Goal: Communication & Community: Answer question/provide support

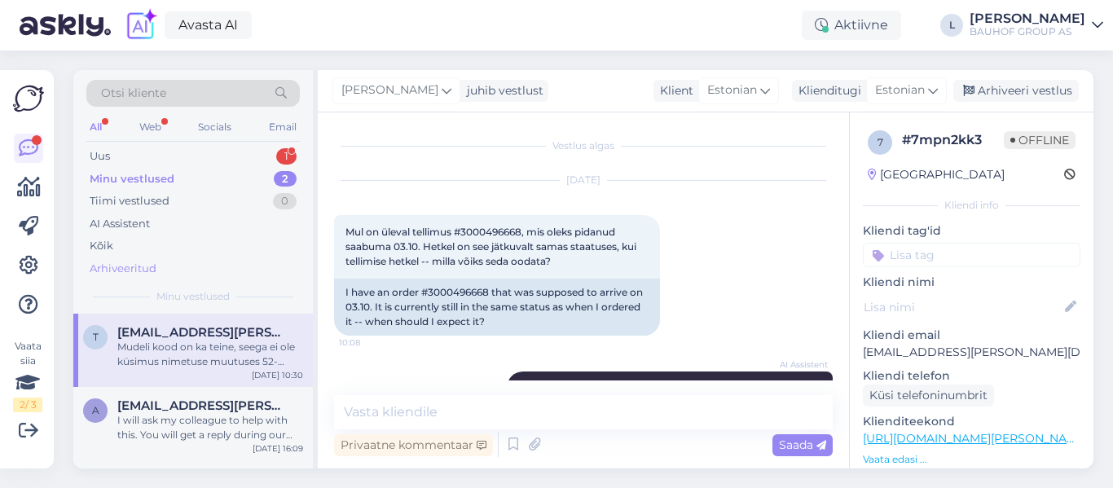
scroll to position [1187, 0]
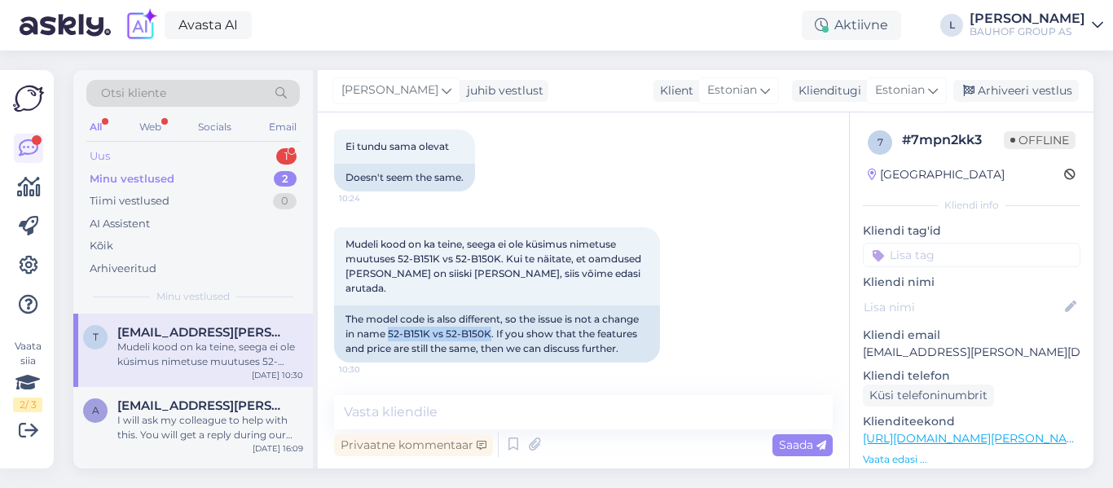
click at [112, 158] on div "Uus 1" at bounding box center [192, 156] width 213 height 23
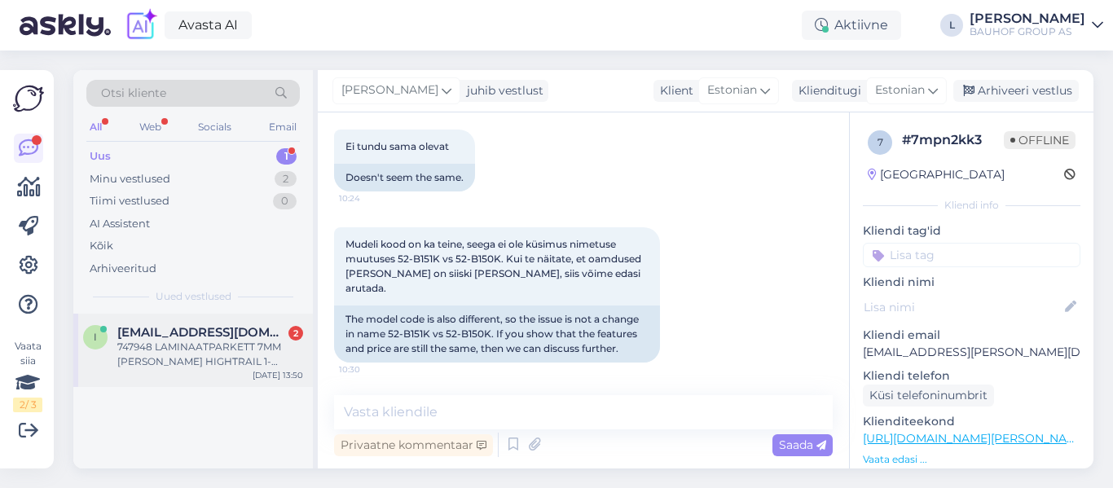
click at [189, 342] on div "747948 LAMINAATPARKETT 7MM [PERSON_NAME] HIGHTRAIL 1-[PERSON_NAME], 2,47M2/PK" at bounding box center [210, 354] width 186 height 29
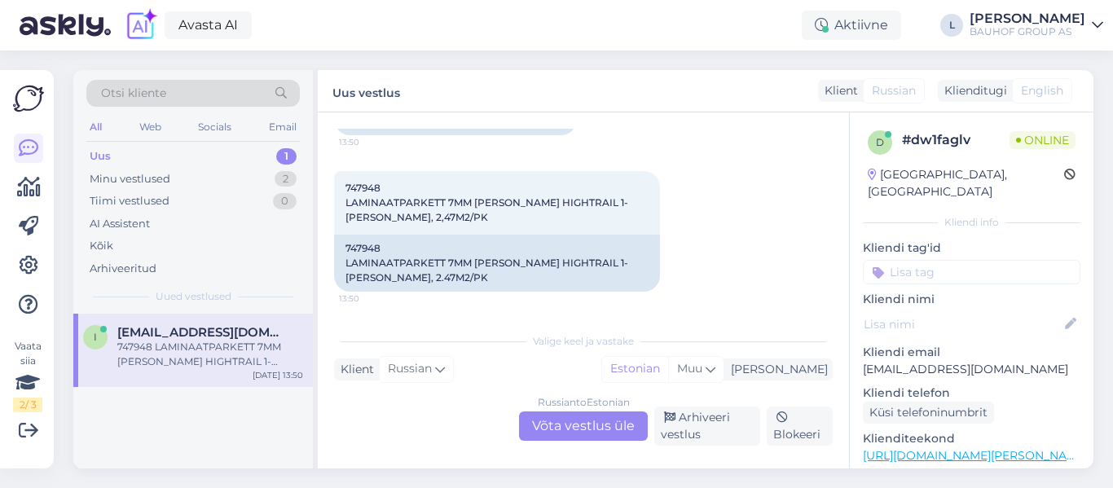
click at [591, 418] on div "Russian to Estonian Võta vestlus üle" at bounding box center [583, 425] width 129 height 29
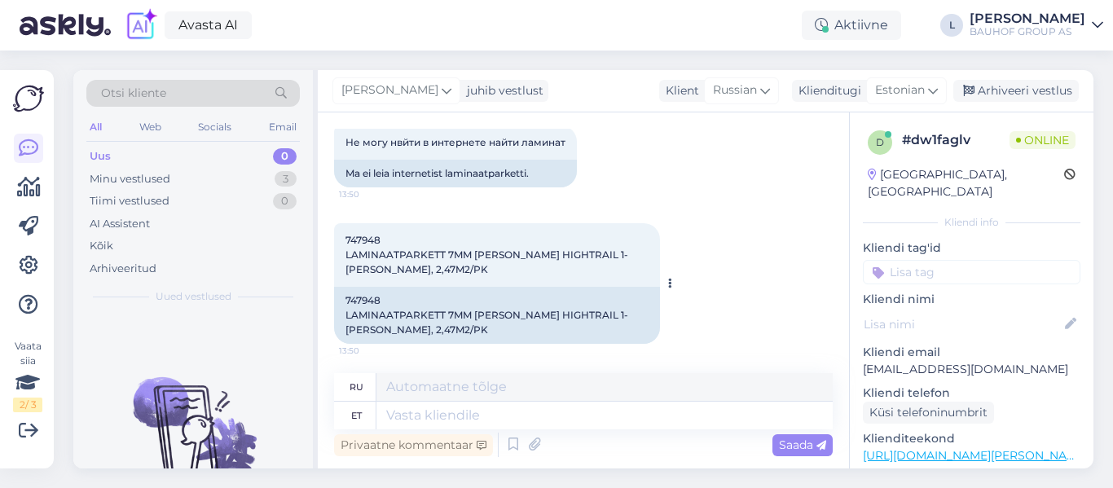
scroll to position [93, 0]
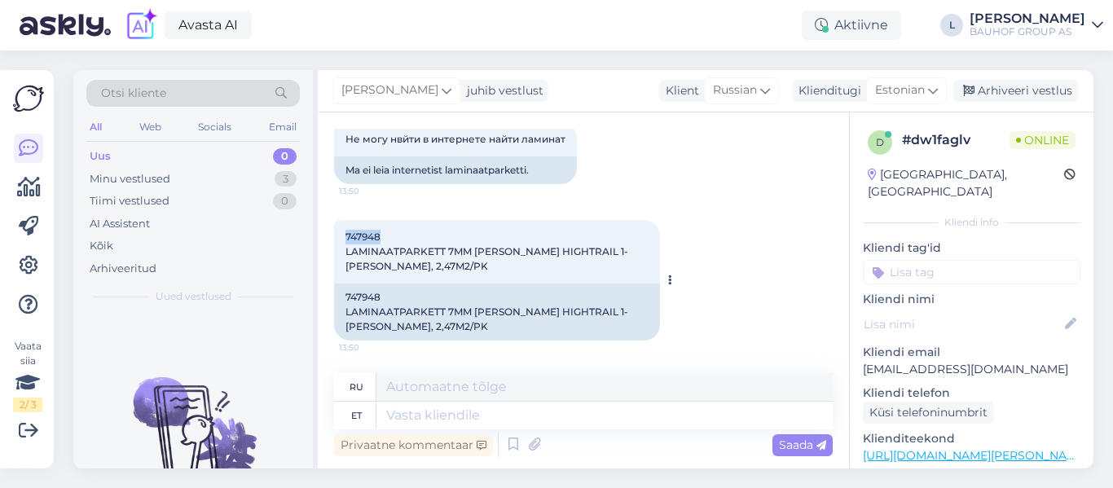
drag, startPoint x: 385, startPoint y: 231, endPoint x: 347, endPoint y: 227, distance: 38.5
click at [347, 227] on div "747948 LAMINAATPARKETT 7MM [PERSON_NAME] HIGHTRAIL 1-[PERSON_NAME], 2,47M2/PK 1…" at bounding box center [497, 252] width 326 height 64
copy span "747948"
click at [487, 409] on textarea at bounding box center [604, 416] width 456 height 28
type textarea "Tere"
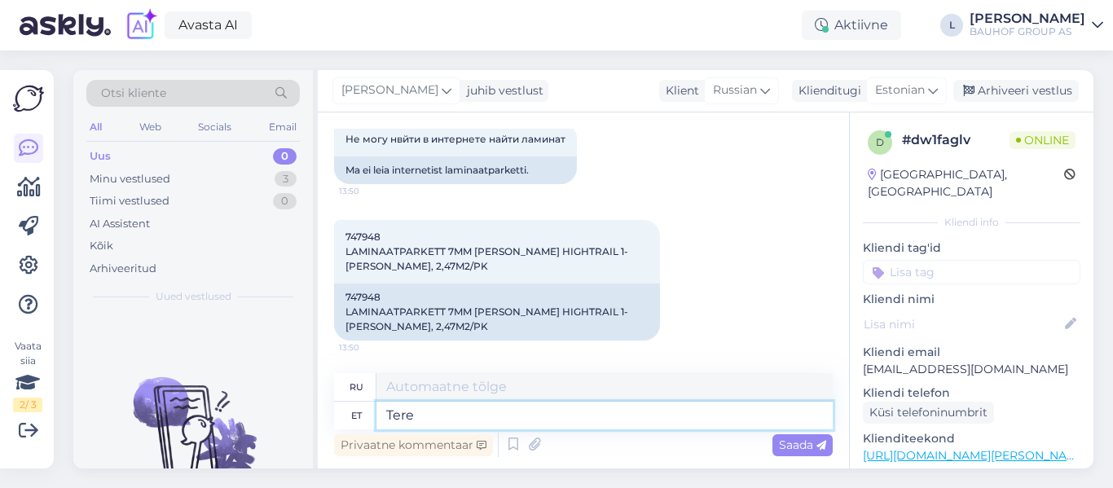
type textarea "Привет"
type textarea "Tere,"
type textarea "Привет,"
type textarea "Tere, hetkel"
type textarea "Привет, в данный момент"
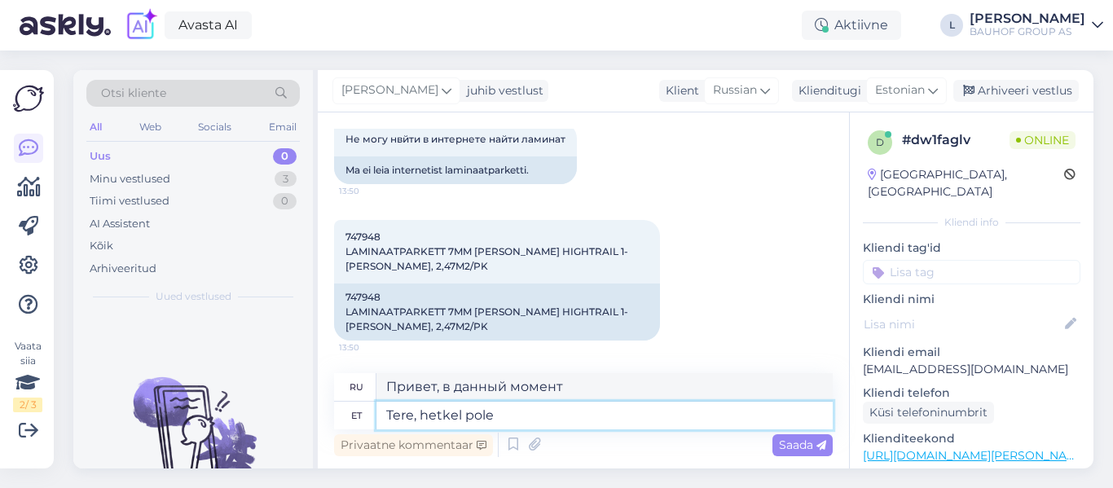
type textarea "Tere, hetkel pole e"
type textarea "Здравствуйте, сейчас нет."
type textarea "Tere, hetkel pole e-[PERSON_NAME]"
type textarea "Здравствуйте, на данный момент интернет-магазина нет."
type textarea "Tere, hetkel pole e-[PERSON_NAME] valikus"
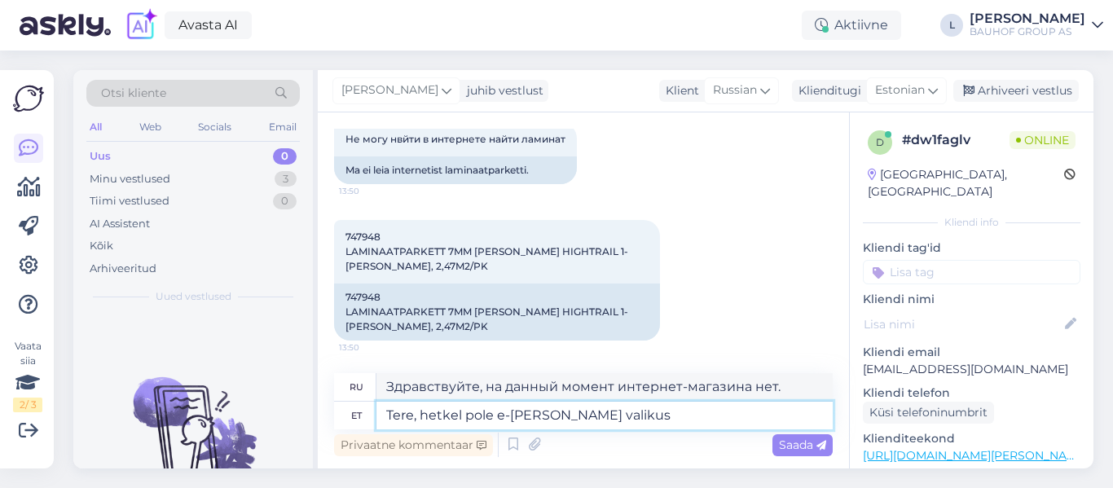
type textarea "Здравствуйте, в настоящее время интернет-магазин недоступен."
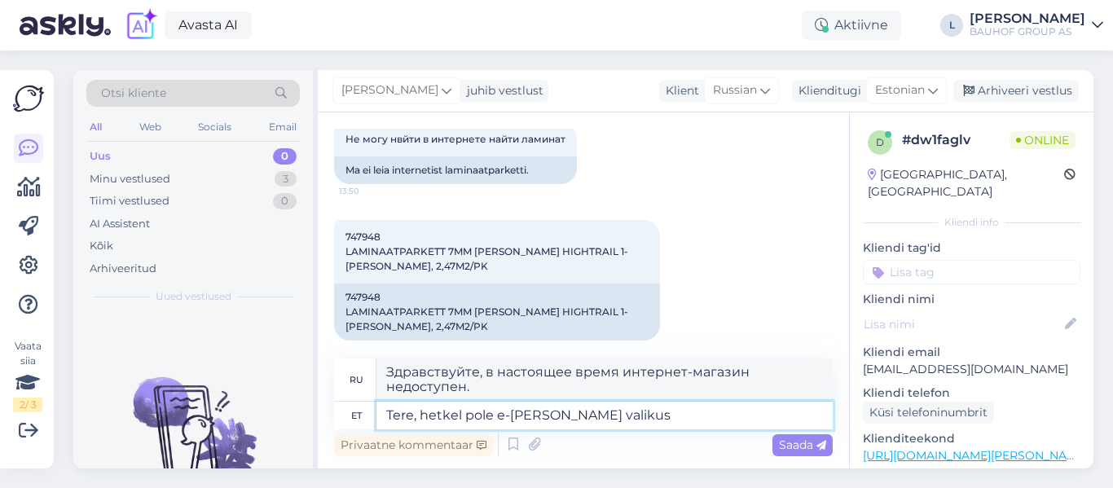
click at [464, 414] on textarea "Tere, hetkel pole e-[PERSON_NAME] valikus" at bounding box center [604, 416] width 456 height 28
type textarea "Tere, hetkel toode pole e-[PERSON_NAME] valikus"
type textarea "Здравствуйте, товар в данный момент недоступен в интернет-магазине."
type textarea "Tere, hetkel toode pole e-[PERSON_NAME] valikus"
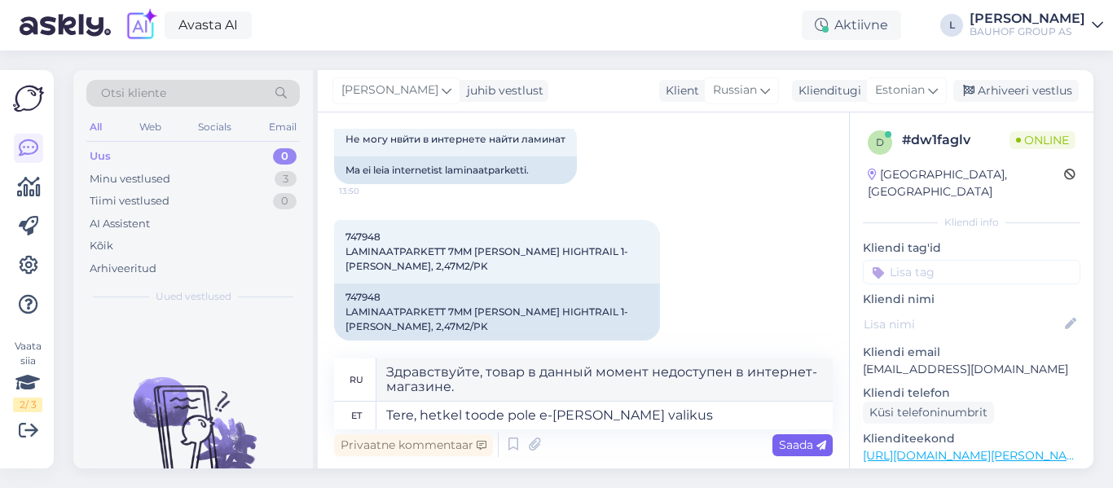
click at [791, 438] on span "Saada" at bounding box center [802, 444] width 47 height 15
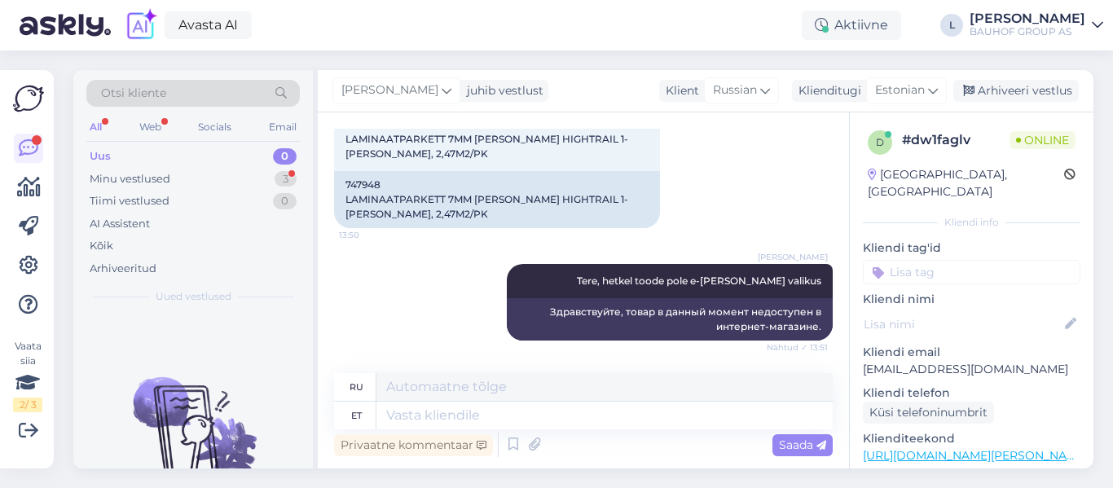
scroll to position [303, 0]
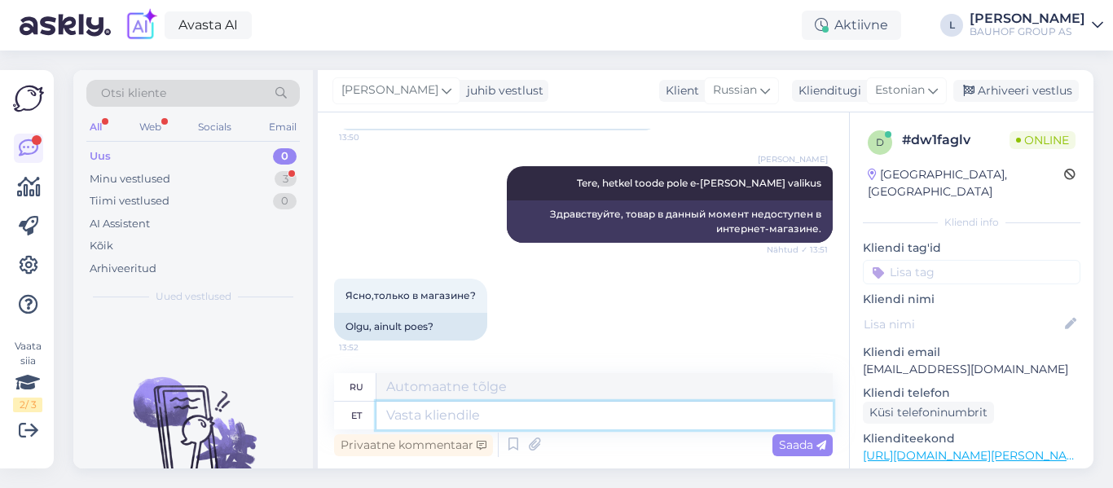
click at [477, 419] on textarea at bounding box center [604, 416] width 456 height 28
type textarea "jah"
type textarea "да"
type textarea "jah"
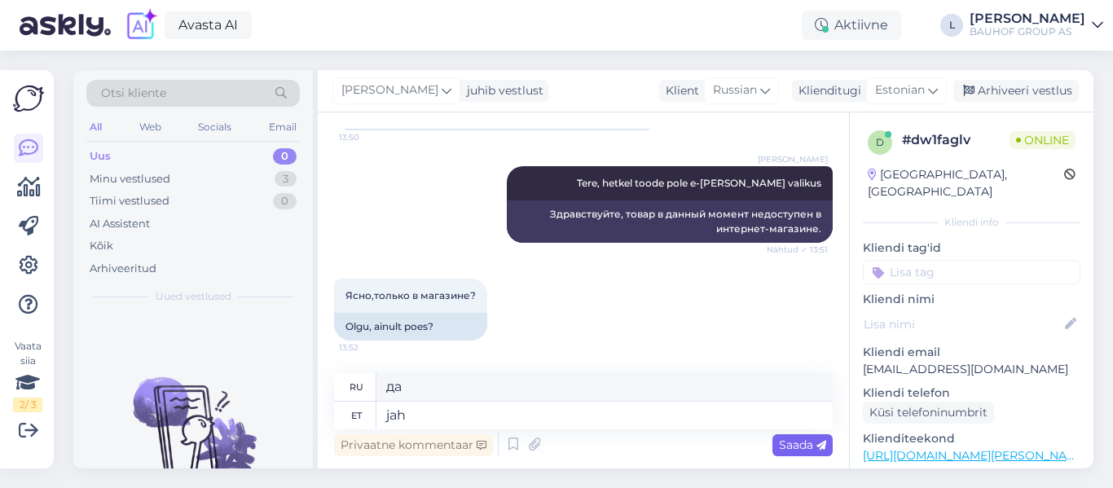
click at [798, 436] on div "Saada" at bounding box center [802, 445] width 60 height 22
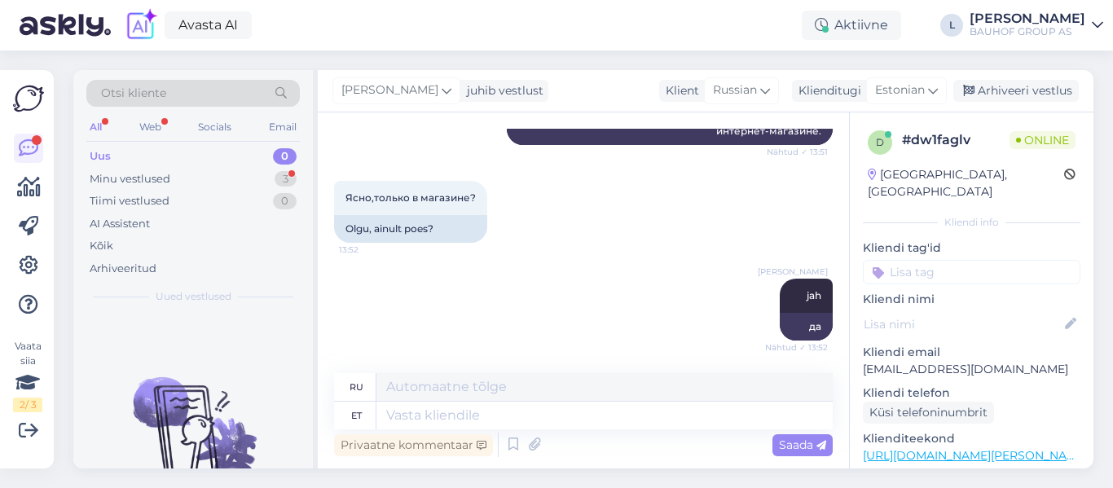
scroll to position [499, 0]
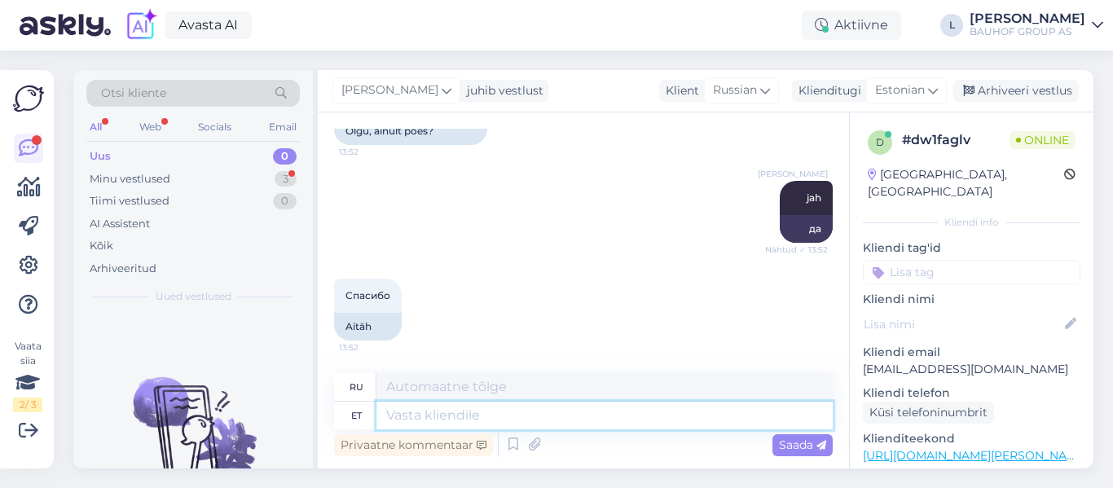
click at [462, 424] on textarea at bounding box center [604, 416] width 456 height 28
click at [191, 181] on div "Minu vestlused 3" at bounding box center [192, 179] width 213 height 23
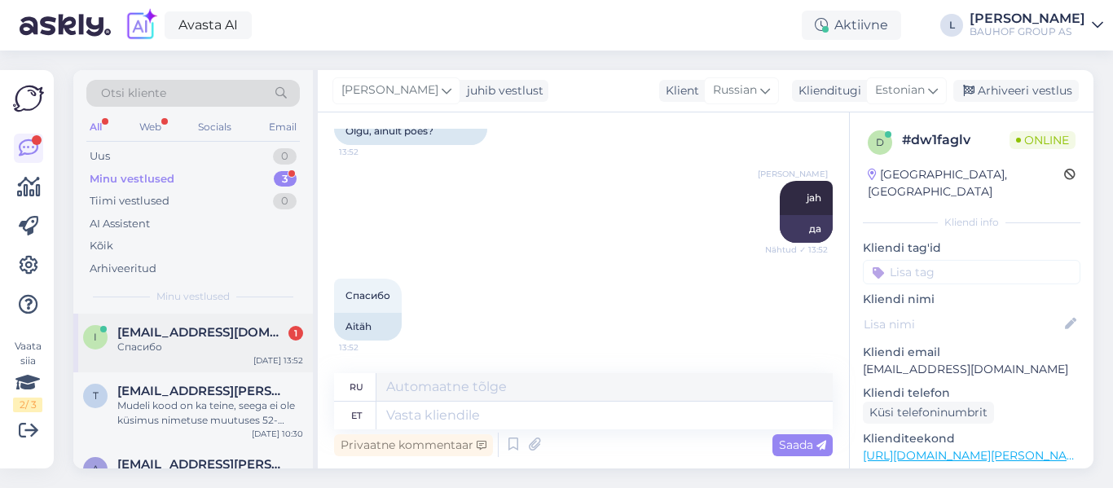
click at [201, 345] on div "Спасибо" at bounding box center [210, 347] width 186 height 15
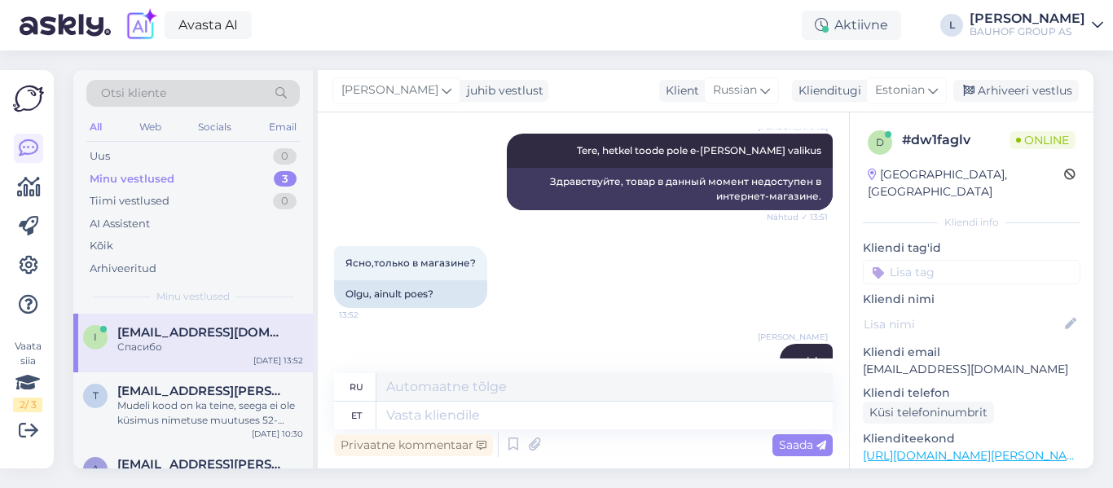
scroll to position [588, 0]
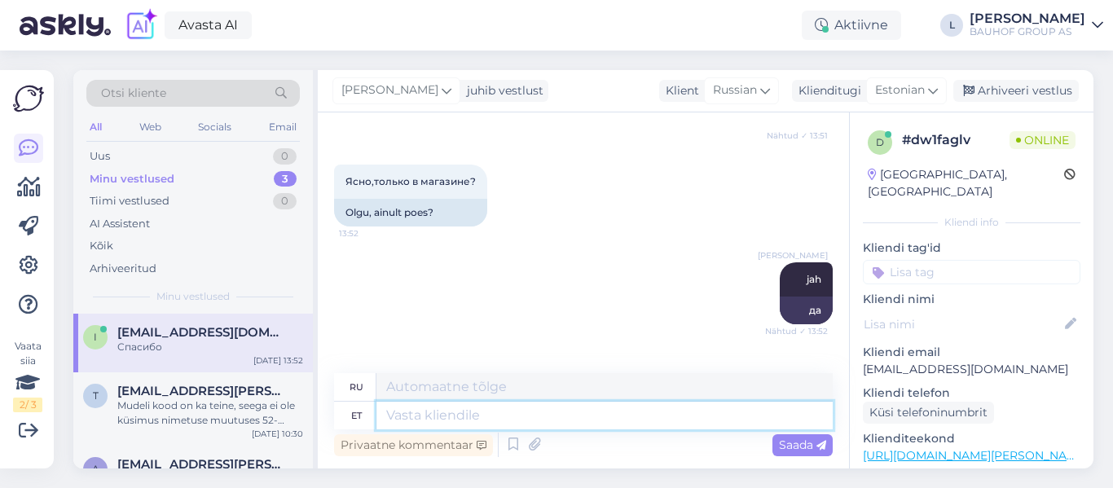
click at [496, 427] on textarea at bounding box center [604, 416] width 456 height 28
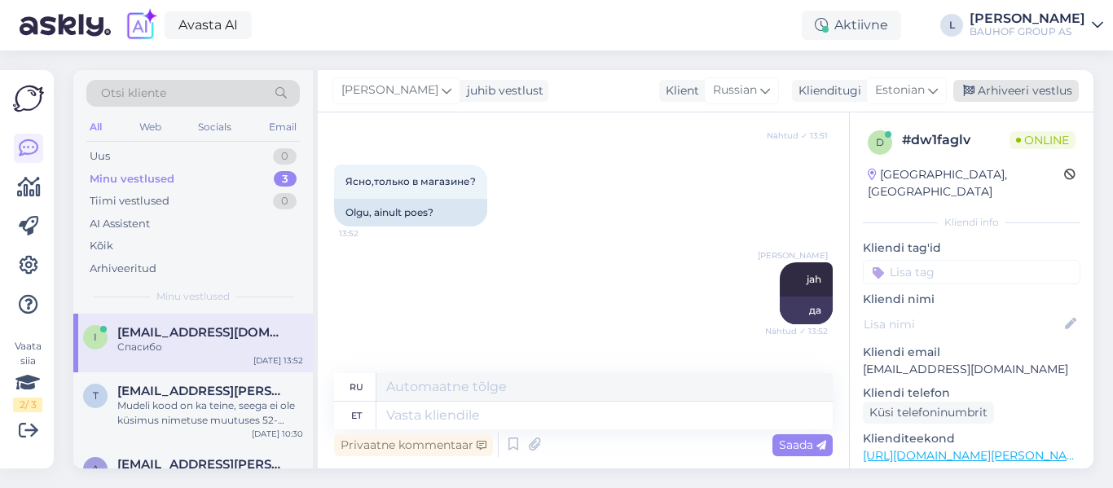
click at [1029, 86] on div "Arhiveeri vestlus" at bounding box center [1015, 91] width 125 height 22
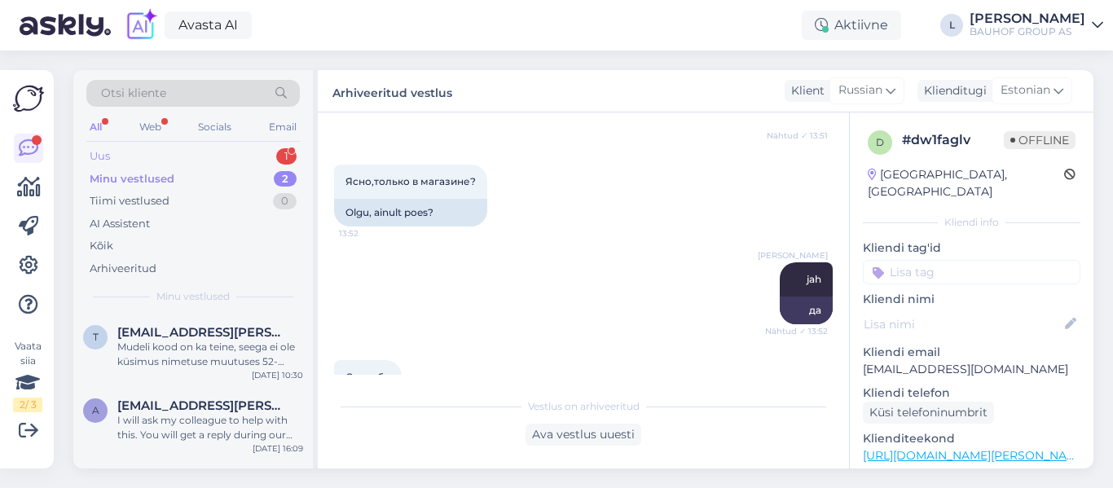
click at [108, 159] on div "Uus" at bounding box center [100, 156] width 20 height 16
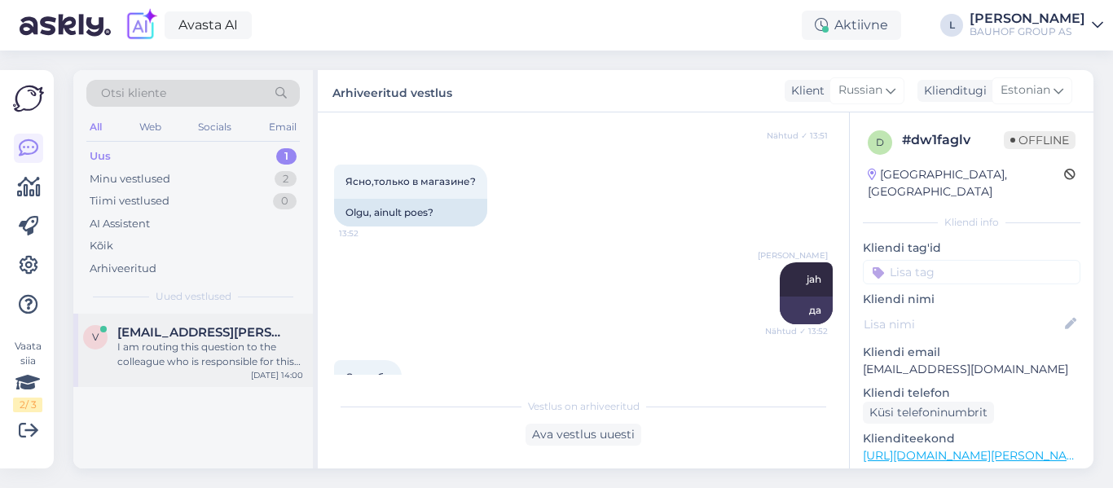
click at [156, 342] on div "I am routing this question to the colleague who is responsible for this topic. …" at bounding box center [210, 354] width 186 height 29
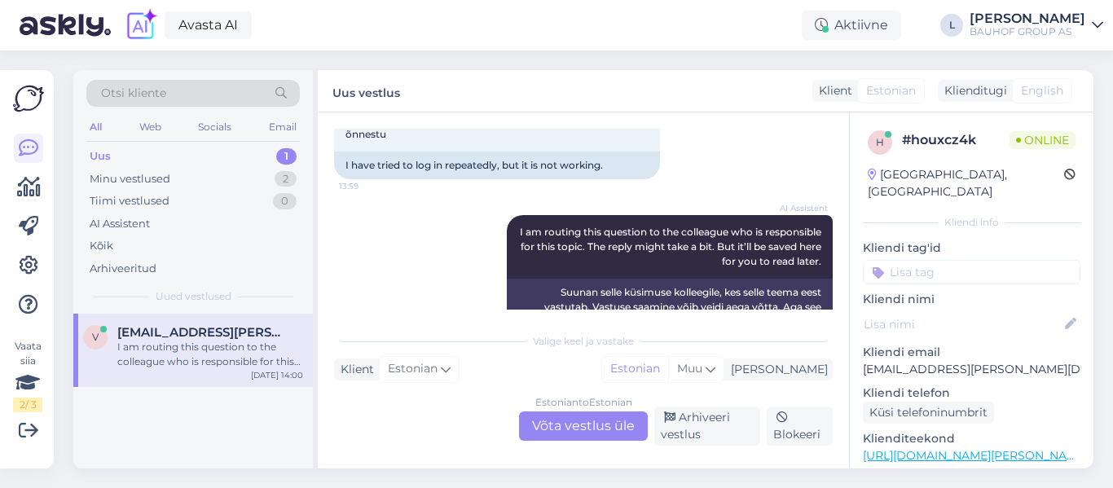
click at [561, 415] on div "Estonian to Estonian Võta vestlus üle" at bounding box center [583, 425] width 129 height 29
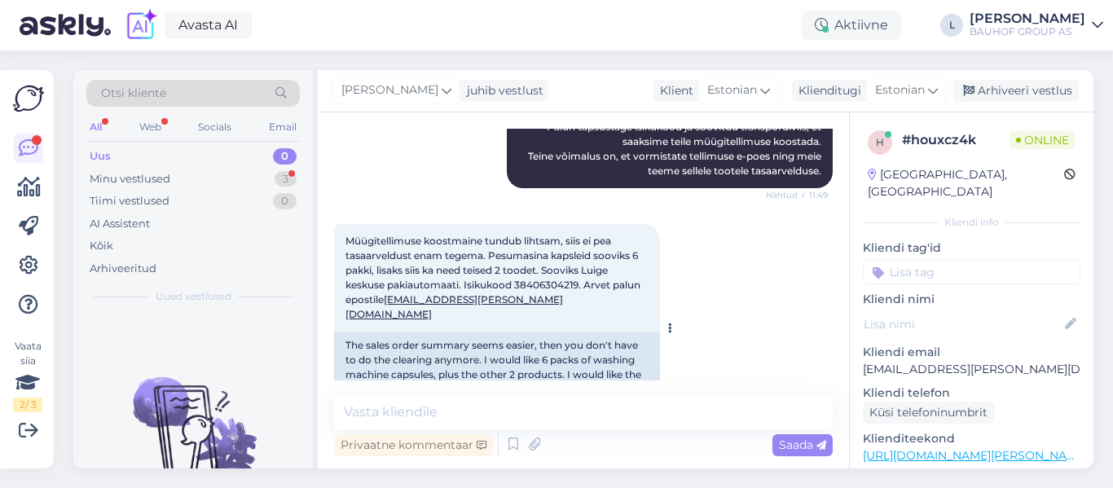
scroll to position [3558, 0]
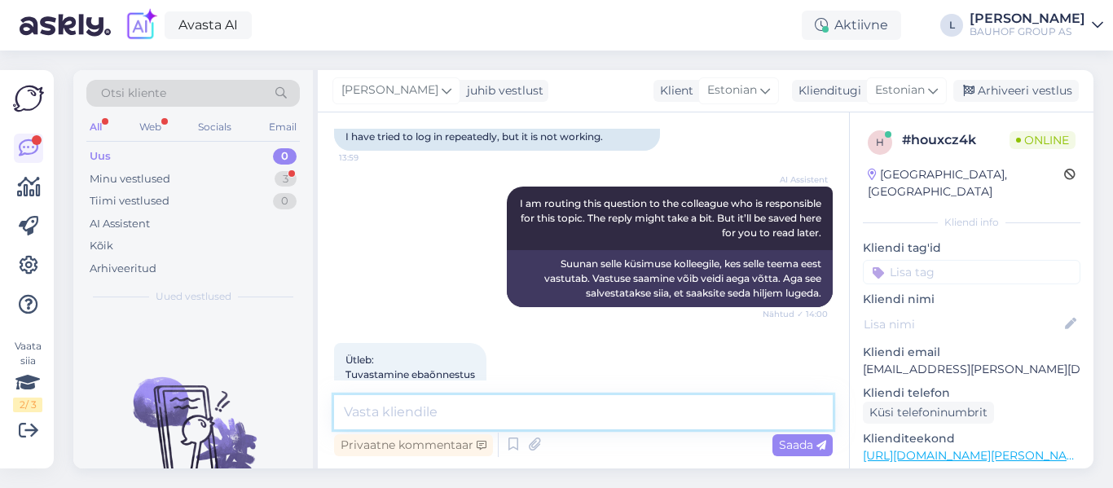
click at [554, 410] on textarea at bounding box center [583, 412] width 499 height 34
type textarea "Tere, kas logite sisse Mobiil -IDga?"
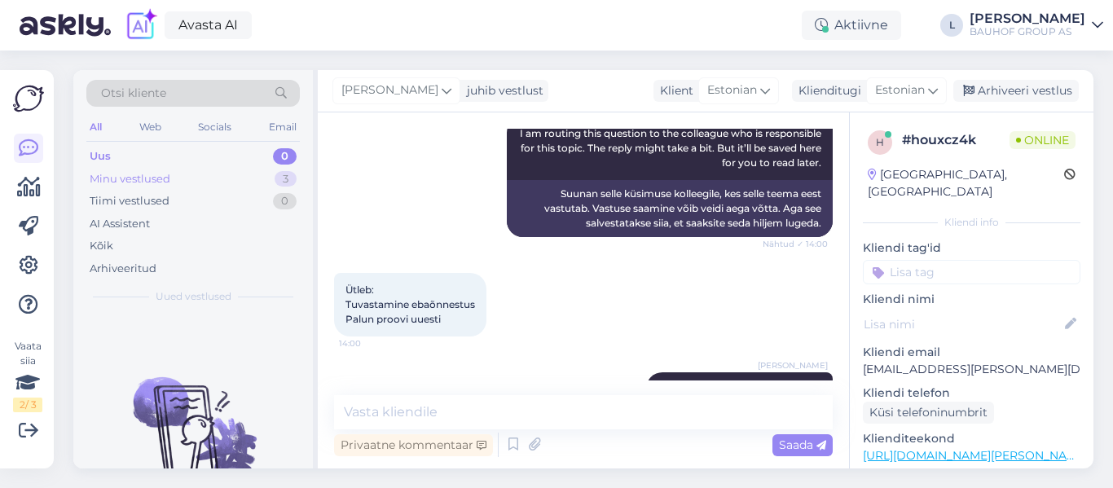
click at [145, 174] on div "Minu vestlused" at bounding box center [130, 179] width 81 height 16
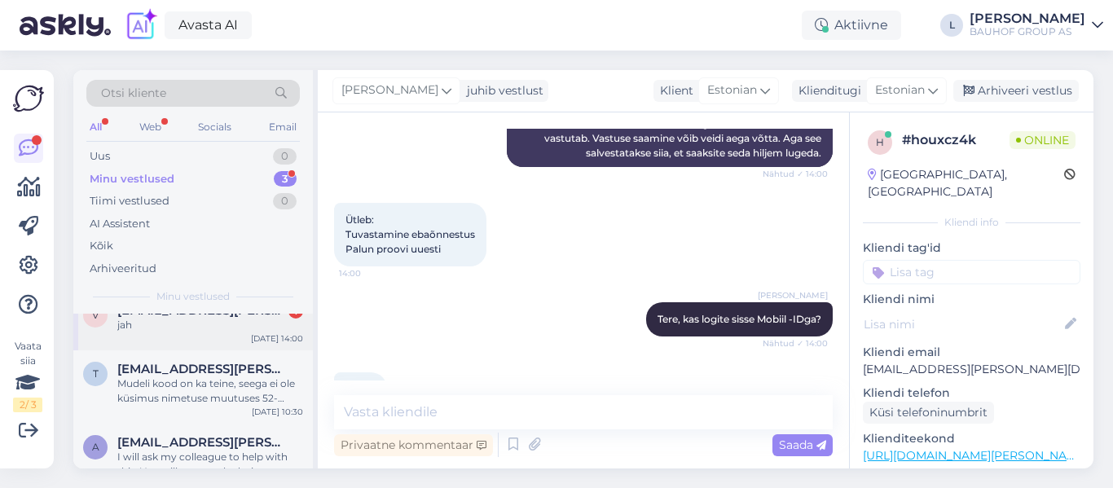
scroll to position [0, 0]
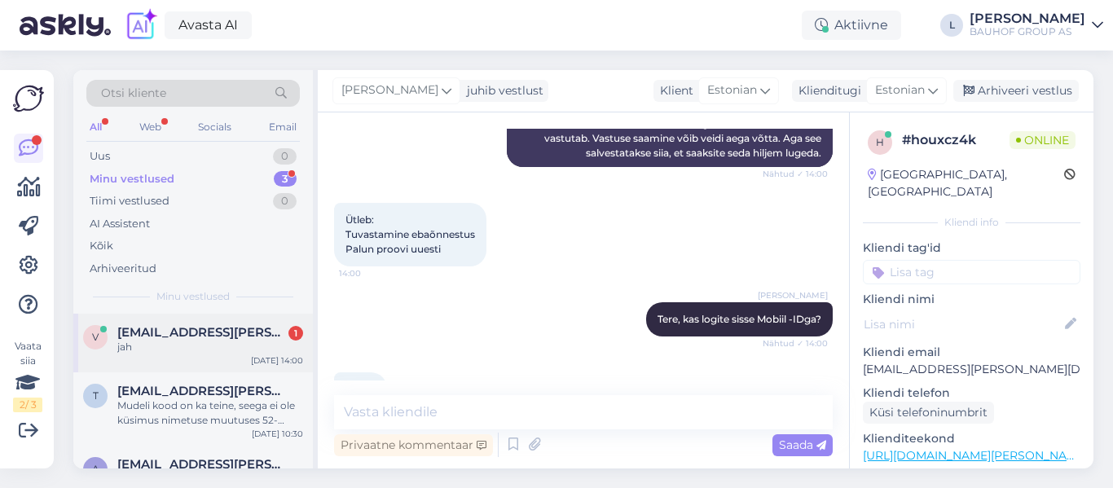
click at [193, 343] on div "jah" at bounding box center [210, 347] width 186 height 15
click at [429, 417] on textarea at bounding box center [583, 412] width 499 height 34
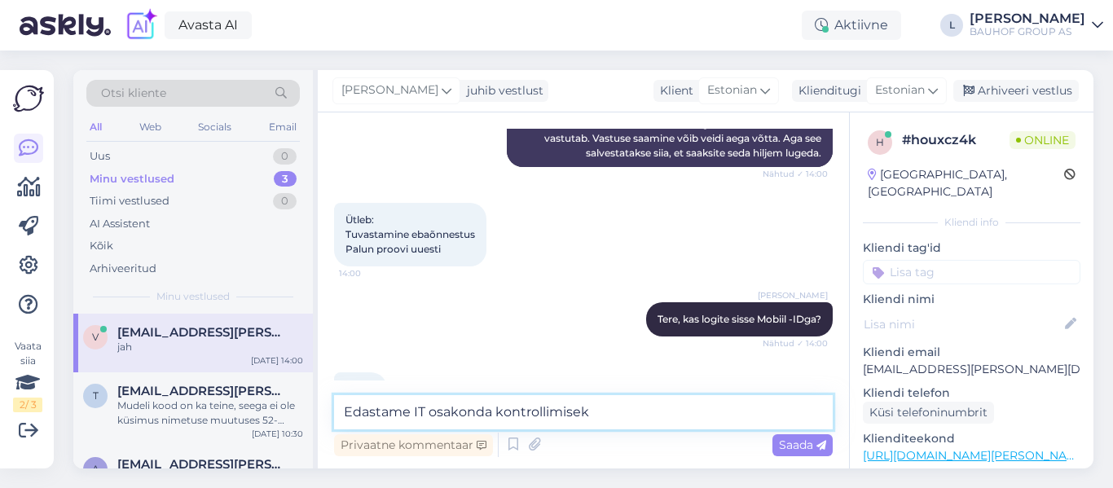
type textarea "Edastame IT osakonda kontrollimiseks"
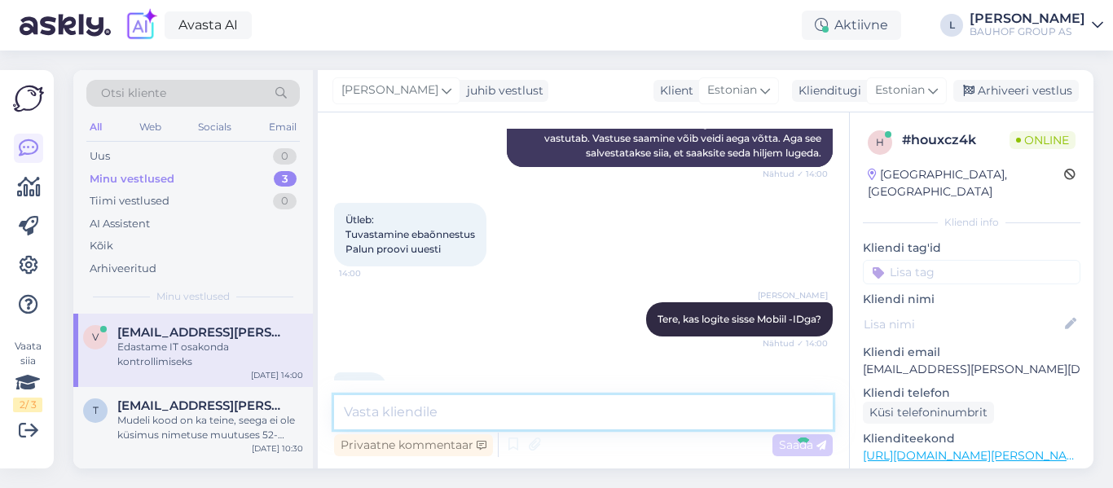
scroll to position [3768, 0]
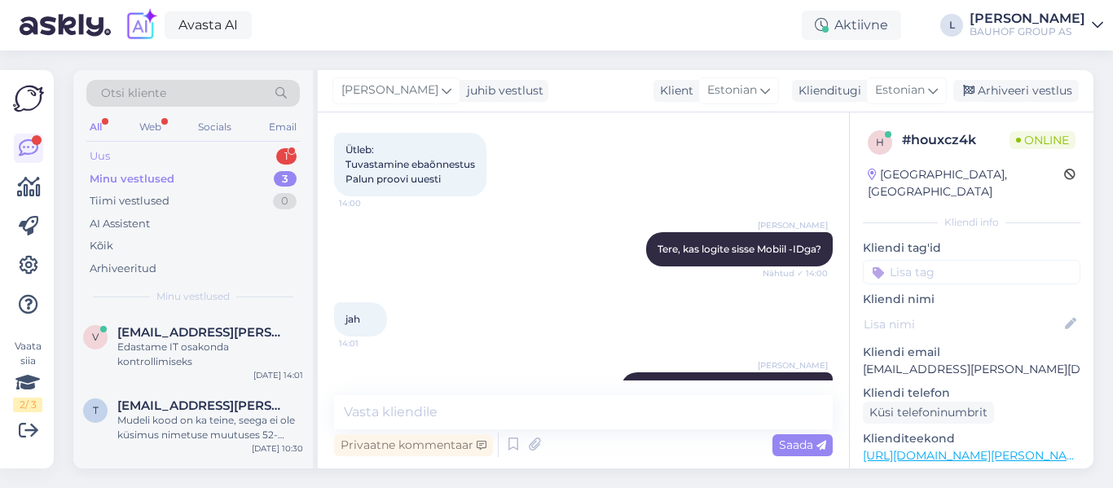
click at [135, 147] on div "Uus 1" at bounding box center [192, 156] width 213 height 23
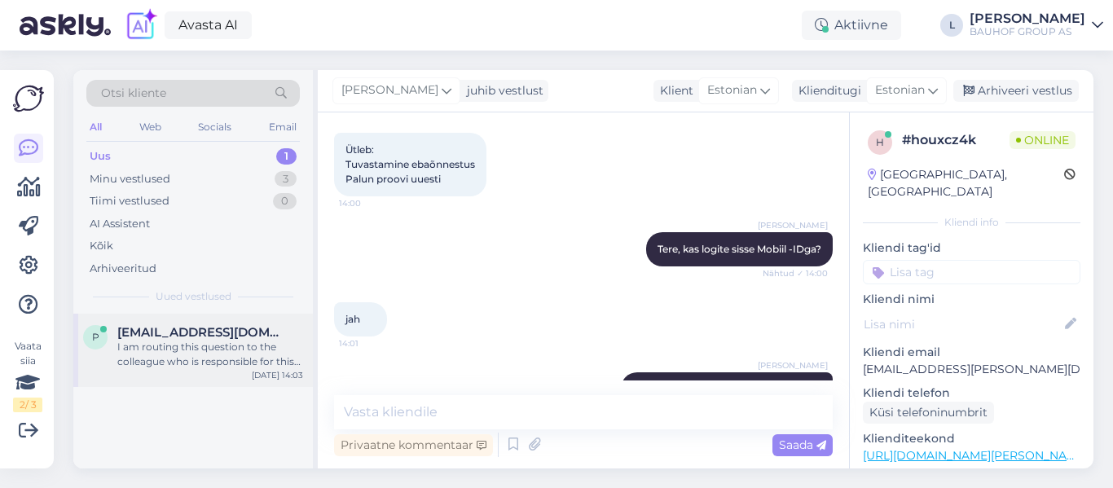
click at [181, 331] on span "[EMAIL_ADDRESS][DOMAIN_NAME]" at bounding box center [201, 332] width 169 height 15
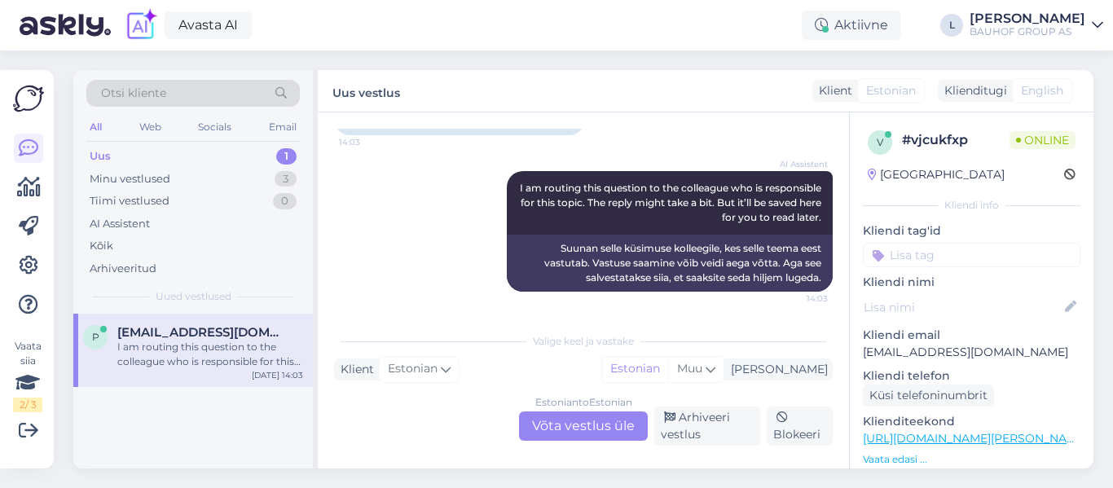
click at [559, 419] on div "Estonian to Estonian Võta vestlus üle" at bounding box center [583, 425] width 129 height 29
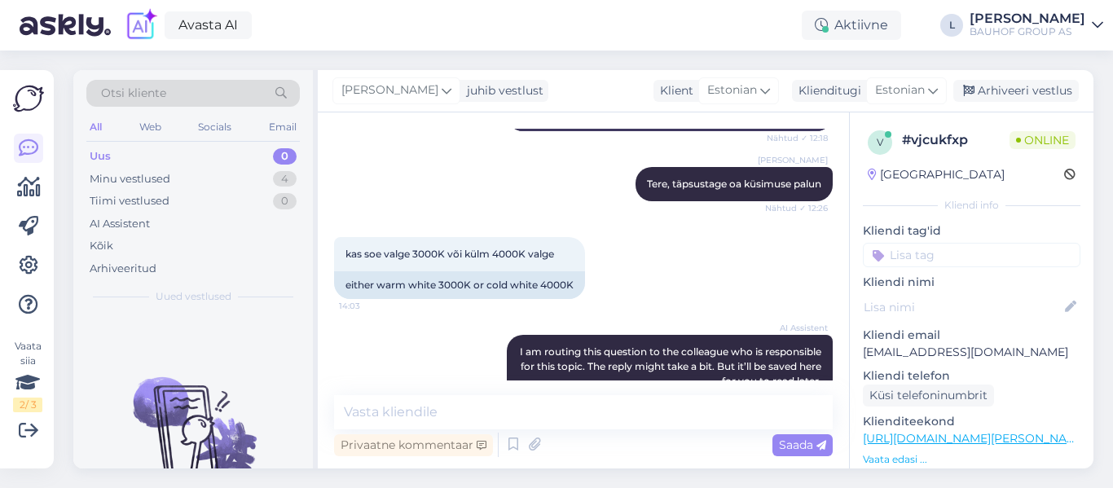
scroll to position [454, 0]
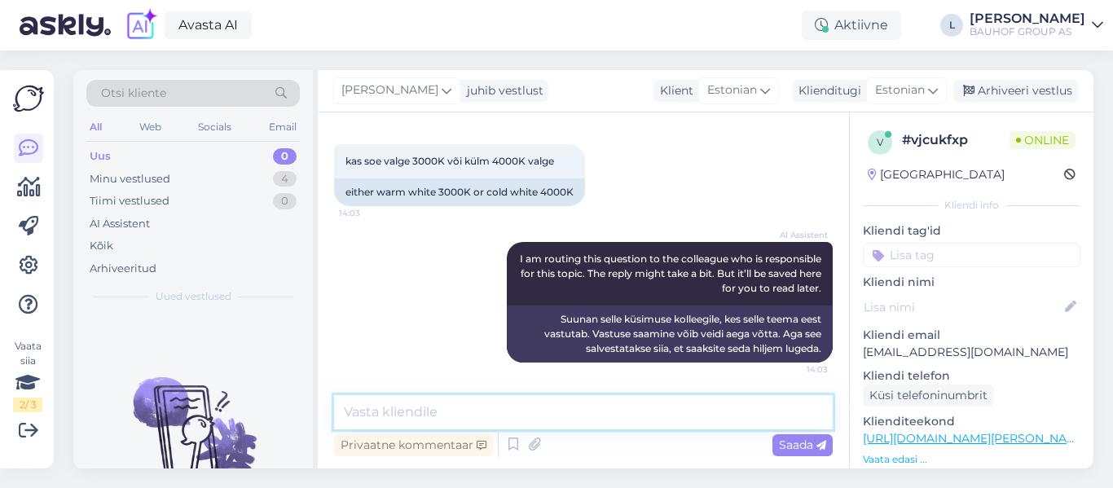
click at [478, 402] on textarea at bounding box center [583, 412] width 499 height 34
type textarea "Uurime tootjalt"
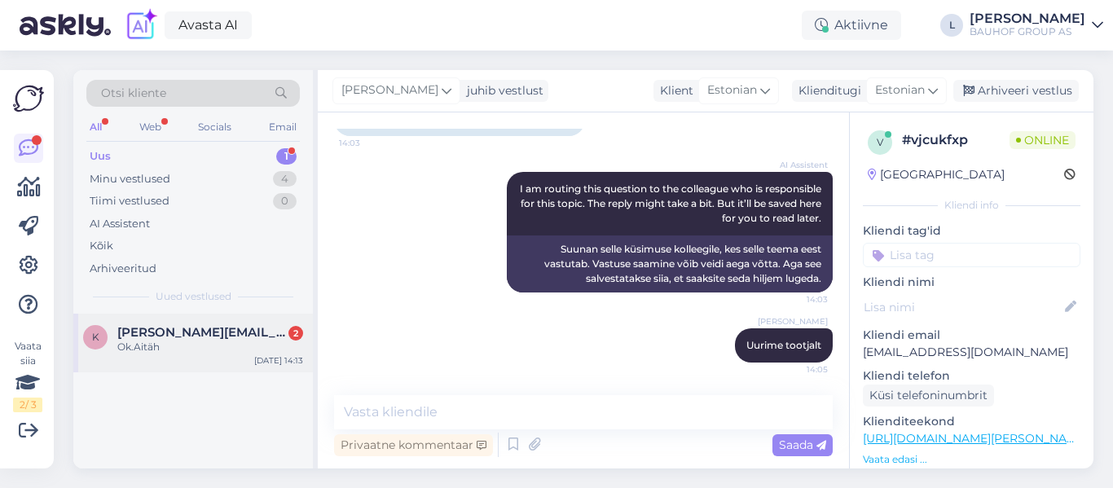
click at [140, 341] on div "Ok.Aitäh" at bounding box center [210, 347] width 186 height 15
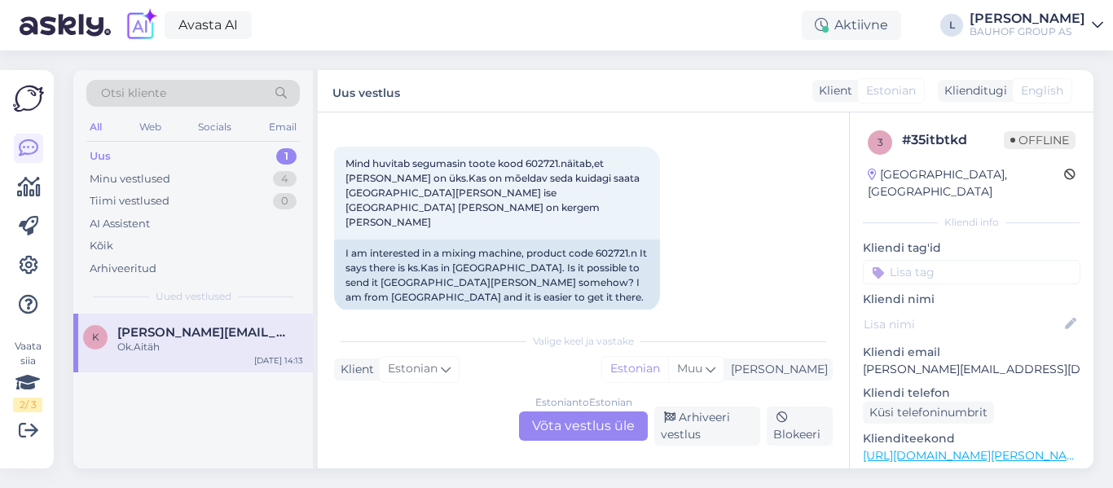
click at [579, 426] on div "Estonian to Estonian Võta vestlus üle" at bounding box center [583, 425] width 129 height 29
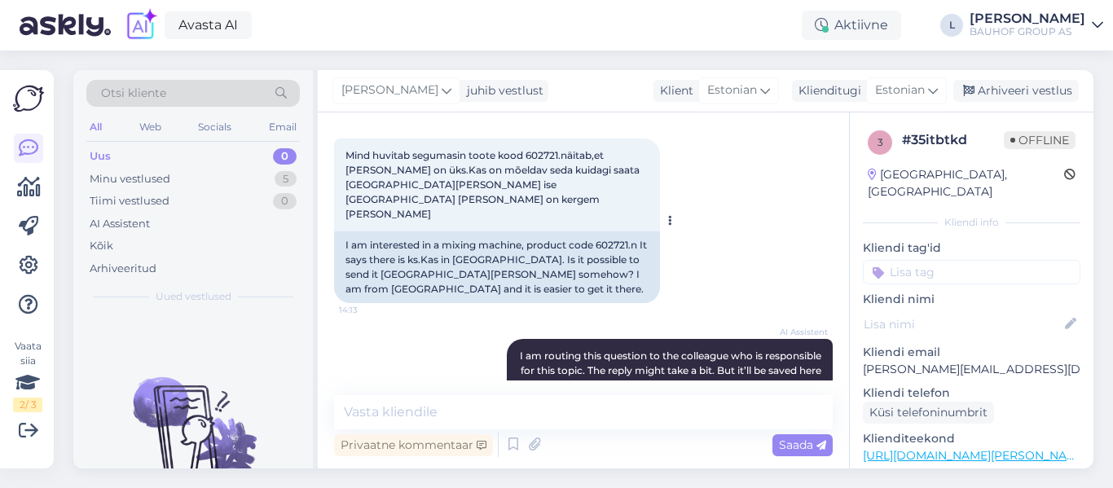
scroll to position [244, 0]
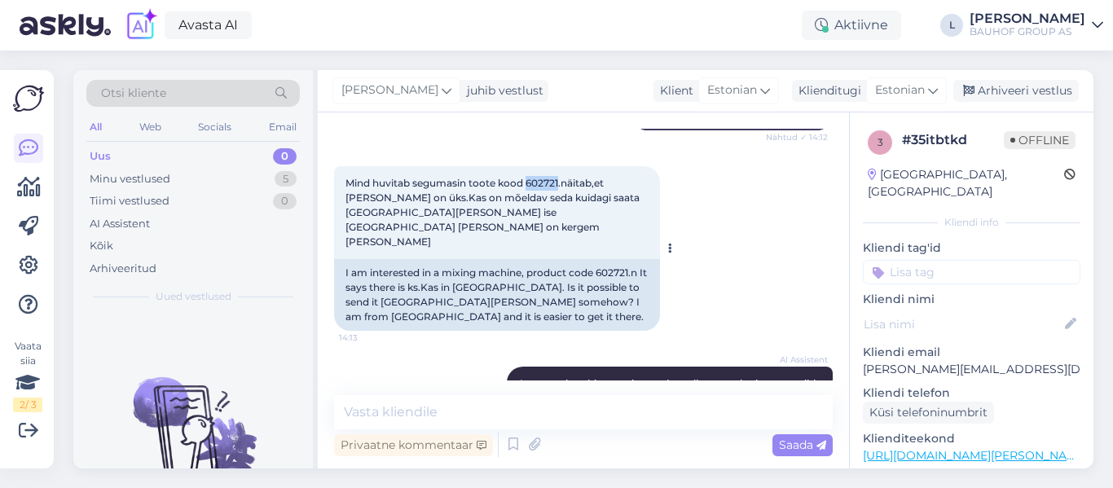
drag, startPoint x: 560, startPoint y: 180, endPoint x: 530, endPoint y: 179, distance: 30.2
click at [530, 179] on span "Mind huvitab segumasin toote kood 602721.näitab,et [PERSON_NAME] on üks.Kas on …" at bounding box center [493, 212] width 297 height 71
copy span "602721"
click at [512, 443] on icon at bounding box center [513, 445] width 20 height 24
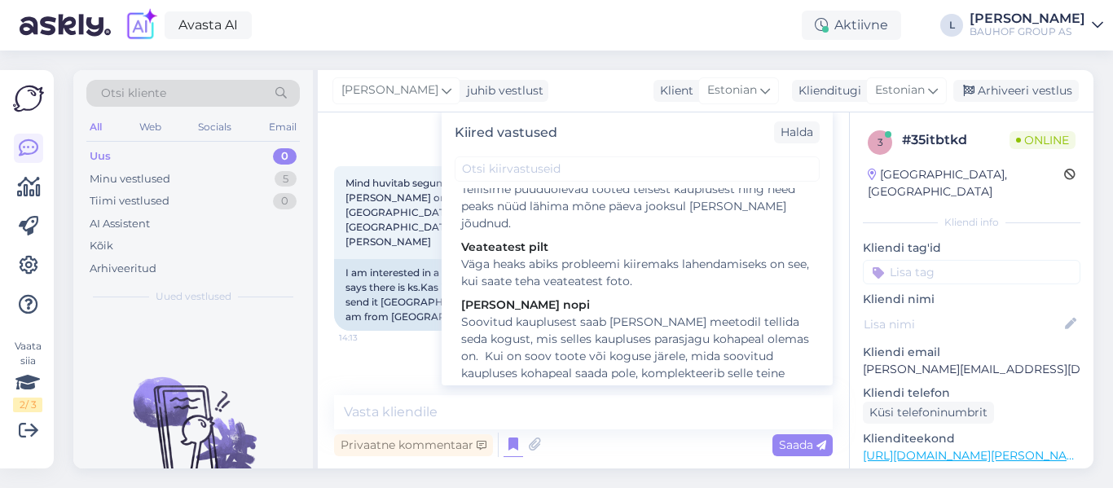
scroll to position [733, 0]
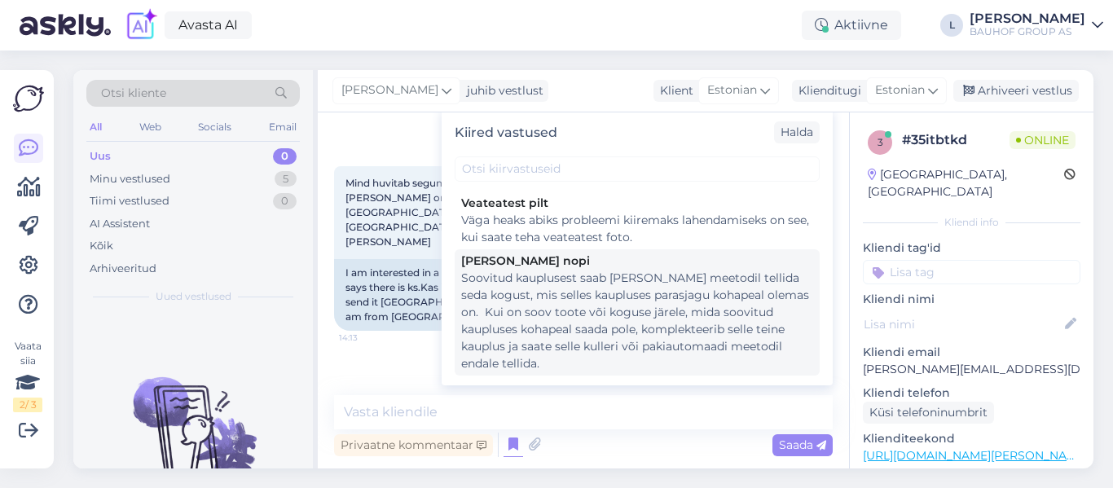
click at [596, 302] on div "Soovitud kauplusest saab [PERSON_NAME] meetodil tellida seda kogust, mis selles…" at bounding box center [637, 321] width 352 height 103
type textarea "Soovitud kauplusest saab [PERSON_NAME] meetodil tellida seda kogust, mis selles…"
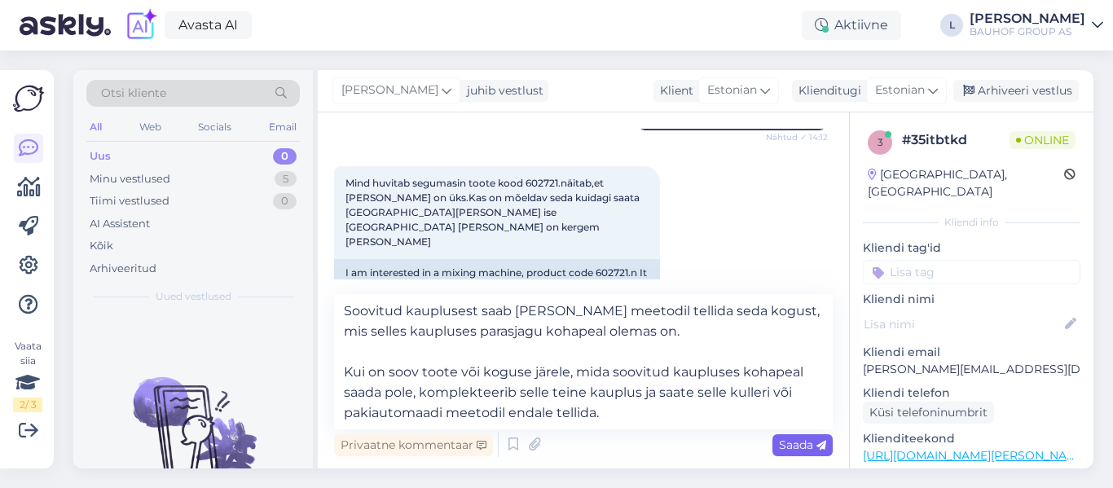
click at [779, 445] on span "Saada" at bounding box center [802, 444] width 47 height 15
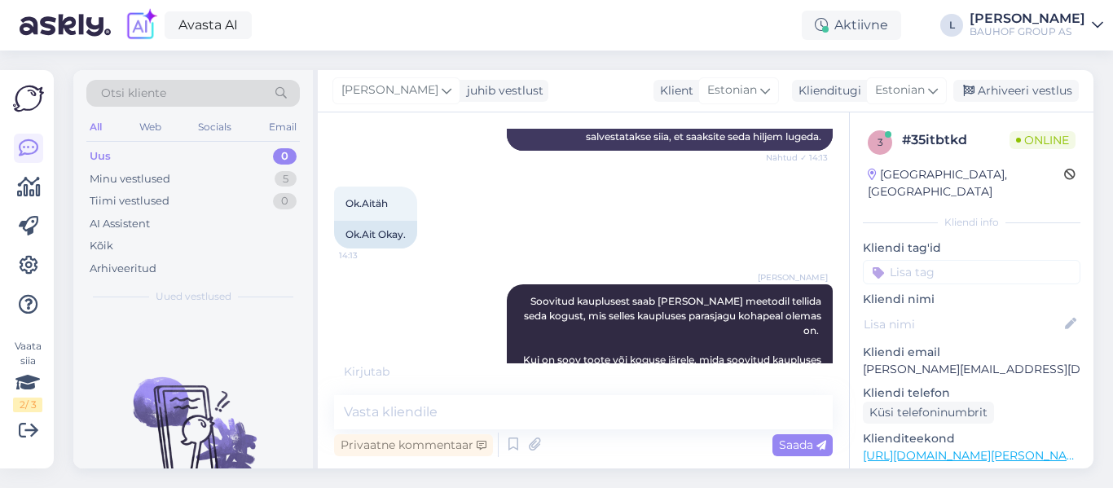
scroll to position [666, 0]
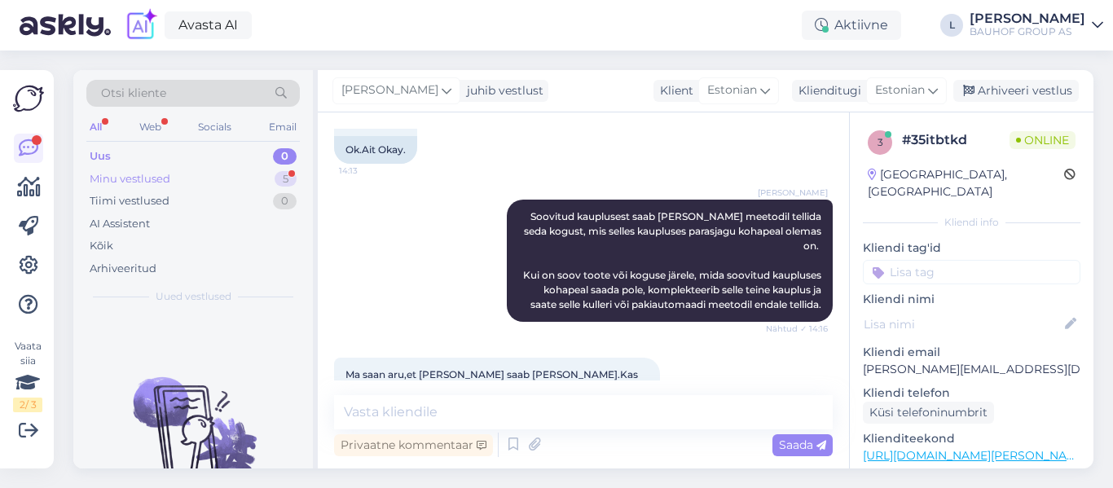
click at [170, 181] on div "Minu vestlused 5" at bounding box center [192, 179] width 213 height 23
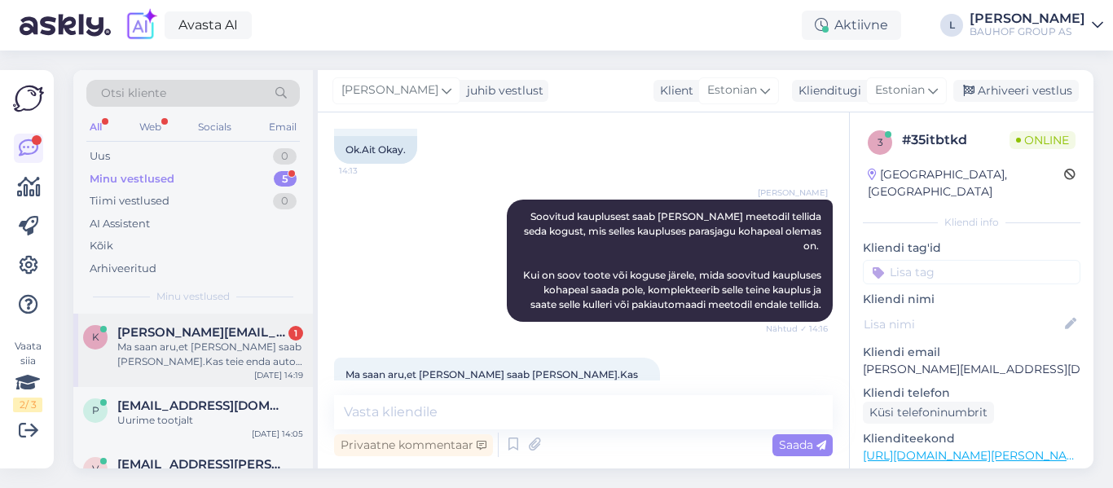
click at [205, 336] on span "[PERSON_NAME][EMAIL_ADDRESS][DOMAIN_NAME]" at bounding box center [201, 332] width 169 height 15
click at [629, 407] on textarea at bounding box center [583, 412] width 499 height 34
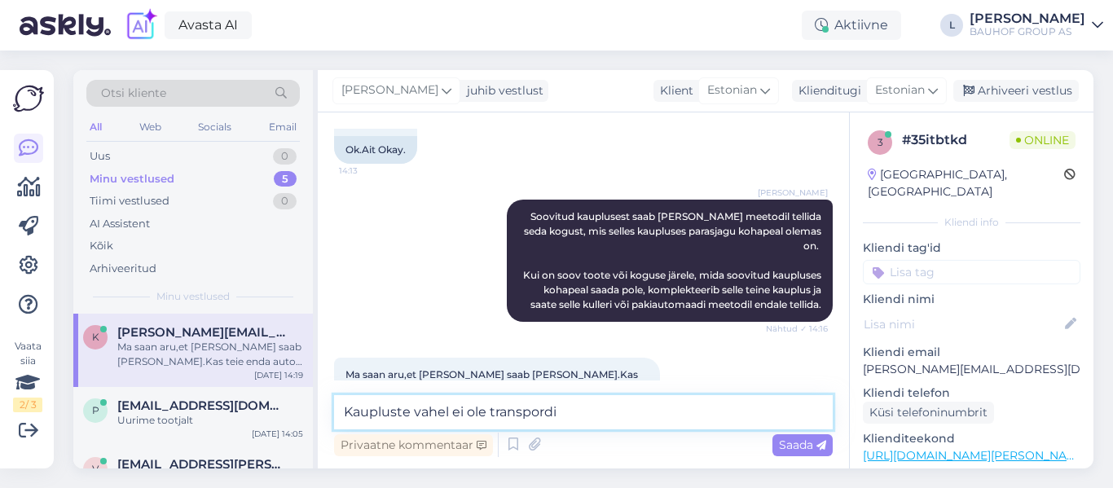
drag, startPoint x: 612, startPoint y: 420, endPoint x: 64, endPoint y: 389, distance: 548.3
click at [95, 392] on div "Otsi kliente All Web Socials Email Uus 0 Minu vestlused 5 Tiimi vestlused 0 AI …" at bounding box center [583, 269] width 1020 height 398
click at [583, 407] on textarea "Kaupluste vahel ei ole transpordi" at bounding box center [583, 412] width 499 height 34
drag, startPoint x: 580, startPoint y: 409, endPoint x: 127, endPoint y: 344, distance: 457.6
click at [184, 374] on div "Otsi kliente All Web Socials Email Uus 1 Minu vestlused 5 Tiimi vestlused 0 AI …" at bounding box center [583, 269] width 1020 height 398
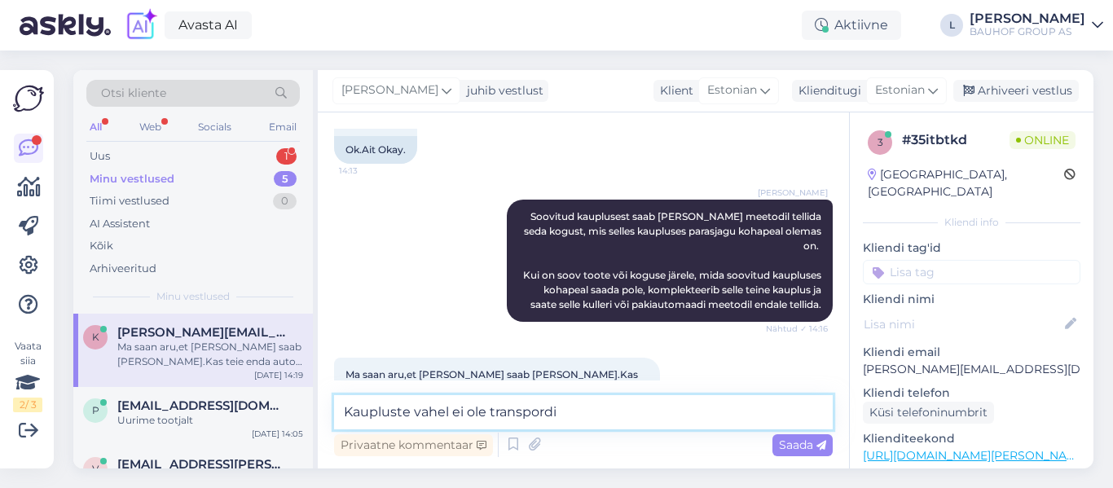
paste textarea "hjuks ei toimu kaupluste vahel transporti."
type textarea "Kahjuks ei toimu kaupluste vahel transporti."
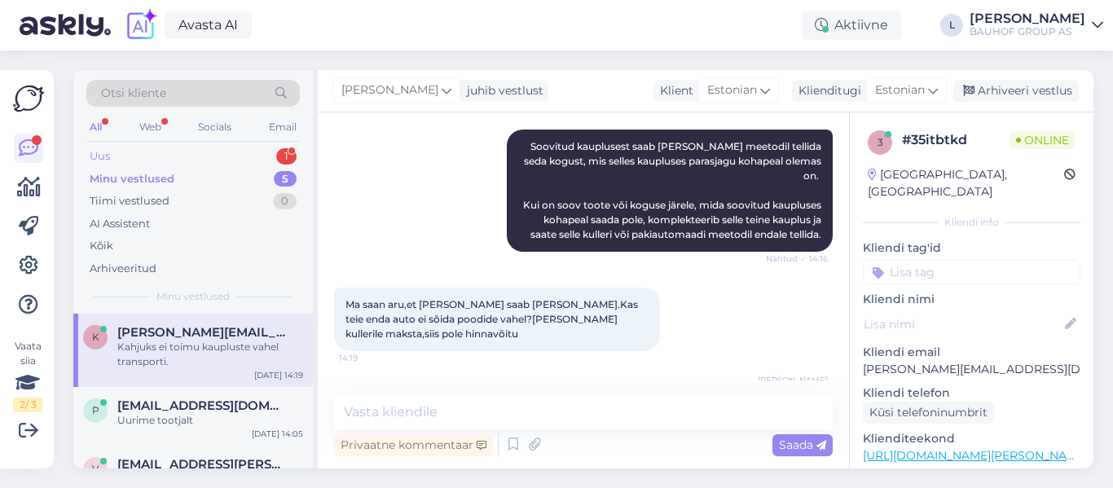
click at [169, 149] on div "Uus 1" at bounding box center [192, 156] width 213 height 23
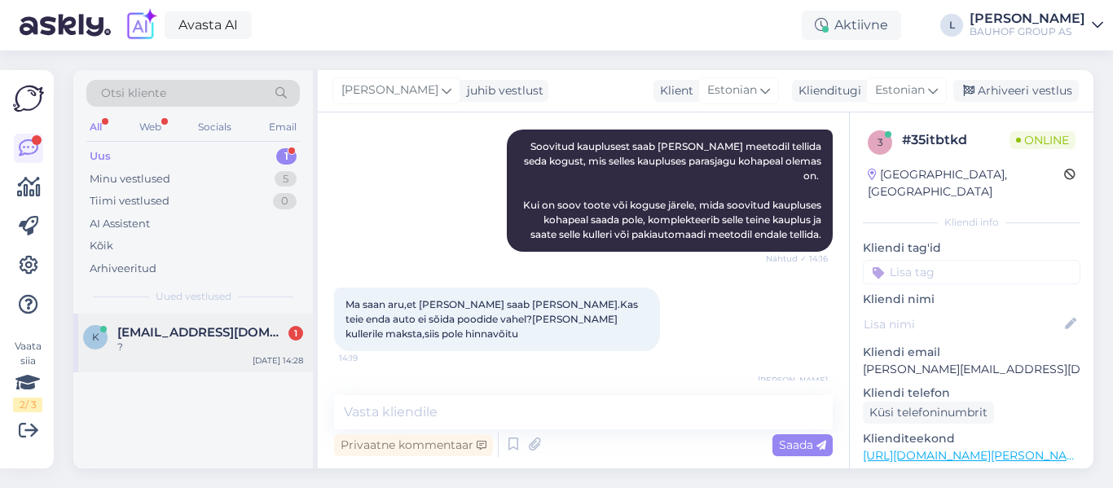
click at [172, 329] on span "[EMAIL_ADDRESS][DOMAIN_NAME]" at bounding box center [201, 332] width 169 height 15
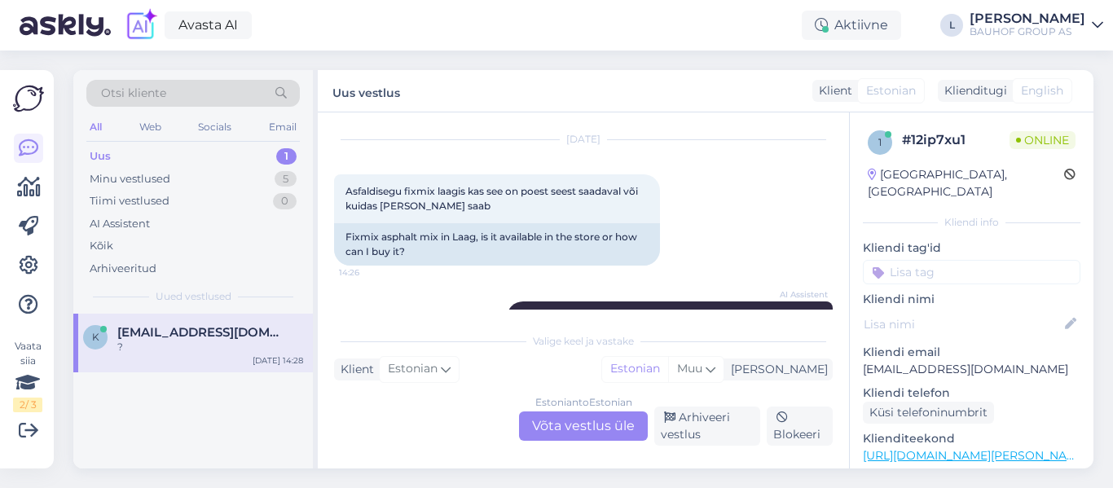
scroll to position [24, 0]
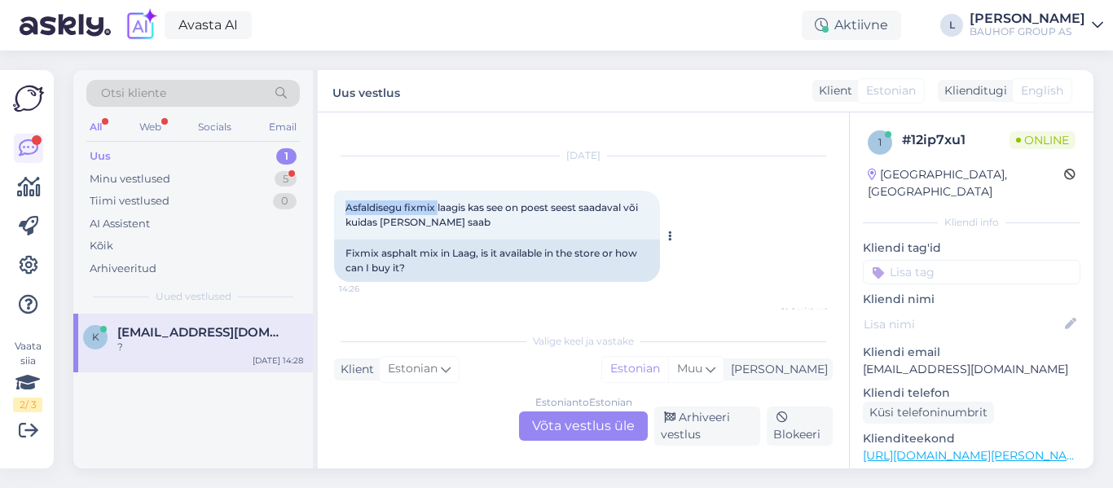
drag, startPoint x: 437, startPoint y: 206, endPoint x: 345, endPoint y: 209, distance: 92.1
click at [345, 209] on span "Asfaldisegu fixmix laagis kas see on poest seest saadaval või kuidas [PERSON_NA…" at bounding box center [492, 214] width 295 height 27
copy span "Asfaldisegu fixmix"
click at [571, 418] on div "Estonian to Estonian Võta vestlus üle" at bounding box center [583, 425] width 129 height 29
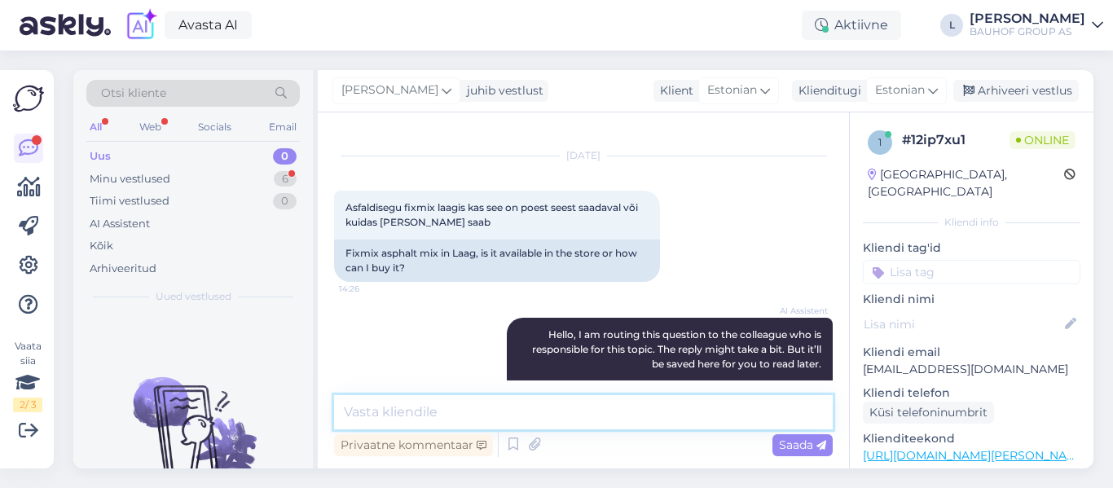
click at [522, 412] on textarea at bounding box center [583, 412] width 499 height 34
type textarea "Laagris on toode saadaval"
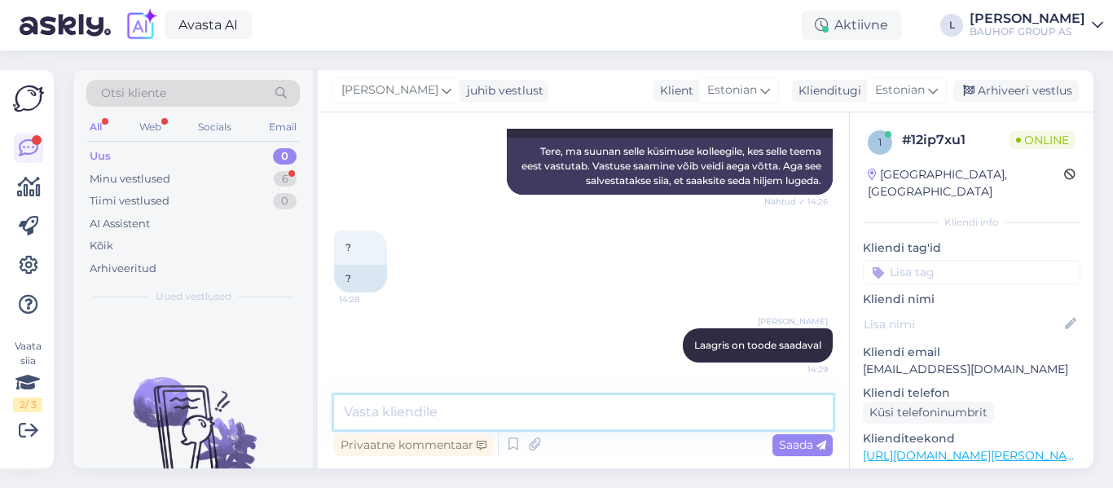
scroll to position [371, 0]
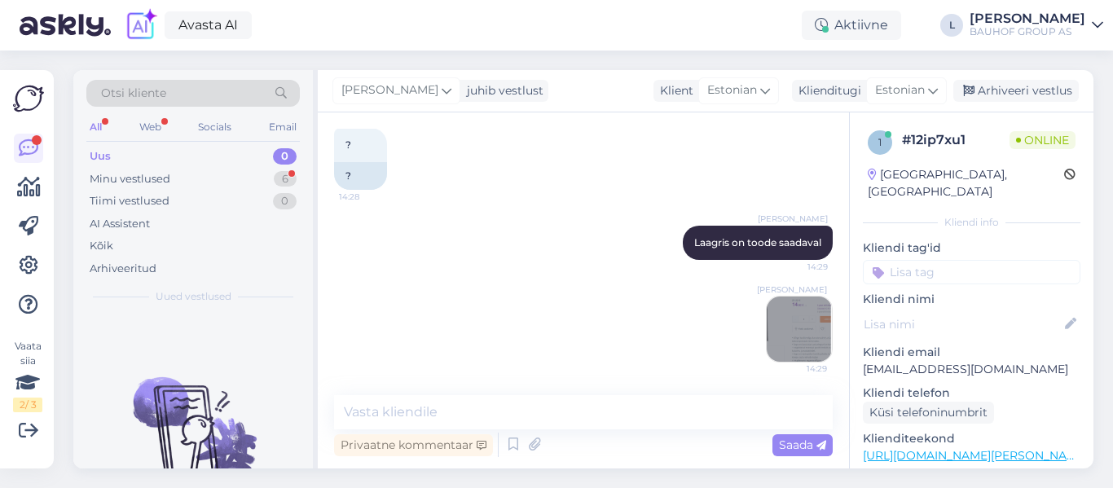
click at [789, 342] on img at bounding box center [799, 329] width 65 height 65
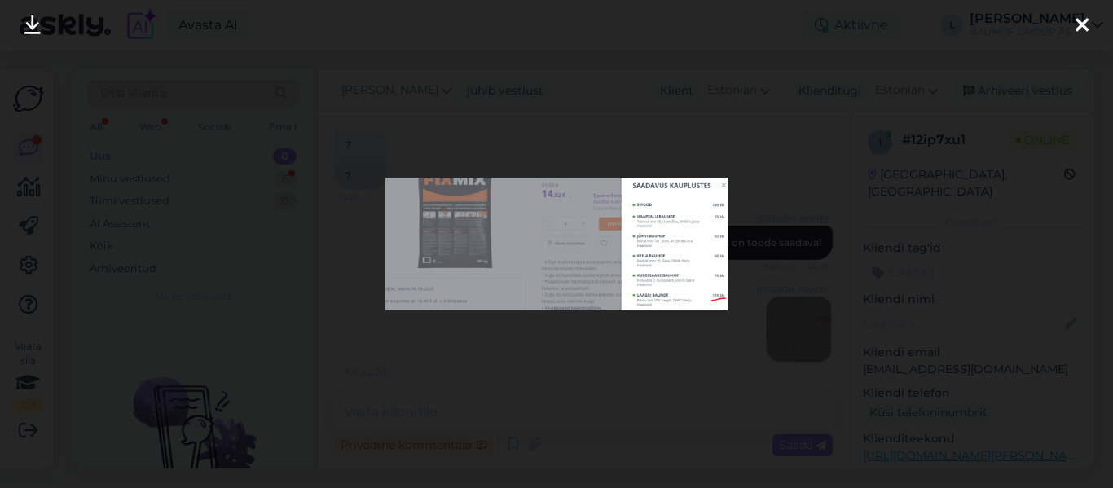
click at [658, 358] on div at bounding box center [556, 244] width 1113 height 488
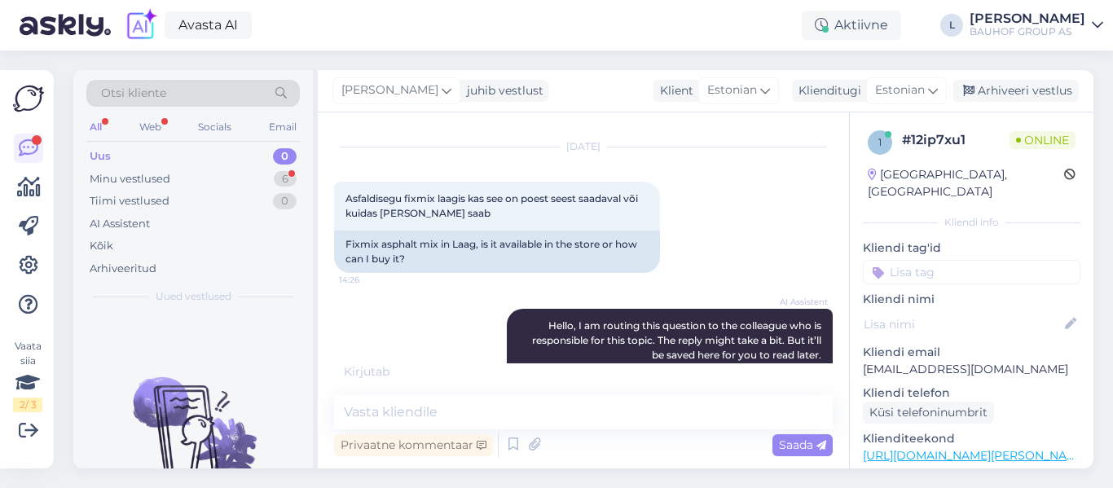
scroll to position [528, 0]
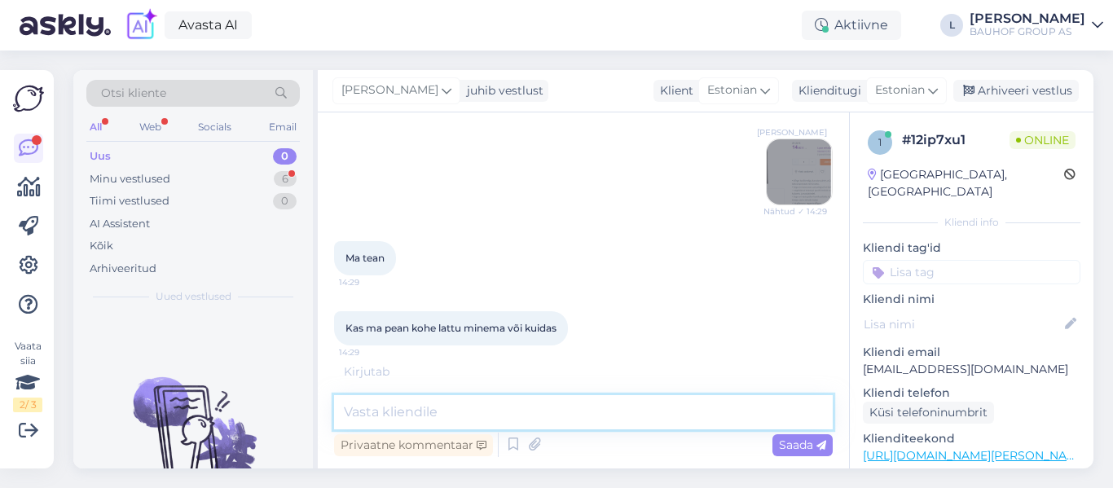
click at [402, 422] on textarea at bounding box center [583, 412] width 499 height 34
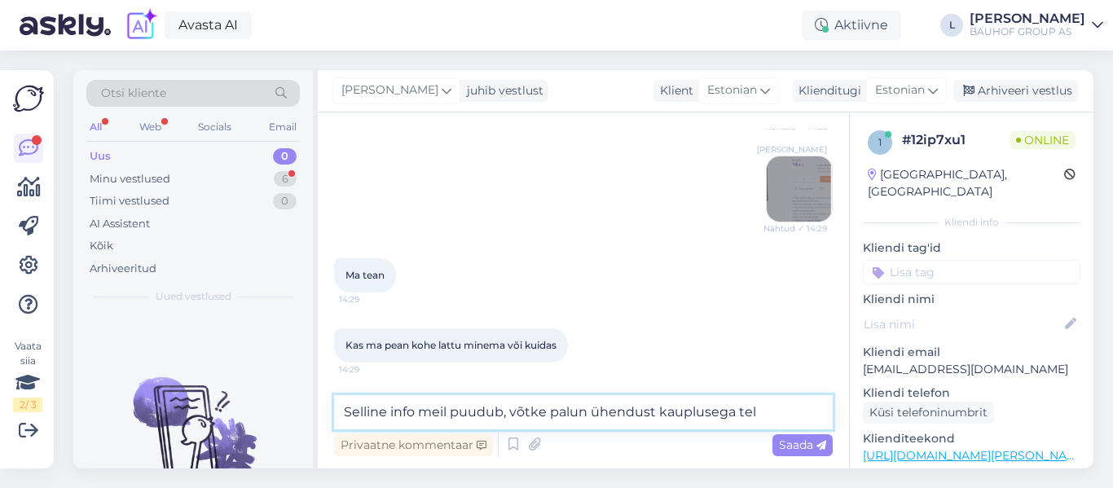
paste textarea "53086933"
type textarea "Selline info meil puudub, võtke palun ühendust kauplusega tel [PHONE_NUMBER]"
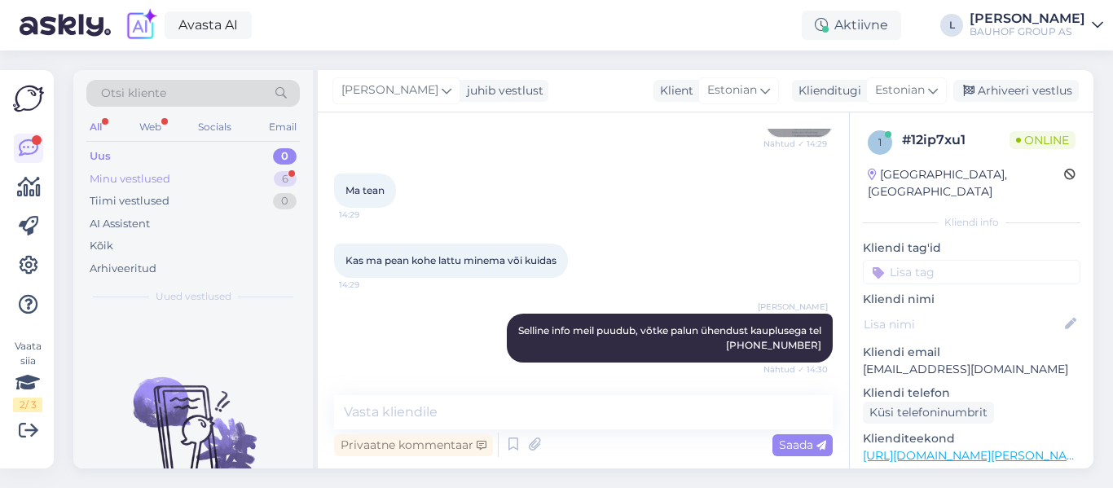
click at [153, 183] on div "Minu vestlused" at bounding box center [130, 179] width 81 height 16
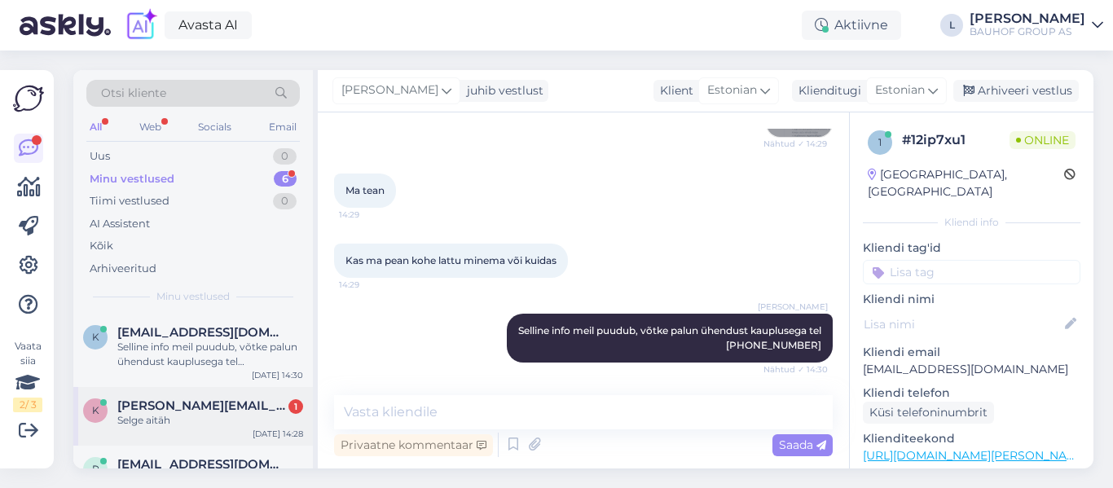
click at [192, 415] on div "Selge aitäh" at bounding box center [210, 420] width 186 height 15
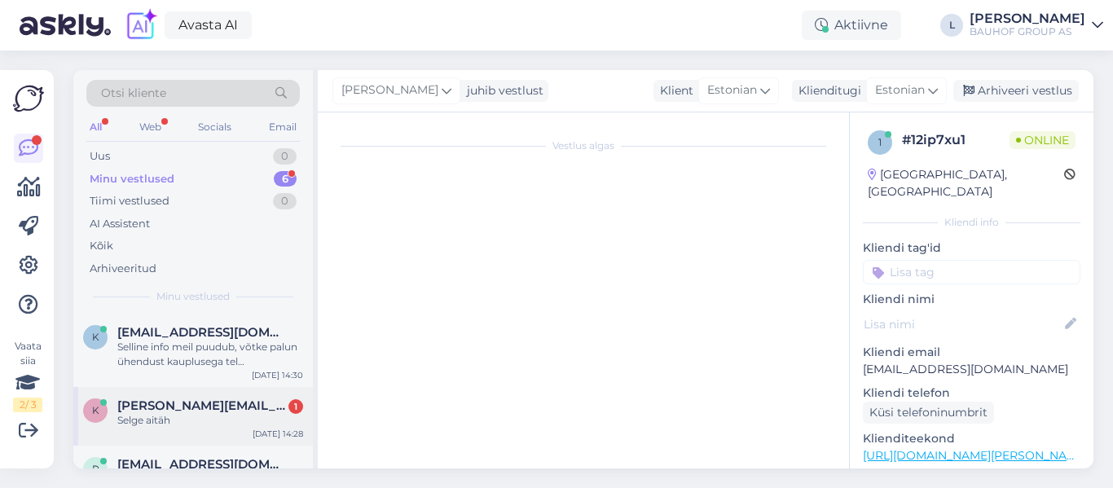
scroll to position [806, 0]
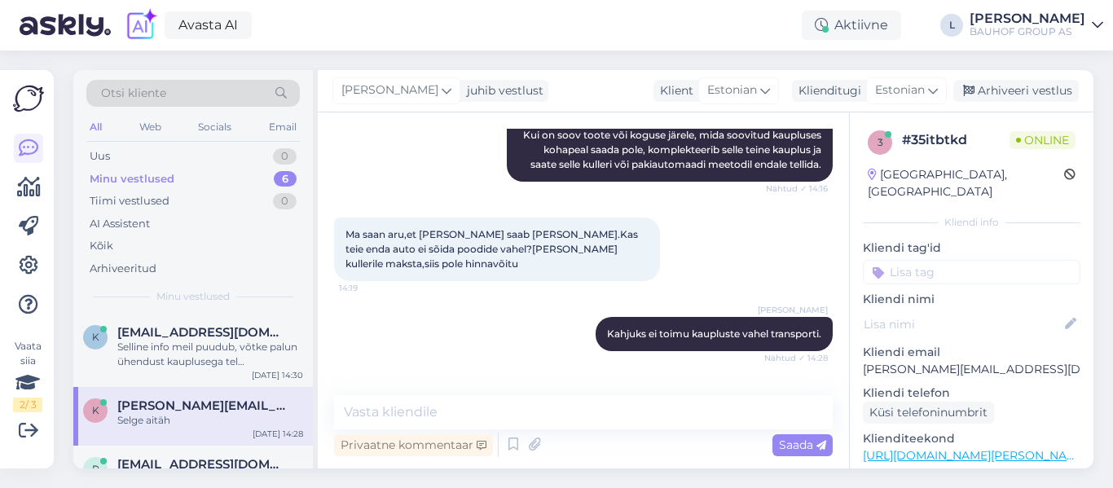
drag, startPoint x: 1023, startPoint y: 91, endPoint x: 996, endPoint y: 104, distance: 30.6
click at [1019, 90] on div "Arhiveeri vestlus" at bounding box center [1015, 91] width 125 height 22
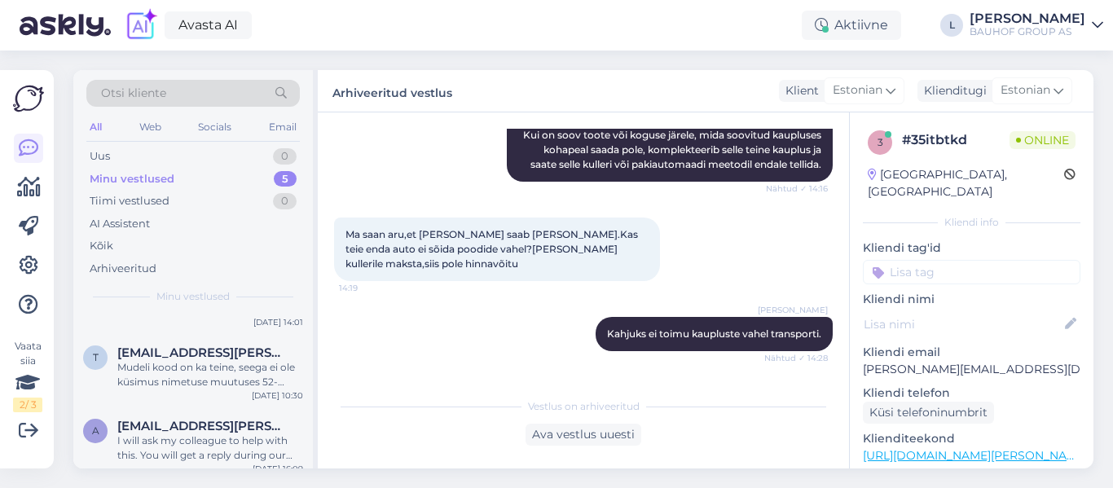
scroll to position [197, 0]
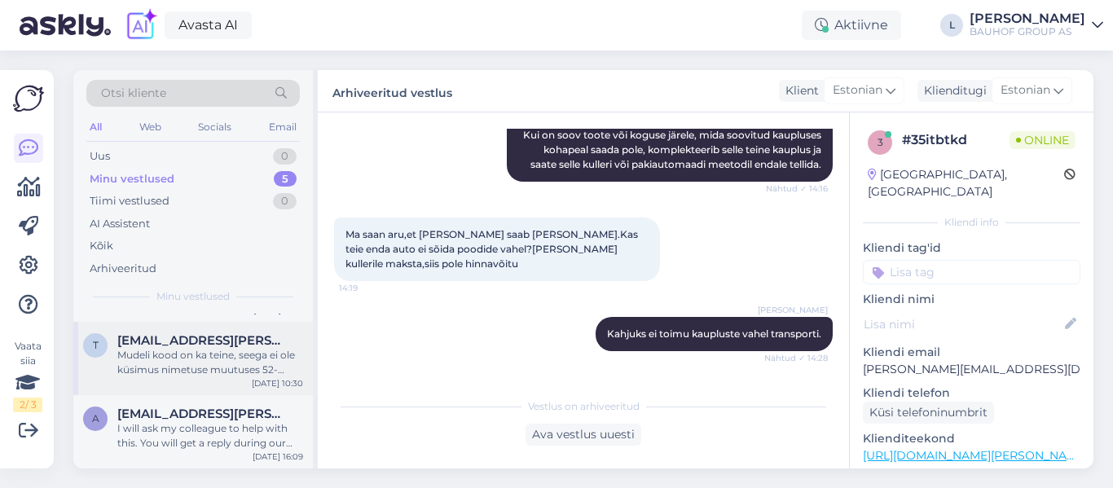
click at [217, 358] on div "Mudeli kood on ka teine, seega ei ole küsimus nimetuse muutuses 52-B151K vs 52-…" at bounding box center [210, 362] width 186 height 29
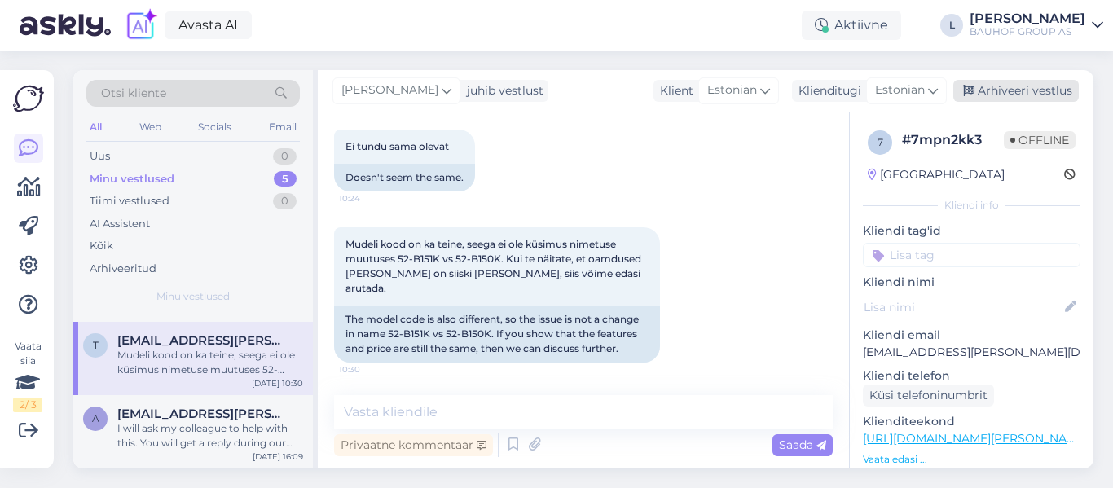
click at [1037, 85] on div "Arhiveeri vestlus" at bounding box center [1015, 91] width 125 height 22
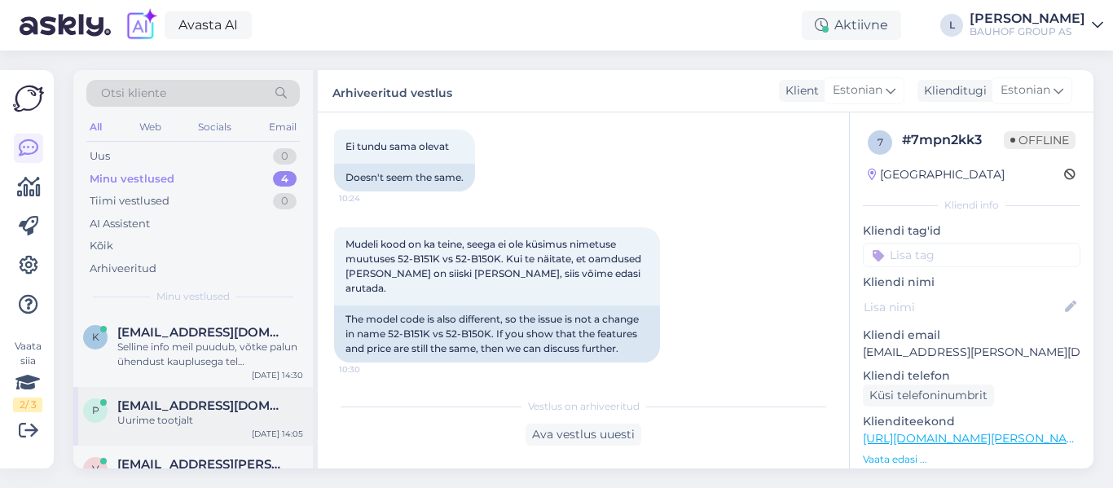
scroll to position [124, 0]
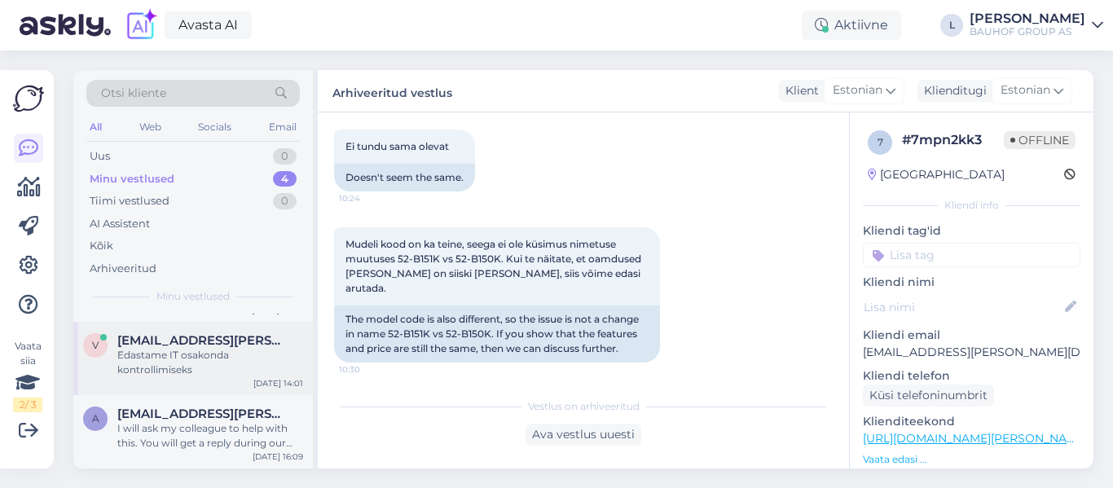
click at [173, 358] on div "Edastame IT osakonda kontrollimiseks" at bounding box center [210, 362] width 186 height 29
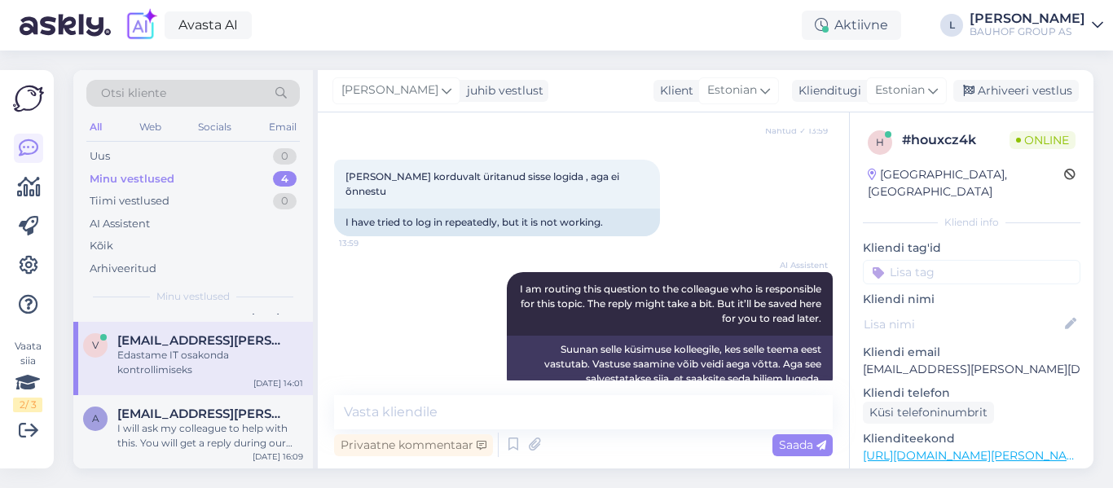
scroll to position [3442, 0]
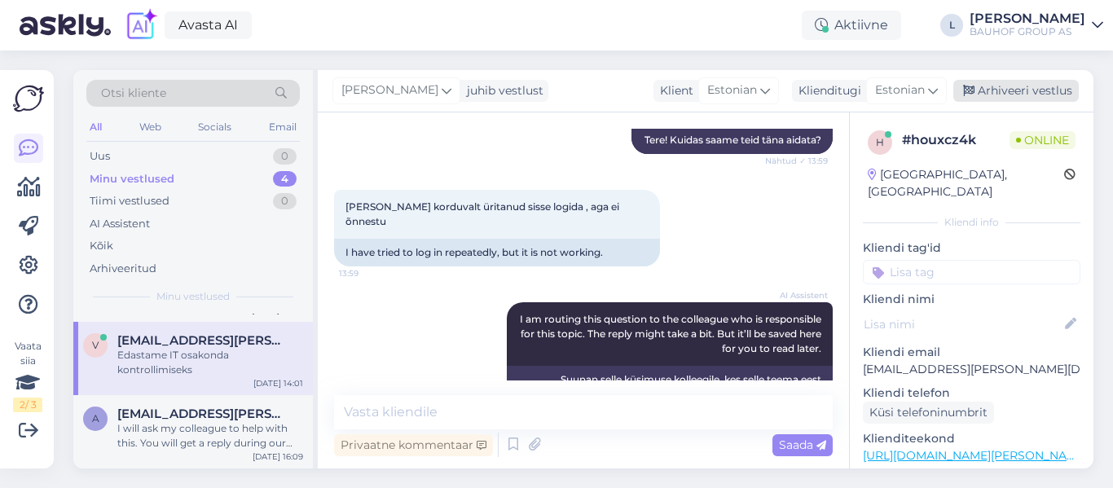
drag, startPoint x: 1027, startPoint y: 86, endPoint x: 1013, endPoint y: 98, distance: 17.9
click at [1027, 86] on div "Arhiveeri vestlus" at bounding box center [1015, 91] width 125 height 22
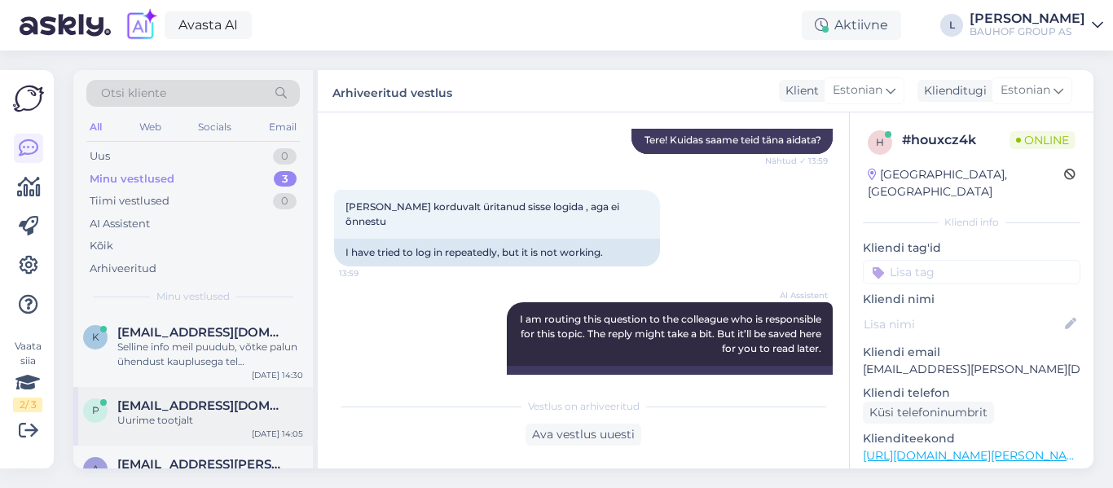
scroll to position [51, 0]
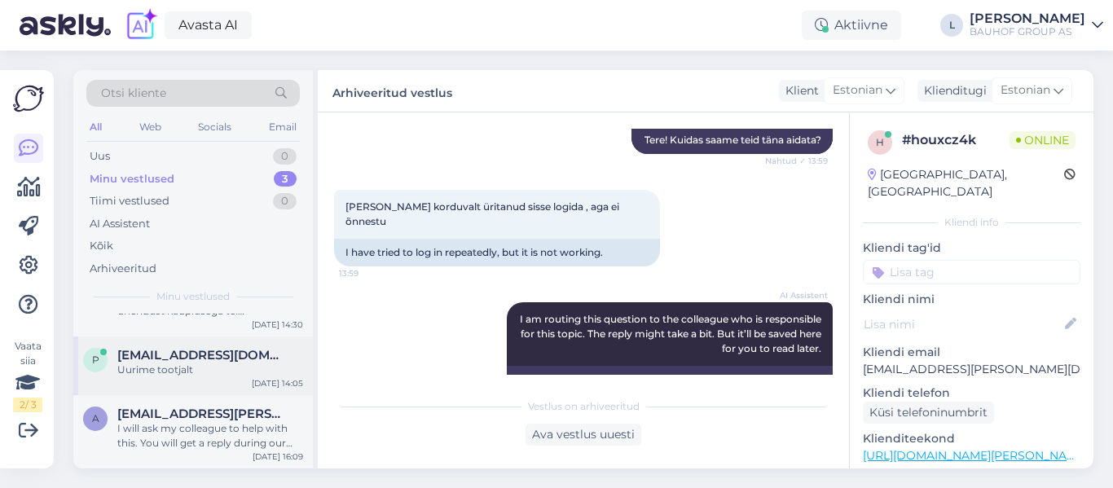
click at [193, 366] on div "Uurime tootjalt" at bounding box center [210, 370] width 186 height 15
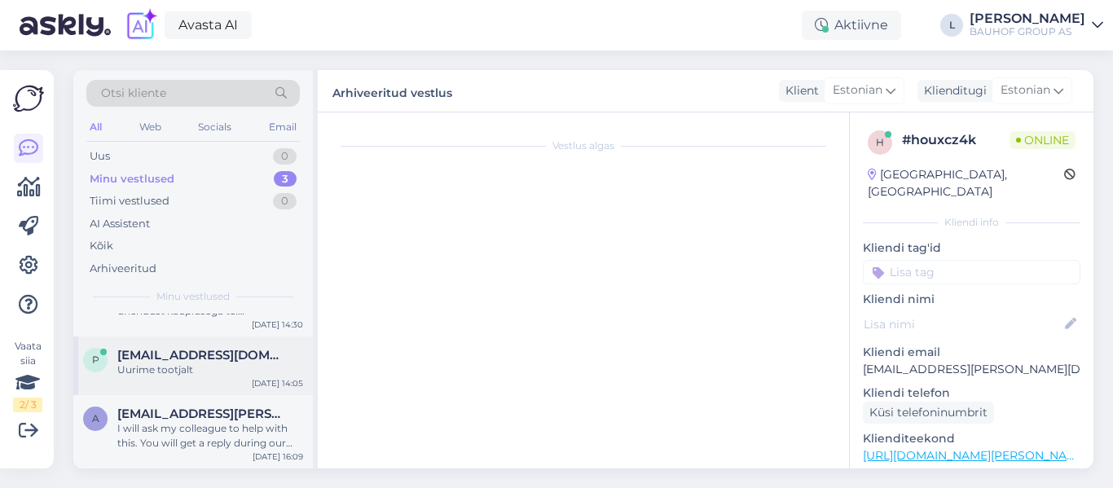
scroll to position [0, 0]
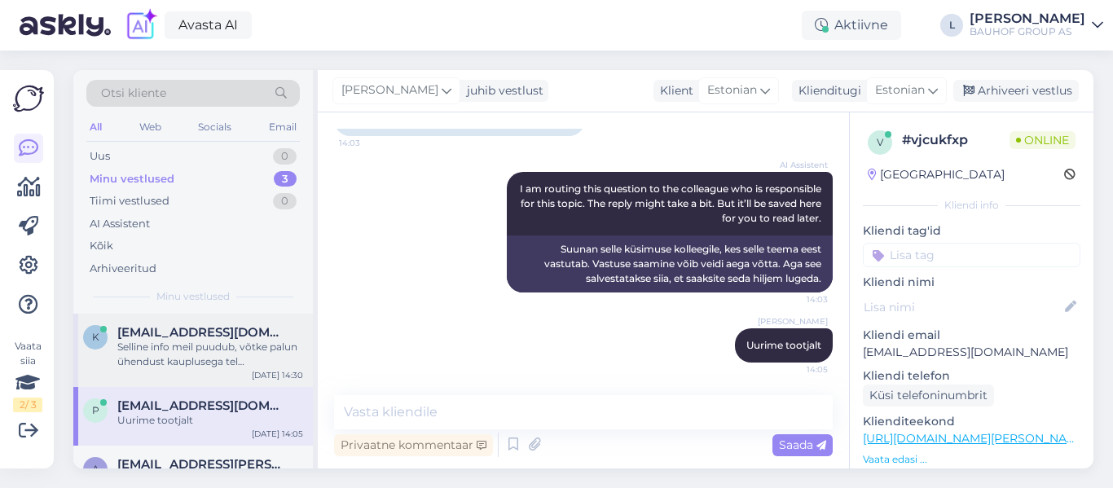
click at [223, 349] on div "Selline info meil puudub, võtke palun ühendust kauplusega tel [PHONE_NUMBER]" at bounding box center [210, 354] width 186 height 29
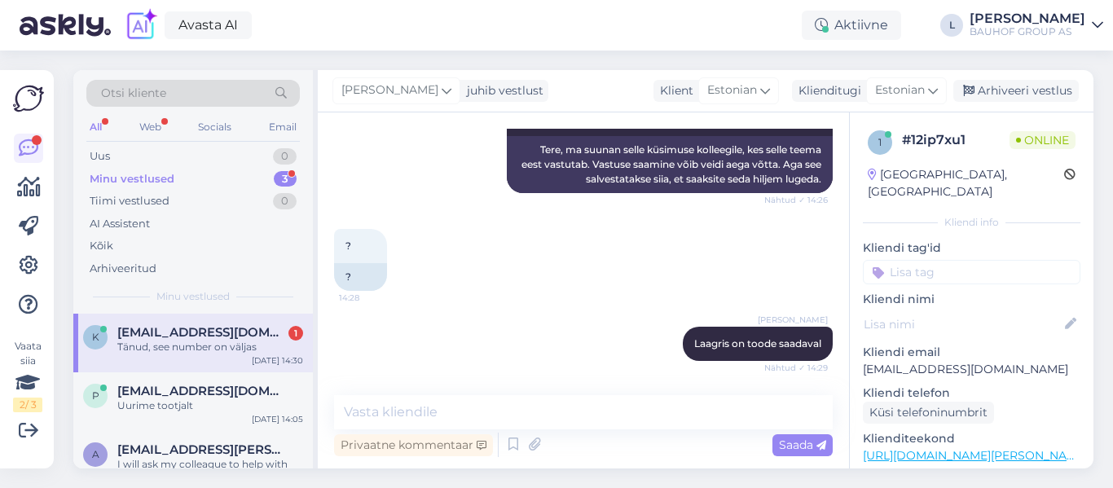
scroll to position [666, 0]
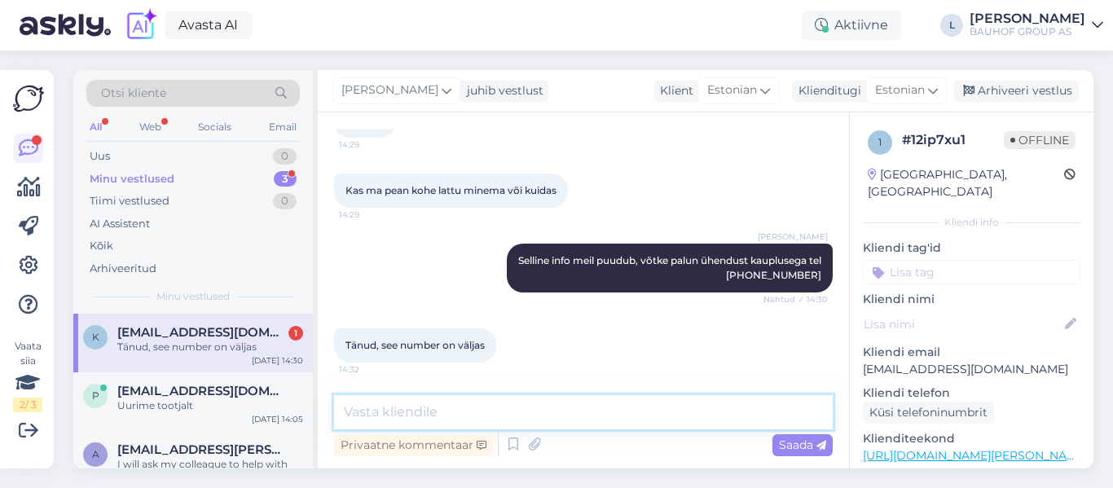
click at [510, 418] on textarea at bounding box center [583, 412] width 499 height 34
click at [425, 427] on textarea at bounding box center [583, 412] width 499 height 34
paste textarea "59182611"
type textarea "Üldinfo 59182611"
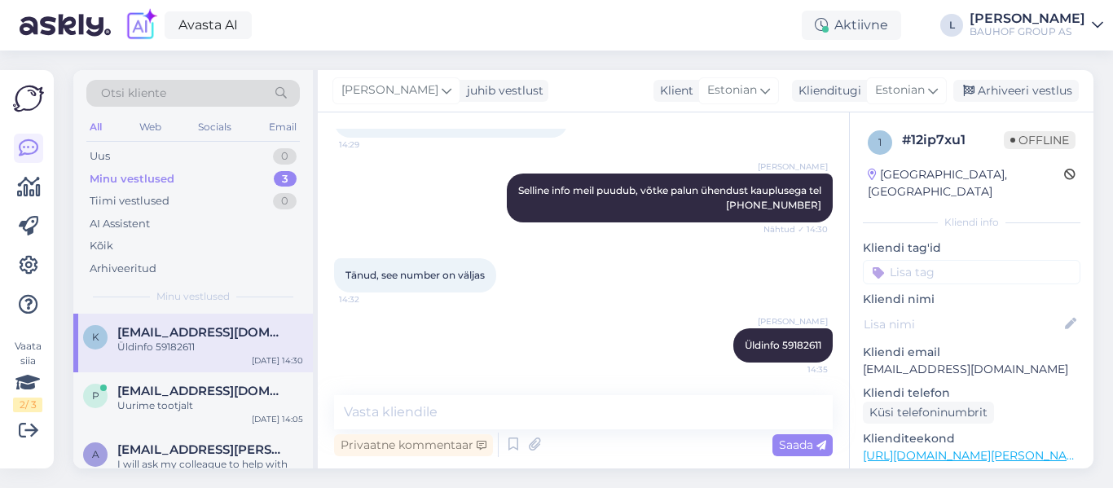
click at [584, 276] on div "Tänud, see number on väljas 14:32" at bounding box center [583, 275] width 499 height 70
click at [1003, 91] on div "Arhiveeri vestlus" at bounding box center [1015, 91] width 125 height 22
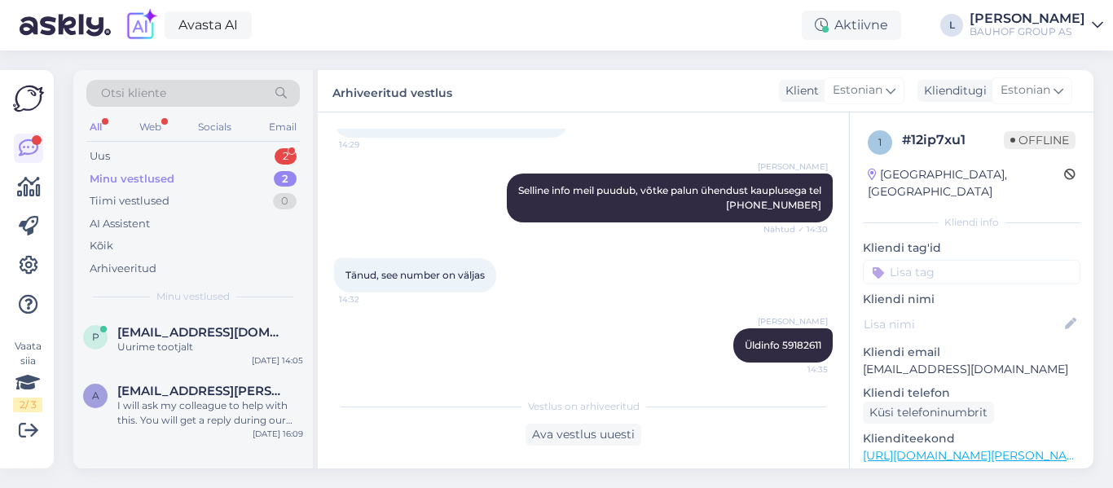
click at [117, 144] on div "Otsi kliente All Web Socials Email Uus 2 Minu vestlused 2 Tiimi vestlused 0 AI …" at bounding box center [193, 192] width 240 height 244
click at [117, 152] on div "Uus 2" at bounding box center [192, 156] width 213 height 23
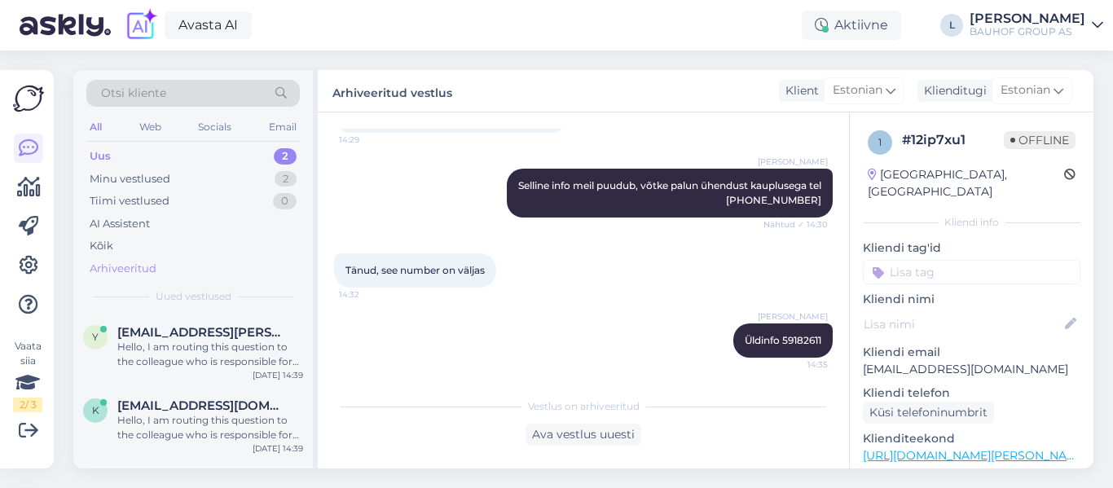
scroll to position [741, 0]
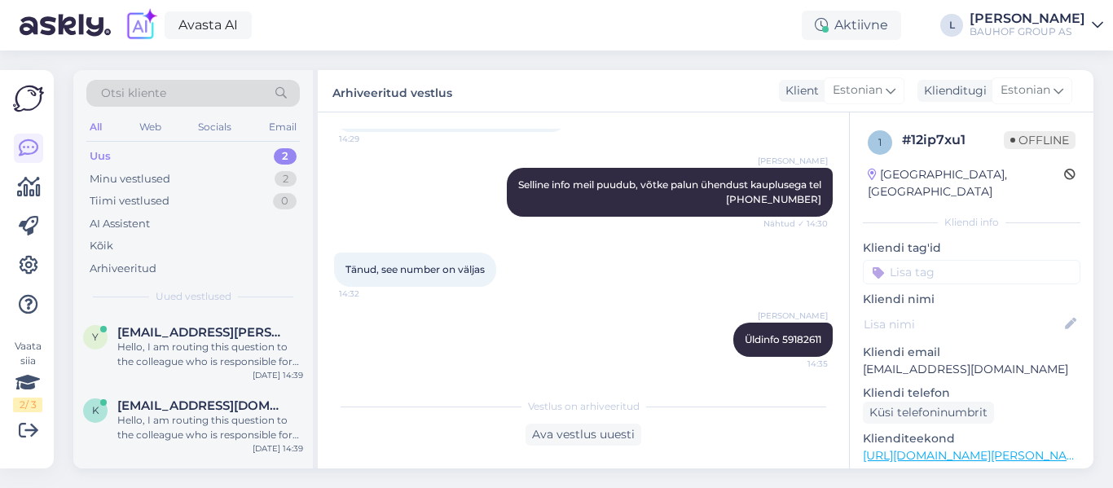
click at [150, 158] on div "Uus 2" at bounding box center [192, 156] width 213 height 23
click at [147, 331] on span "[EMAIL_ADDRESS][PERSON_NAME][DOMAIN_NAME]" at bounding box center [201, 332] width 169 height 15
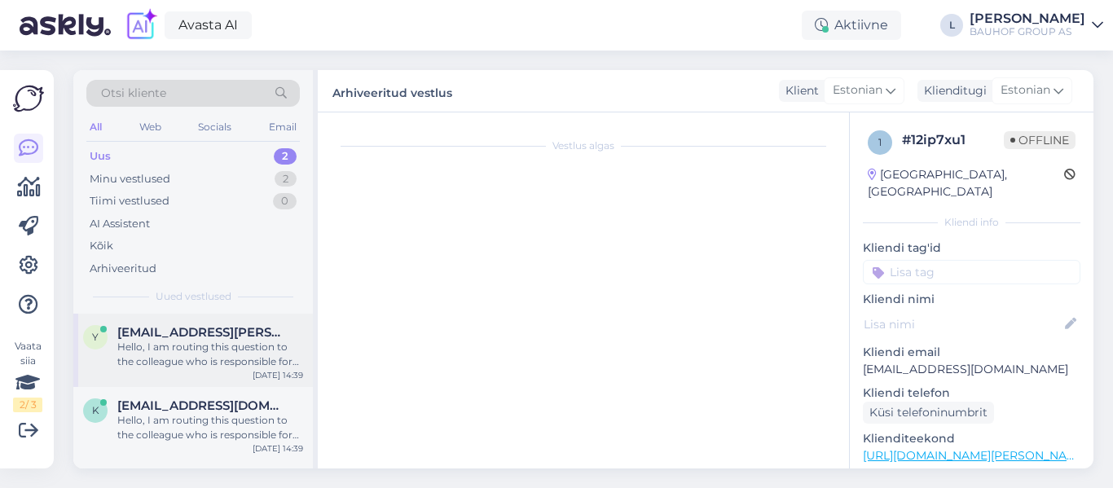
scroll to position [156, 0]
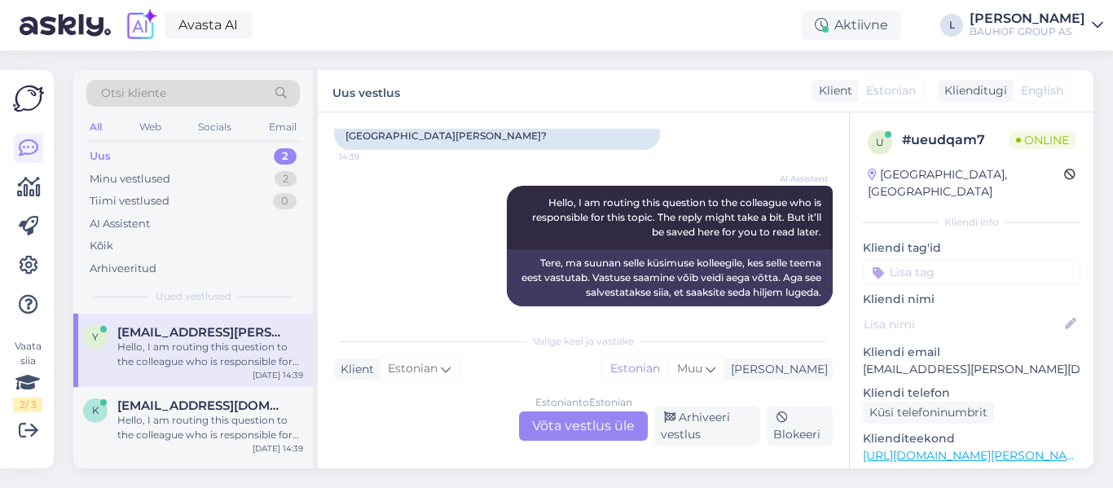
click at [551, 421] on div "Estonian to Estonian Võta vestlus üle" at bounding box center [583, 425] width 129 height 29
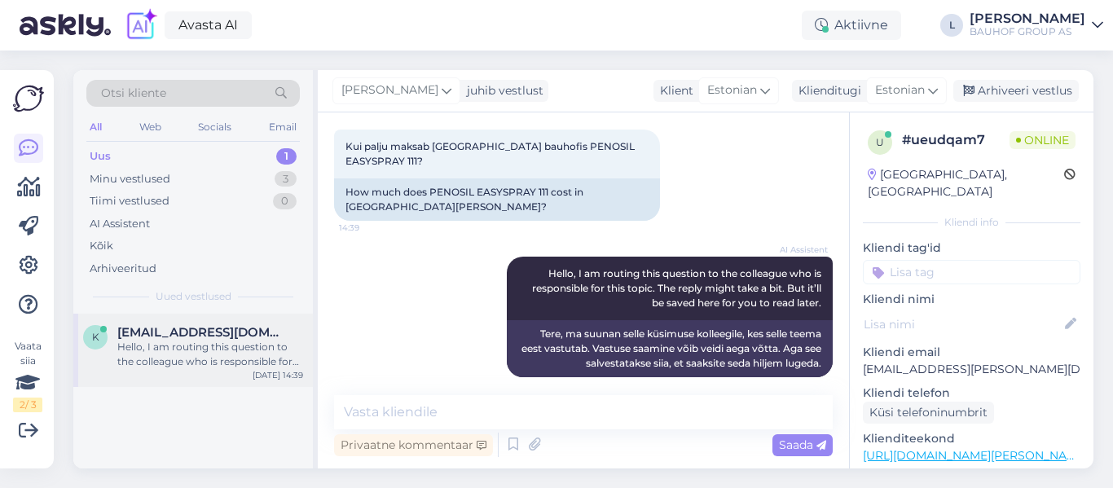
click at [189, 350] on div "Hello, I am routing this question to the colleague who is responsible for this …" at bounding box center [210, 354] width 186 height 29
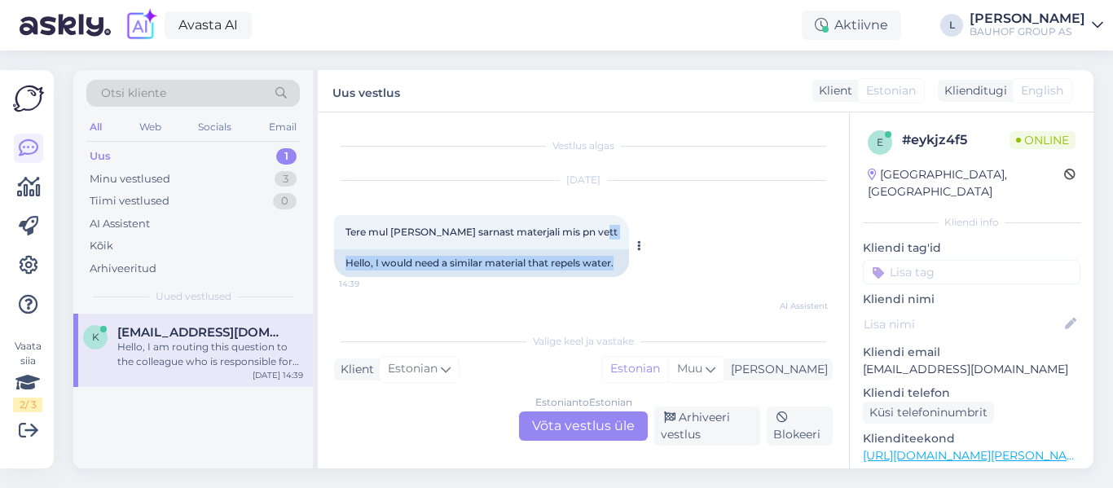
scroll to position [269, 0]
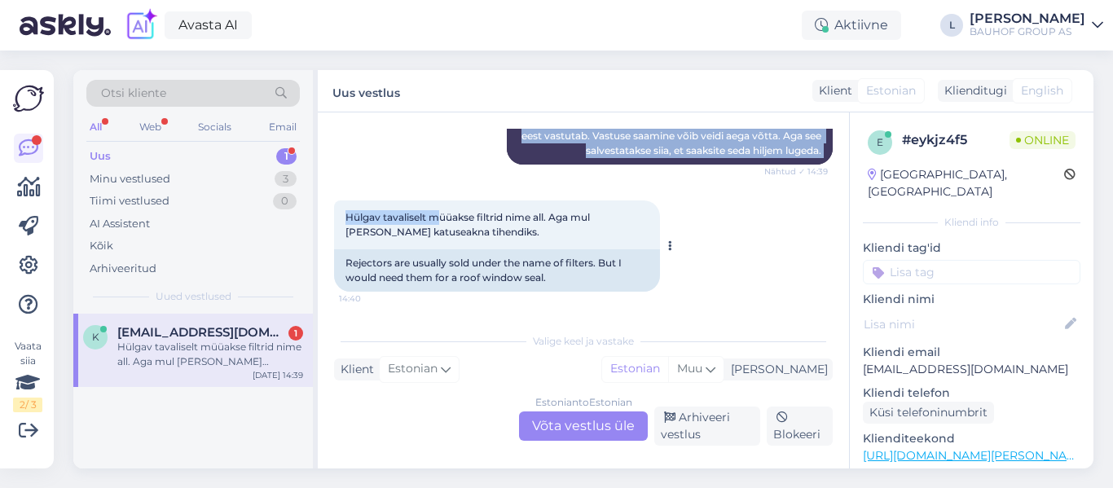
drag, startPoint x: 589, startPoint y: 230, endPoint x: 436, endPoint y: 217, distance: 153.7
click at [436, 217] on div "Vestlus algas [DATE] Tere mul [PERSON_NAME] sarnast materjali mis pn vett 14:39…" at bounding box center [590, 219] width 513 height 181
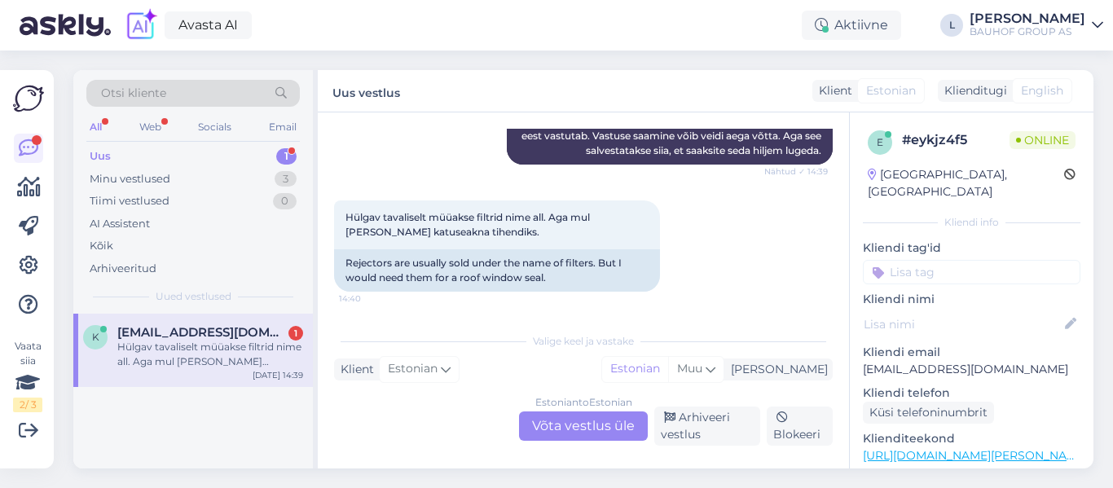
click at [231, 341] on div "Hülgav tavaliselt müüakse filtrid nime all. Aga mul [PERSON_NAME] katuseakna ti…" at bounding box center [210, 354] width 186 height 29
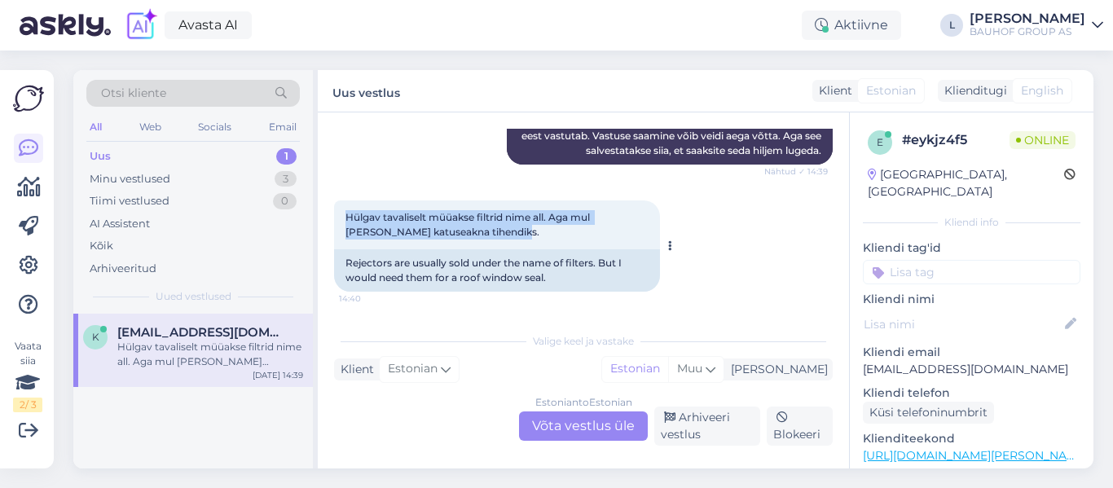
drag, startPoint x: 487, startPoint y: 231, endPoint x: 341, endPoint y: 213, distance: 146.9
click at [341, 213] on div "Hülgav tavaliselt müüakse filtrid nime all. Aga mul [PERSON_NAME] katuseakna ti…" at bounding box center [497, 224] width 326 height 49
copy span "Hülgav tavaliselt müüakse filtrid nime all. Aga mul [PERSON_NAME] katuseakna ti…"
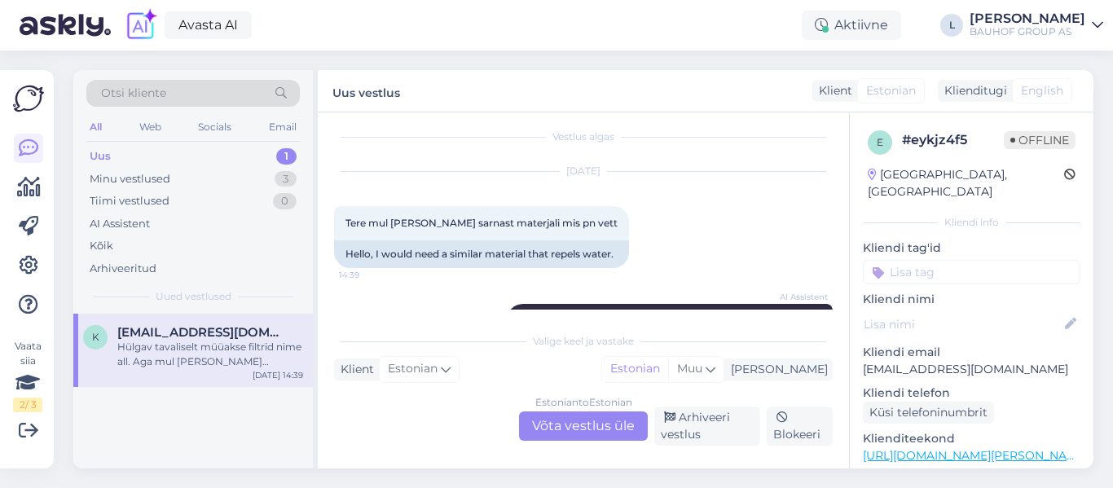
scroll to position [0, 0]
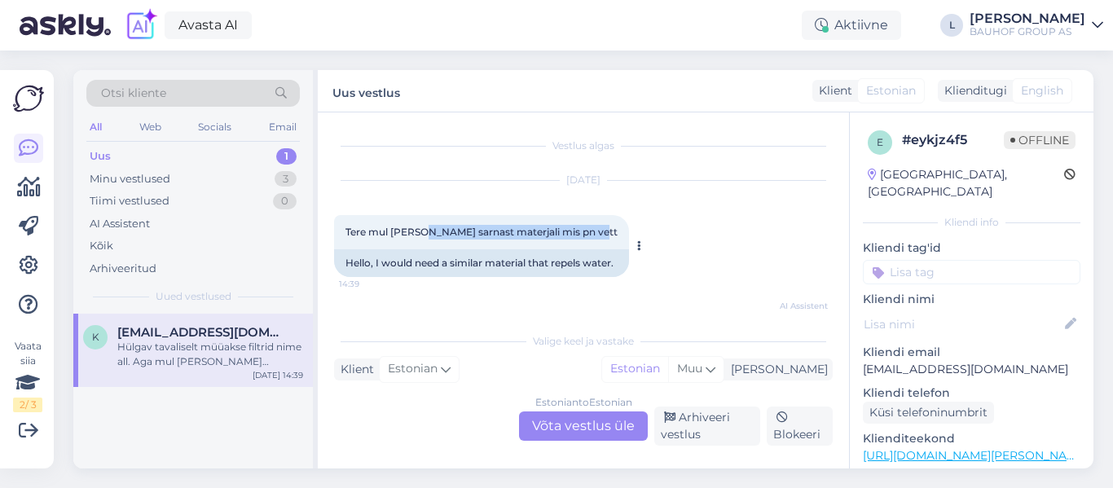
drag, startPoint x: 587, startPoint y: 230, endPoint x: 419, endPoint y: 231, distance: 167.8
click at [419, 231] on div "Tere mul [PERSON_NAME] sarnast materjali mis pn vett 14:39" at bounding box center [481, 232] width 295 height 34
copy span "vaja sarnast materjali mis pn vett"
click at [212, 350] on div "Hülgav tavaliselt müüakse filtrid nime all. Aga mul [PERSON_NAME] katuseakna ti…" at bounding box center [210, 354] width 186 height 29
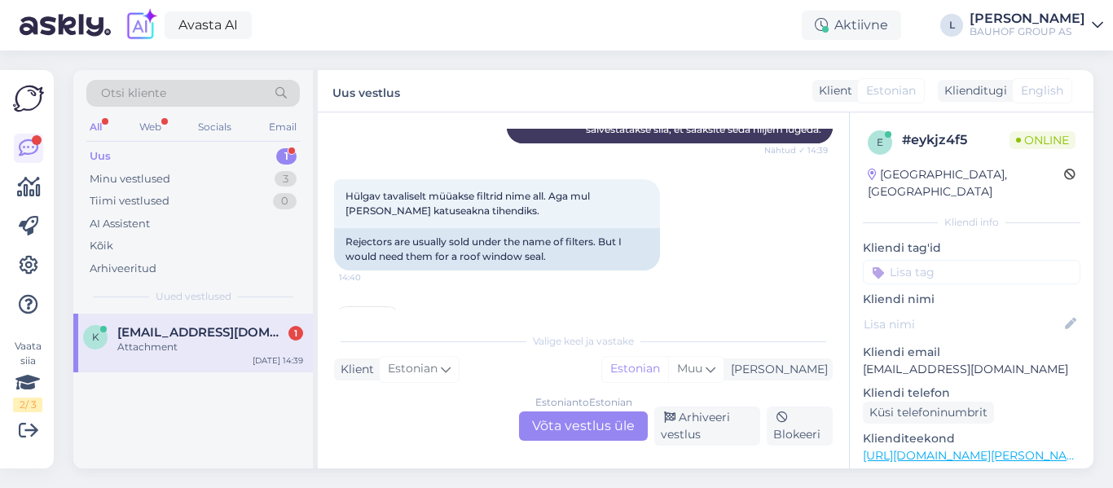
scroll to position [371, 0]
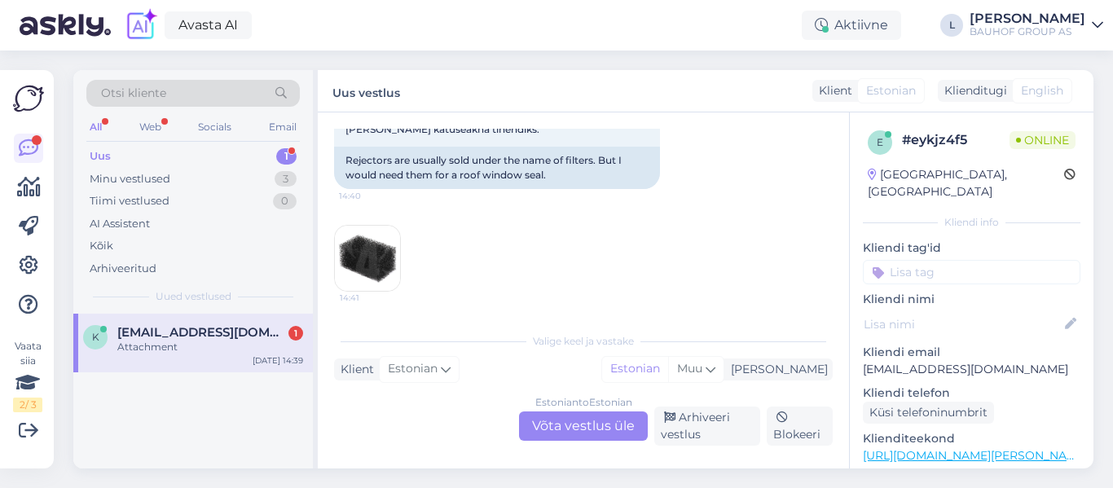
click at [601, 422] on div "Estonian to Estonian Võta vestlus üle" at bounding box center [583, 425] width 129 height 29
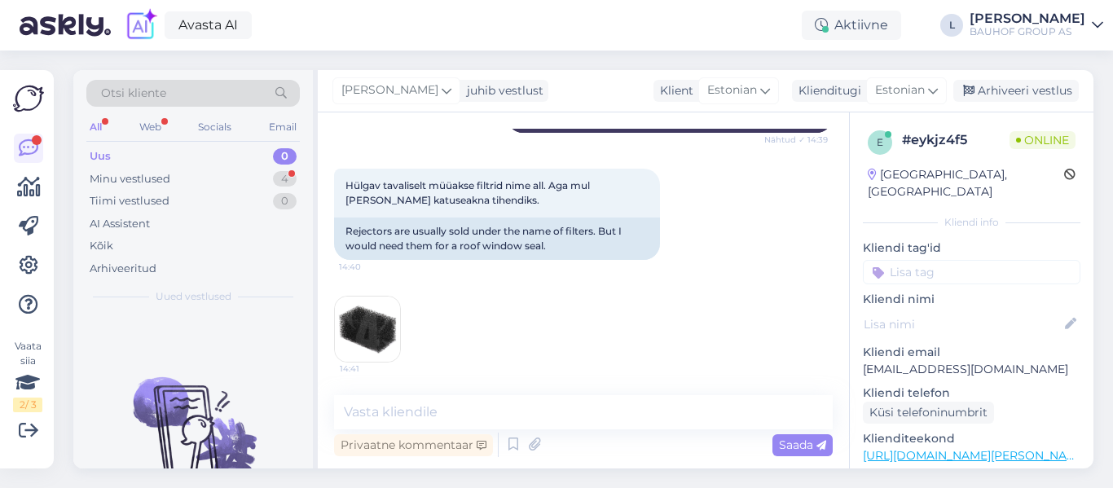
click at [183, 165] on div "Uus 0" at bounding box center [192, 156] width 213 height 23
click at [174, 179] on div "Minu vestlused 4" at bounding box center [192, 179] width 213 height 23
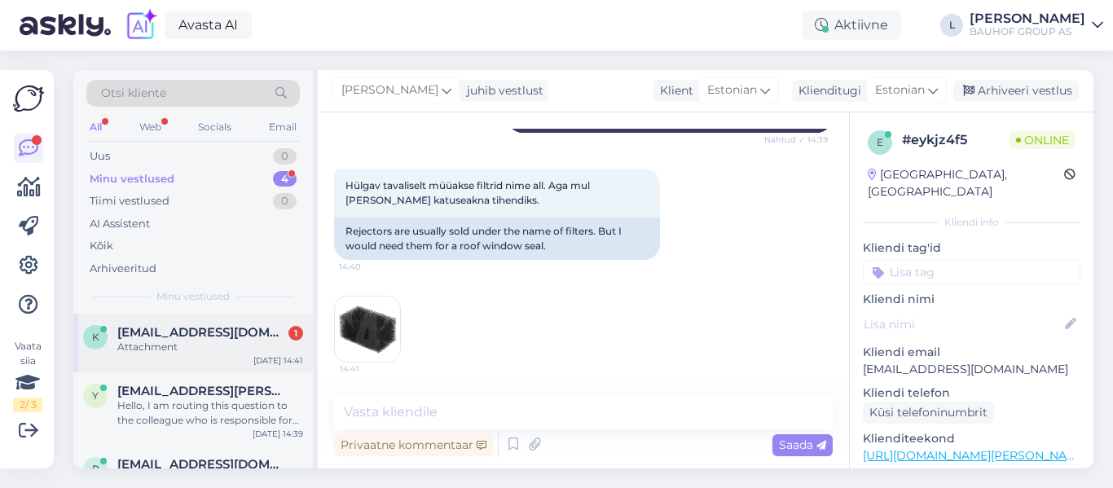
click at [217, 349] on div "Attachment" at bounding box center [210, 347] width 186 height 15
click at [452, 412] on textarea at bounding box center [583, 412] width 499 height 34
click at [160, 389] on span "[EMAIL_ADDRESS][PERSON_NAME][DOMAIN_NAME]" at bounding box center [201, 391] width 169 height 15
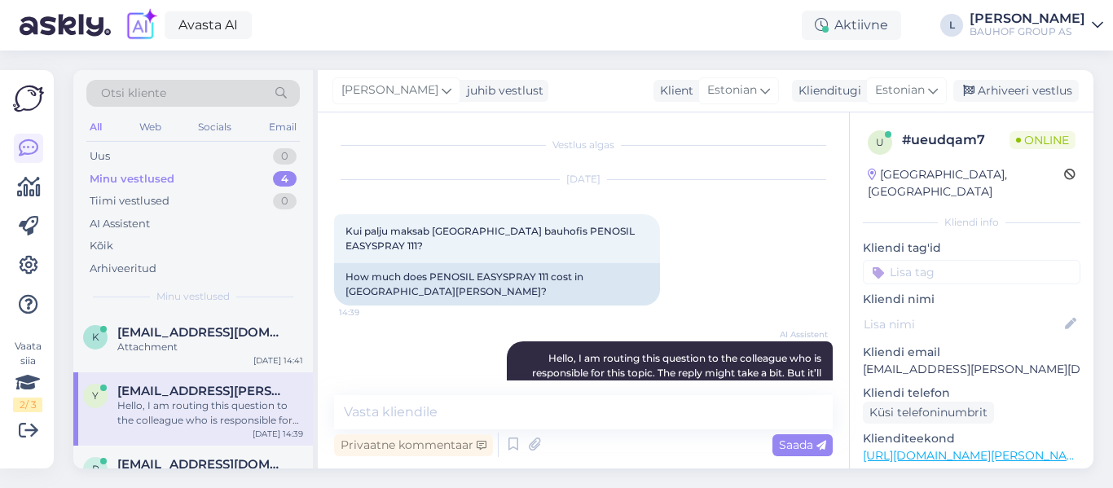
scroll to position [0, 0]
drag, startPoint x: 629, startPoint y: 232, endPoint x: 509, endPoint y: 232, distance: 119.8
click at [509, 232] on span "Kui palju maksab [GEOGRAPHIC_DATA] bauhofis PENOSIL EASYSPRAY 111?" at bounding box center [491, 239] width 292 height 27
copy span "PENOSIL EASYSPRAY 111"
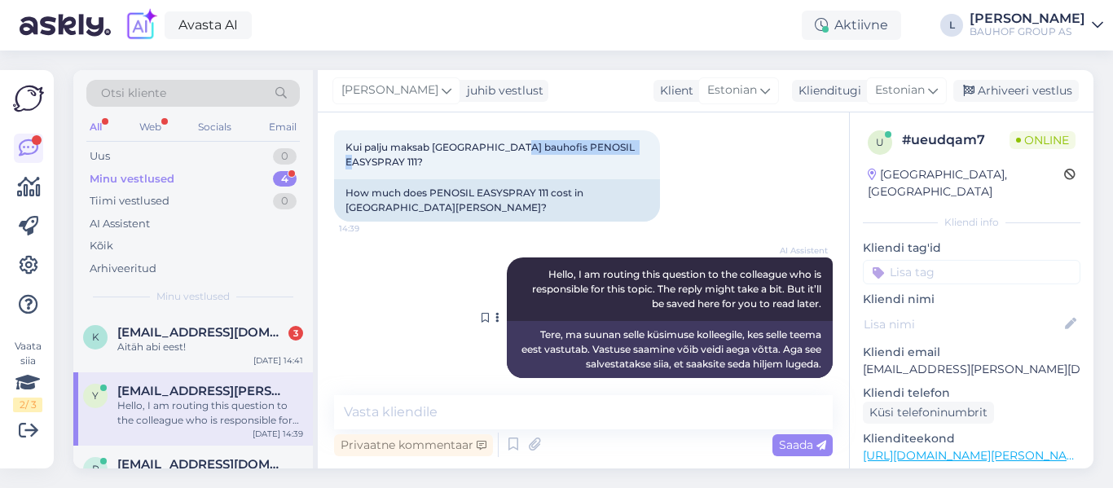
scroll to position [86, 0]
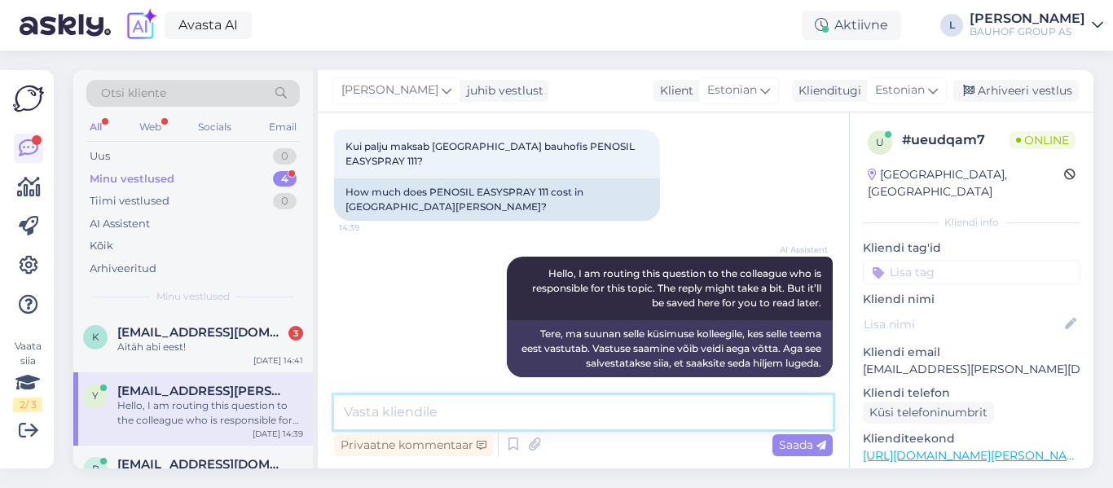
click at [517, 403] on textarea at bounding box center [583, 412] width 499 height 34
type textarea "Tere, 14,59 kliedikaardiga"
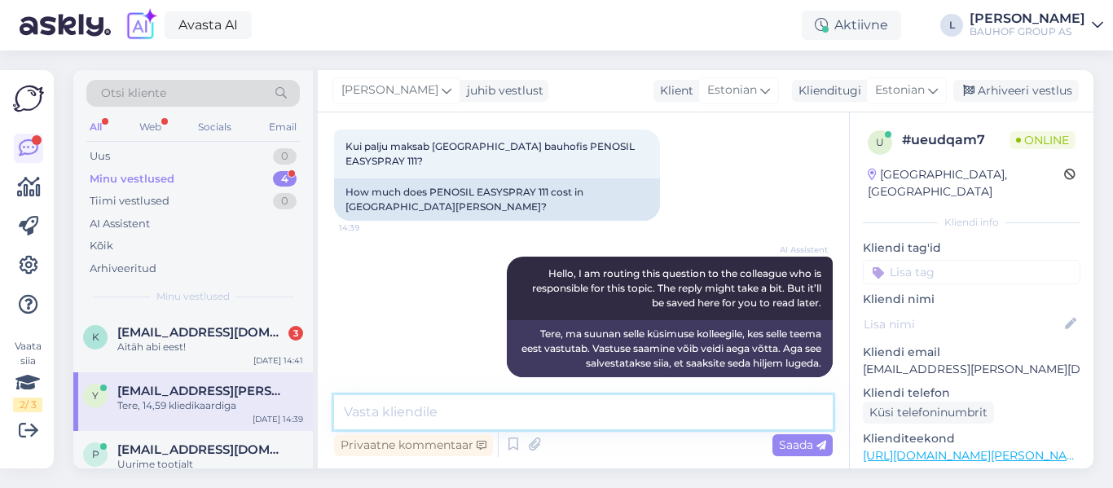
scroll to position [156, 0]
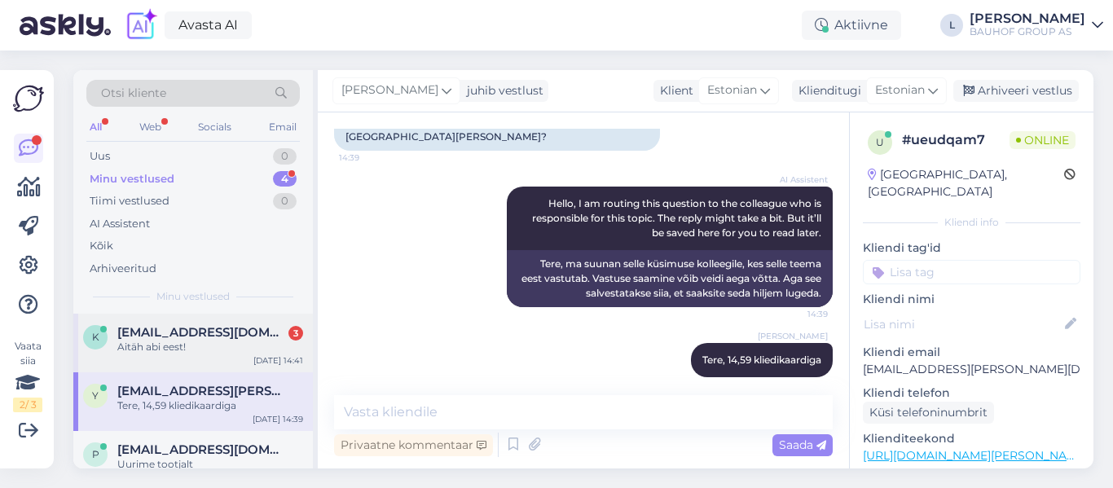
click at [171, 334] on span "[EMAIL_ADDRESS][DOMAIN_NAME]" at bounding box center [201, 332] width 169 height 15
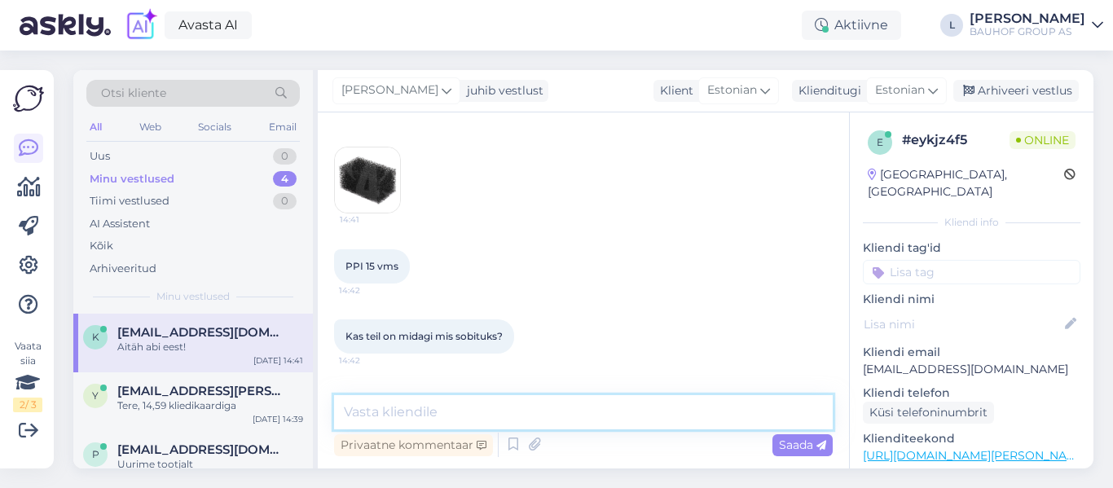
click at [513, 406] on textarea at bounding box center [583, 412] width 499 height 34
click at [376, 269] on span "PPI 15 vms" at bounding box center [371, 266] width 53 height 12
drag, startPoint x: 374, startPoint y: 269, endPoint x: 344, endPoint y: 269, distance: 30.1
click at [344, 269] on div "PPI 15 vms 14:42" at bounding box center [372, 266] width 76 height 34
copy span "PPI 15"
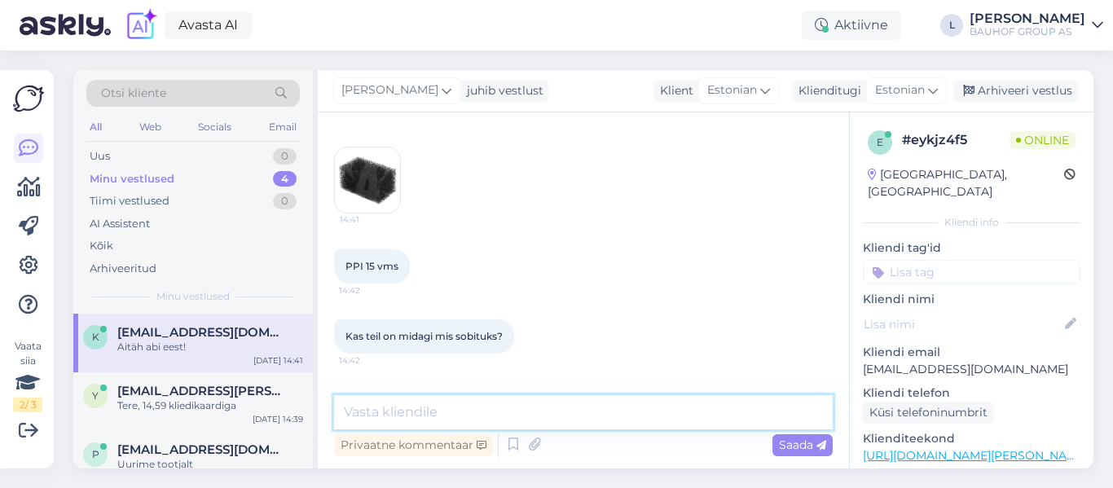
click at [483, 422] on textarea at bounding box center [583, 412] width 499 height 34
paste textarea "[URL][DOMAIN_NAME][PERSON_NAME]"
type textarea "Sellist ei ole pakkuda. Vb leiate midagi siit: [URL][DOMAIN_NAME][PERSON_NAME]"
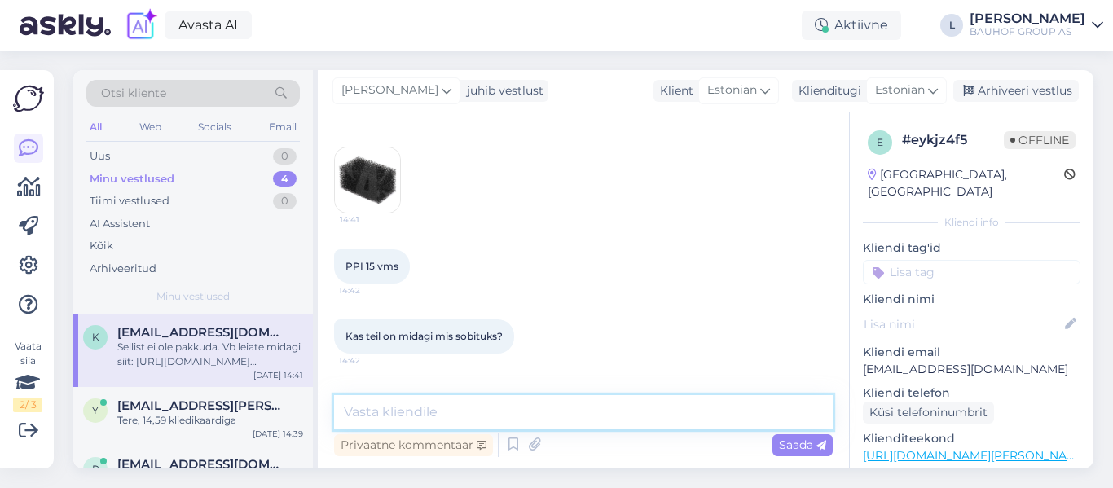
scroll to position [596, 0]
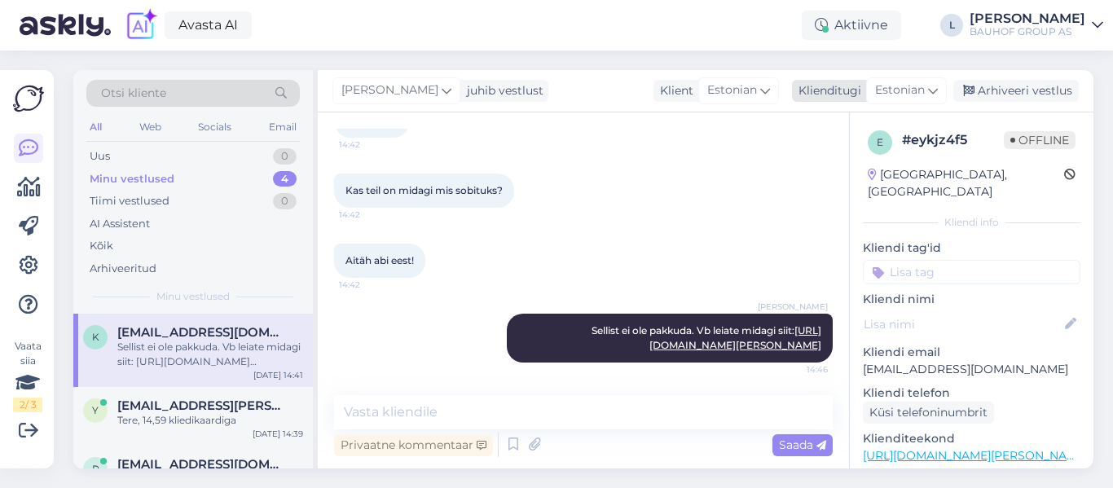
drag, startPoint x: 1042, startPoint y: 89, endPoint x: 1004, endPoint y: 101, distance: 40.2
click at [1042, 89] on div "Arhiveeri vestlus" at bounding box center [1015, 91] width 125 height 22
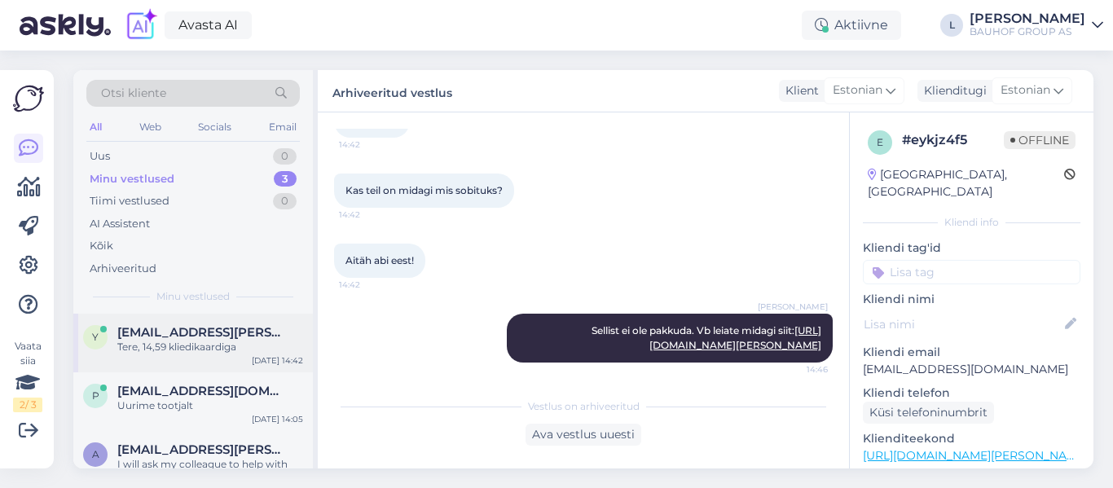
click at [234, 344] on div "Tere, 14,59 kliedikaardiga" at bounding box center [210, 347] width 186 height 15
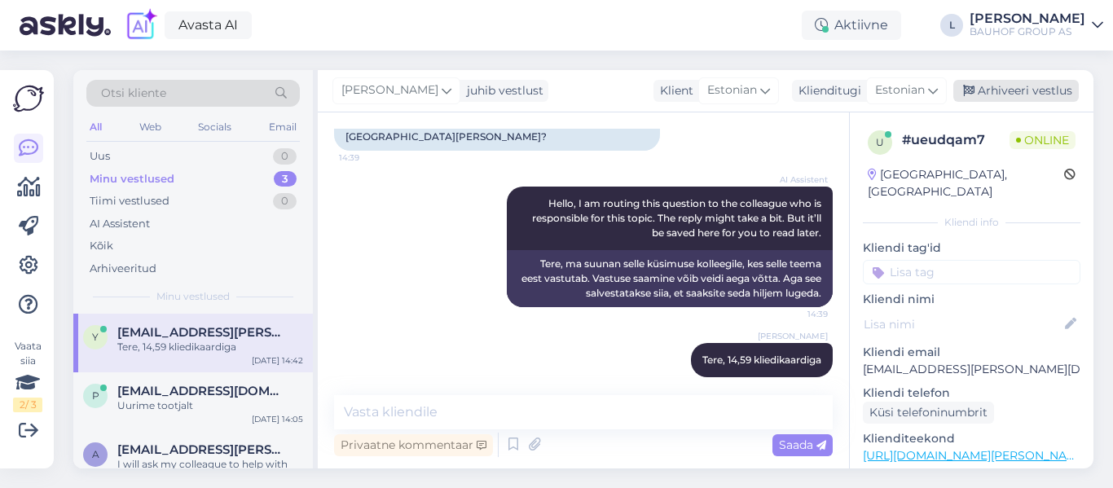
click at [1043, 86] on div "Arhiveeri vestlus" at bounding box center [1015, 91] width 125 height 22
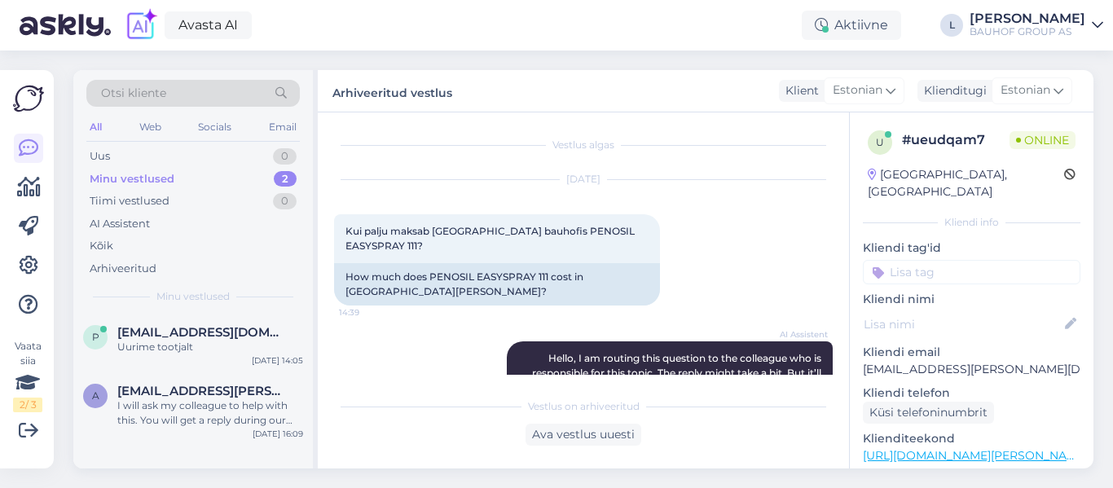
scroll to position [0, 0]
click at [197, 151] on div "Uus 1" at bounding box center [192, 156] width 213 height 23
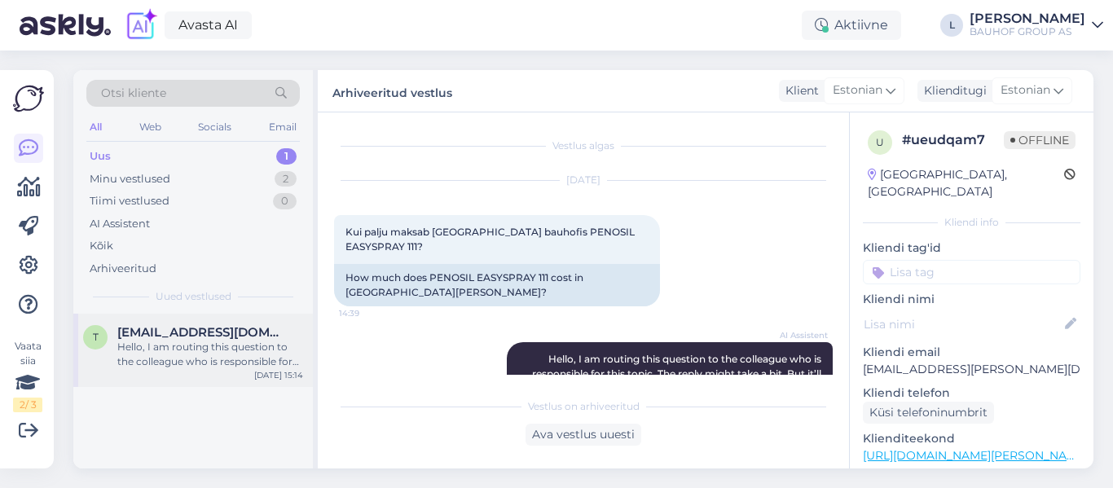
click at [195, 331] on span "[EMAIL_ADDRESS][DOMAIN_NAME]" at bounding box center [201, 332] width 169 height 15
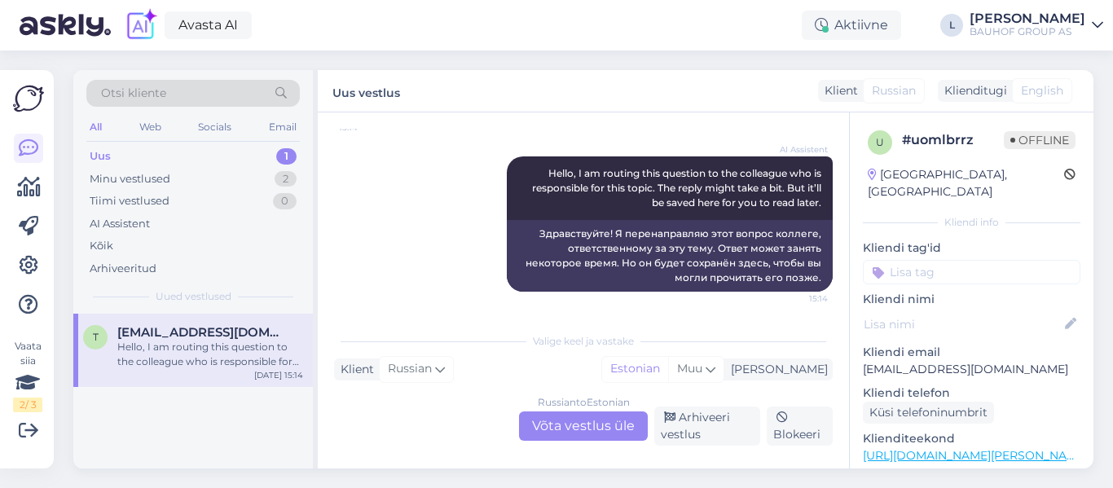
click at [601, 428] on div "Russian to Estonian Võta vestlus üle" at bounding box center [583, 425] width 129 height 29
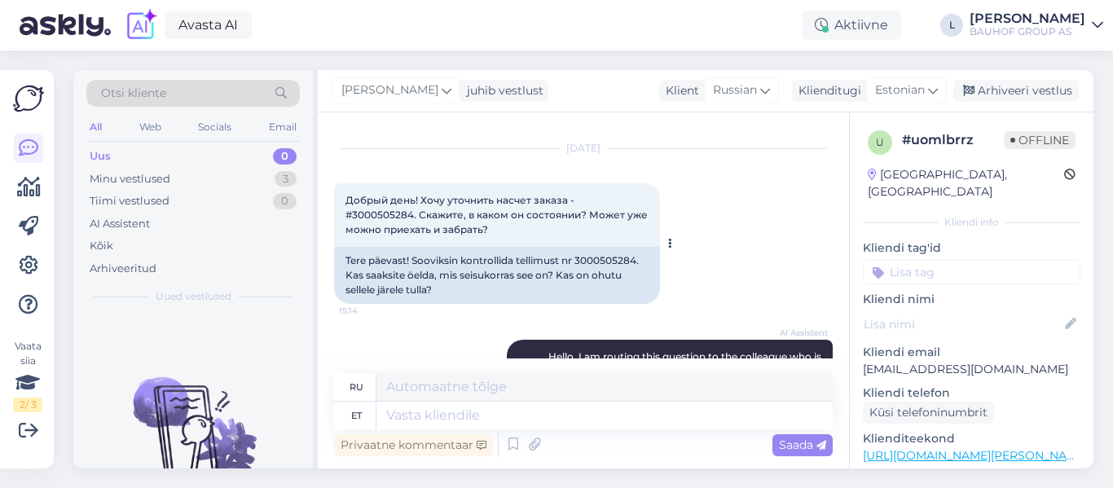
scroll to position [3, 0]
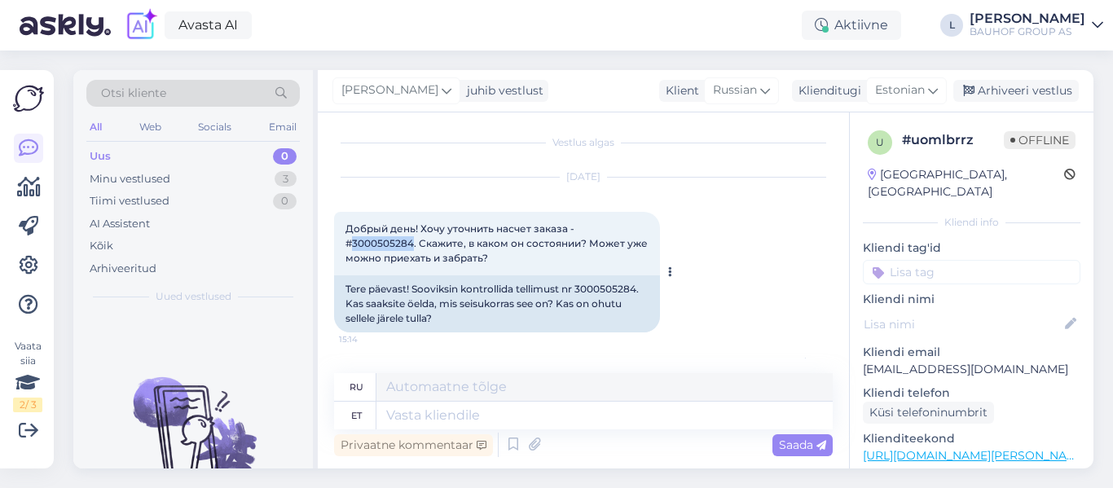
drag, startPoint x: 411, startPoint y: 241, endPoint x: 354, endPoint y: 243, distance: 57.1
click at [354, 243] on span "Добрый день! Хочу уточнить насчет заказа - #3000505284. Скажите, в каком он сос…" at bounding box center [497, 243] width 305 height 42
copy span "3000505284"
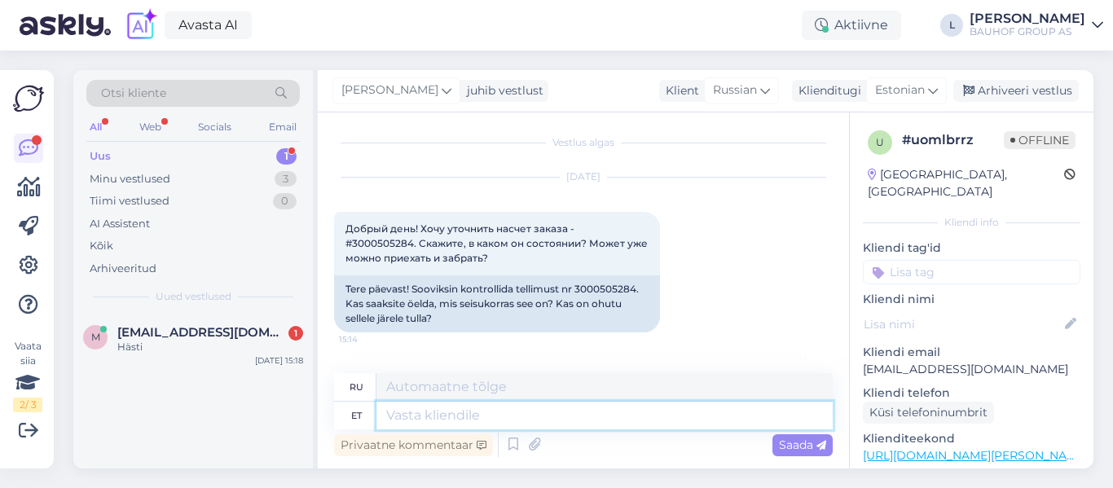
click at [452, 415] on textarea at bounding box center [604, 416] width 456 height 28
type textarea "Te"
type textarea "Ты"
type textarea "Tere,"
type textarea "Привет,"
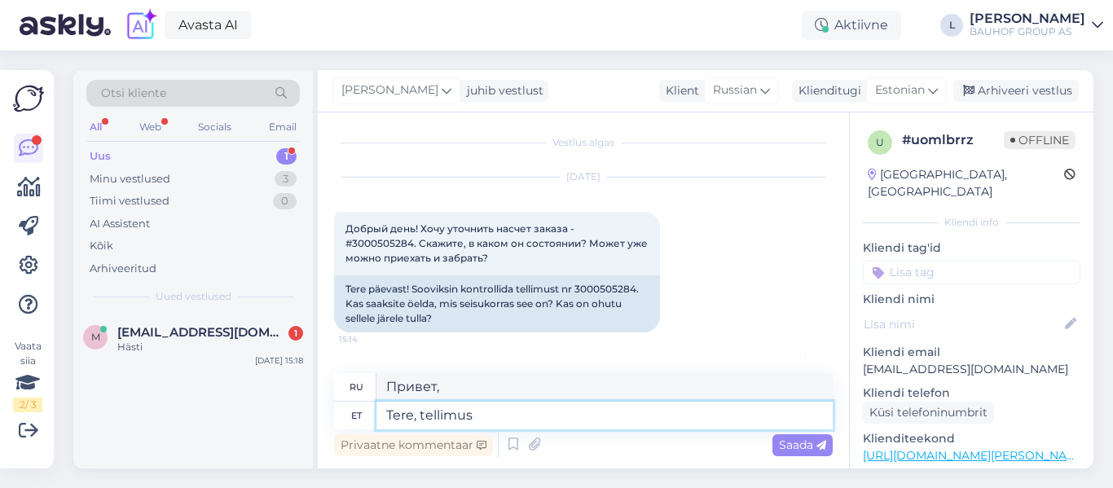
type textarea "Tere, tellimus"
type textarea "Привет, заказ"
type textarea "Tere, tellimus ei o"
type textarea "Здравствуйте, заказ не"
type textarea "Tere, tellimus ei ole v"
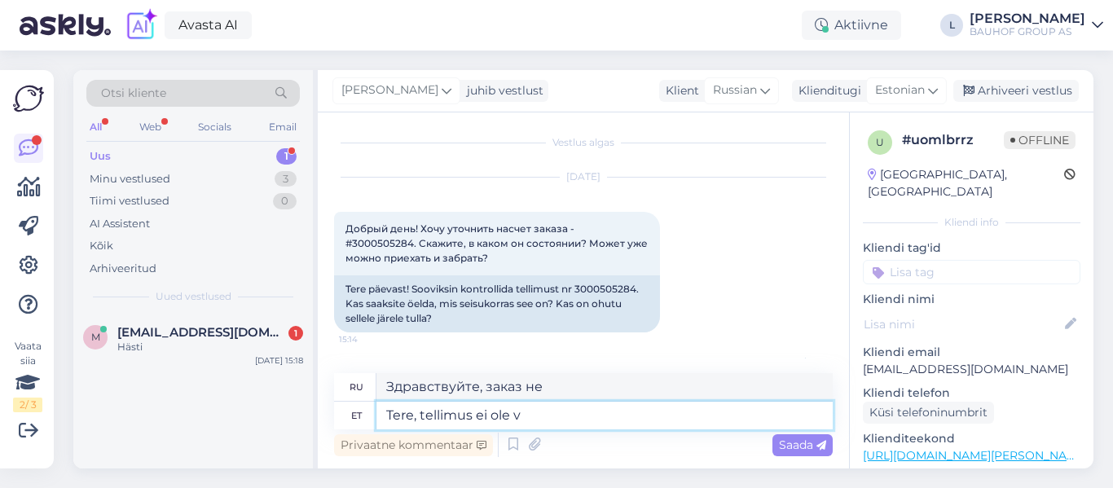
type textarea "Здравствуйте, заказа нет."
type textarea "Tere, tellimus ei ole veel"
type textarea "Здравствуйте, заказ еще не выполнен."
type textarea "Tere, tellimus ei ole veel valmis"
type textarea "Здравствуйте, заказ еще не готов."
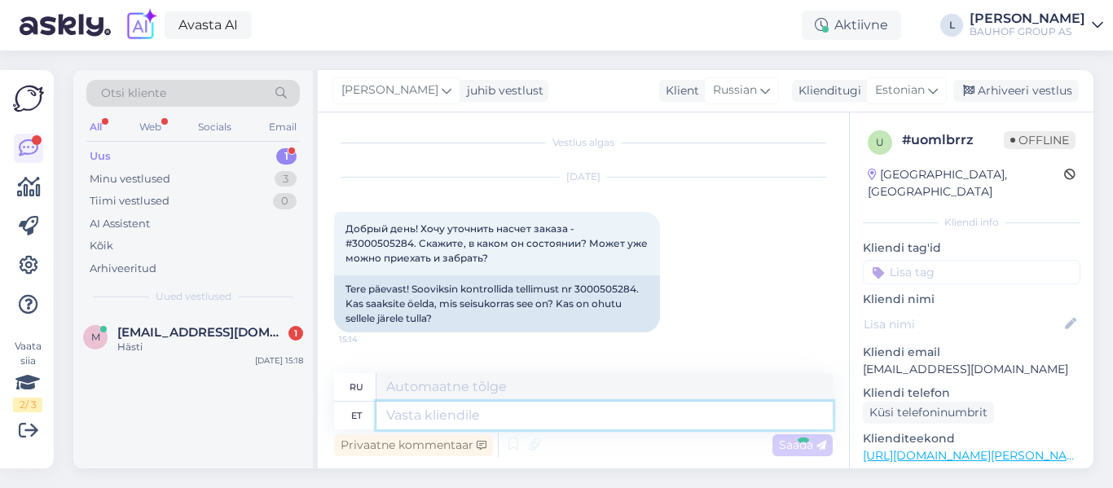
scroll to position [264, 0]
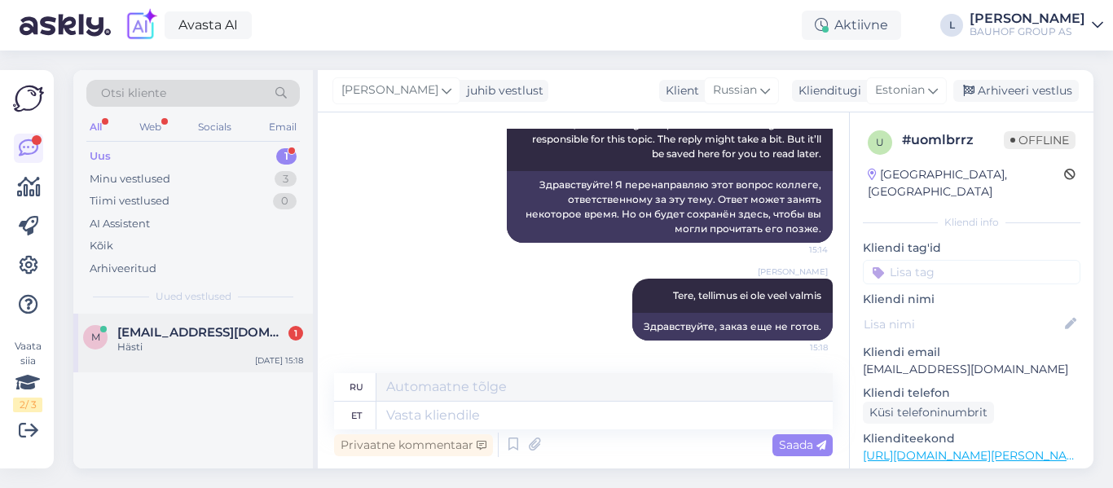
click at [199, 349] on div "Hästi" at bounding box center [210, 347] width 186 height 15
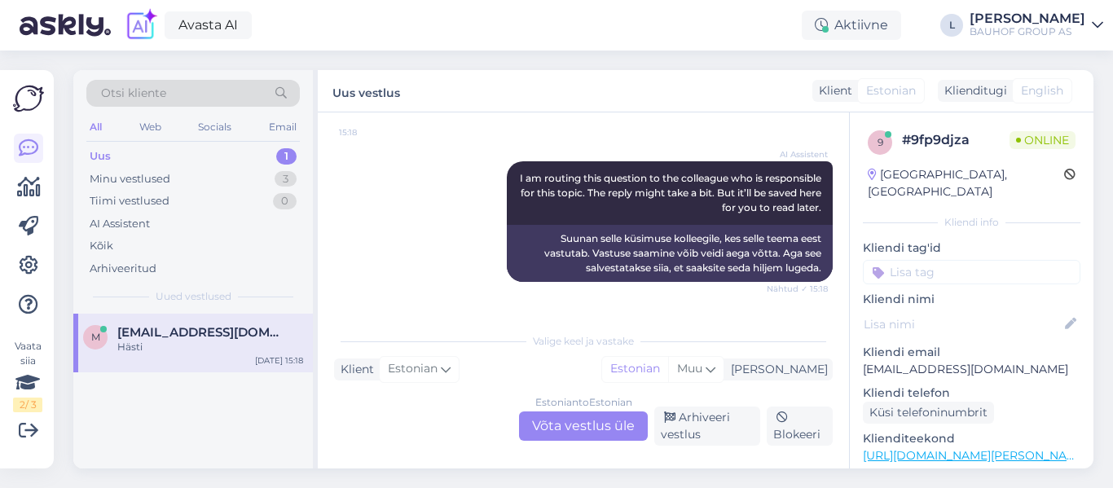
click at [584, 420] on div "Estonian to Estonian Võta vestlus üle" at bounding box center [583, 425] width 129 height 29
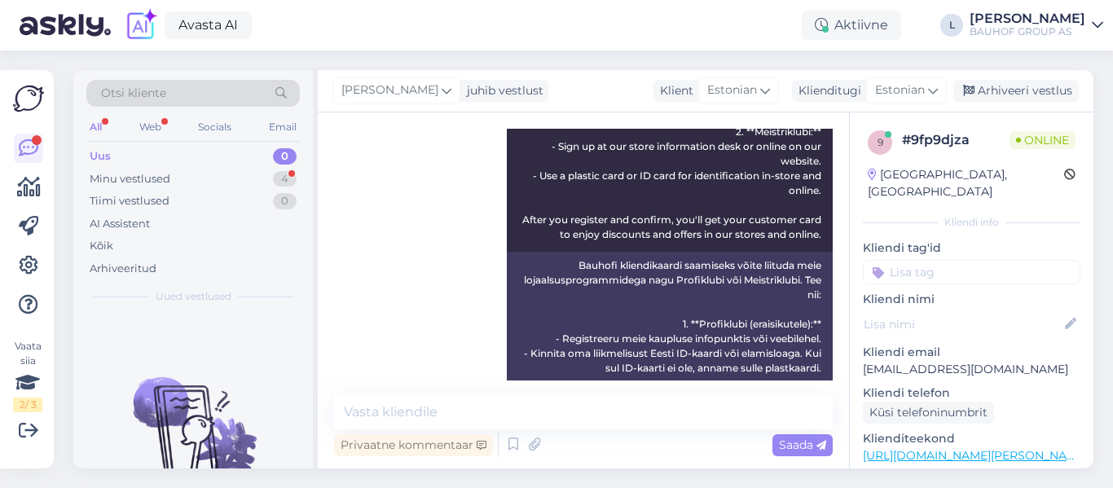
scroll to position [391, 0]
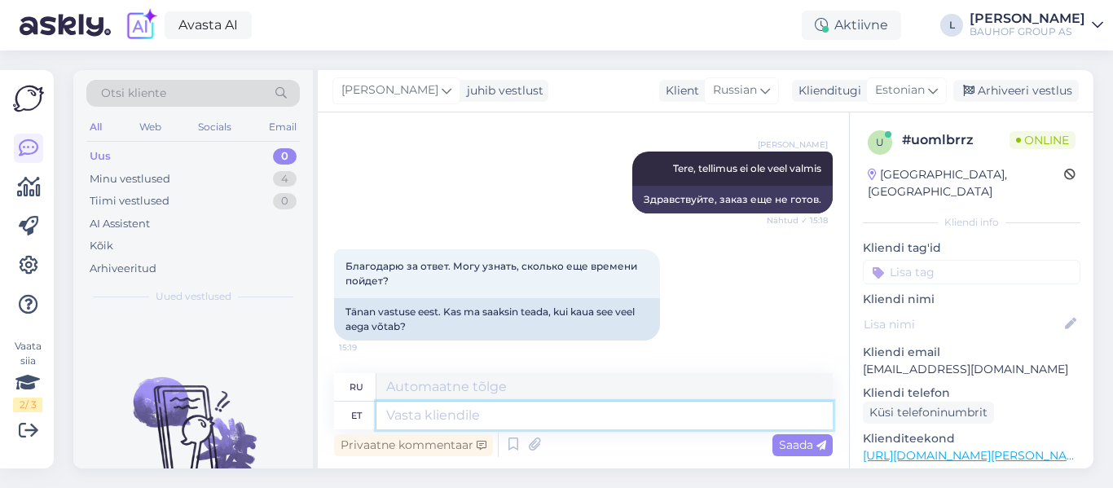
click at [444, 417] on textarea at bounding box center [604, 416] width 456 height 28
type textarea "Täpselta"
type textarea "Указать"
type textarea "Täpselta kahjuks e"
type textarea "К сожалению, не совсем."
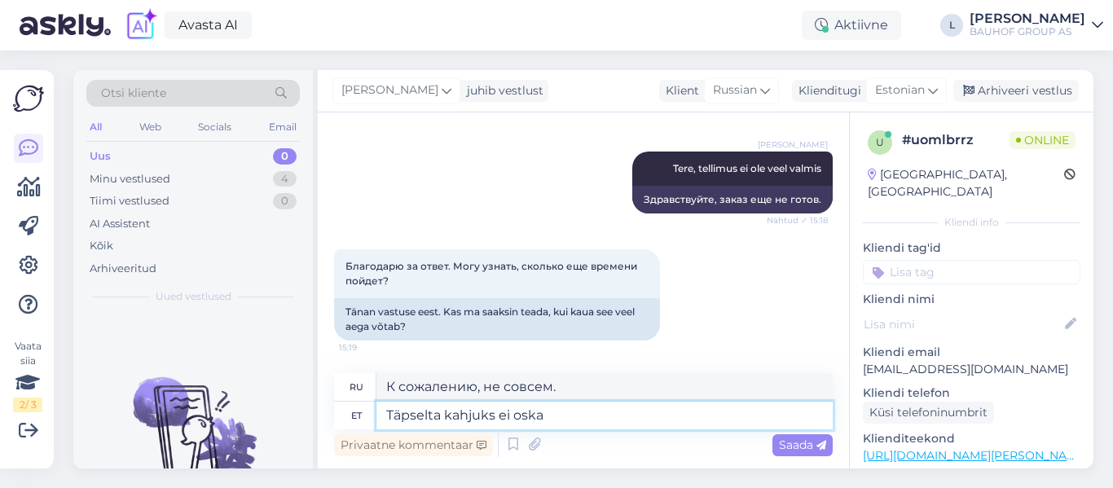
type textarea "Täpselta kahjuks ei oska"
type textarea "К сожалению, я не могу сказать наверняка."
type textarea "Täpselta kahjuks ei oska öelda"
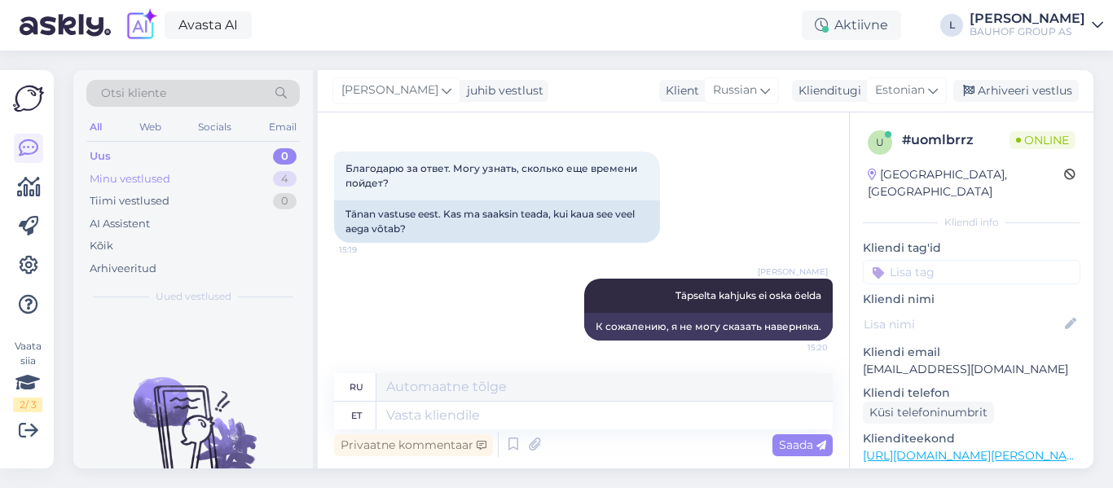
click at [149, 179] on div "Minu vestlused" at bounding box center [130, 179] width 81 height 16
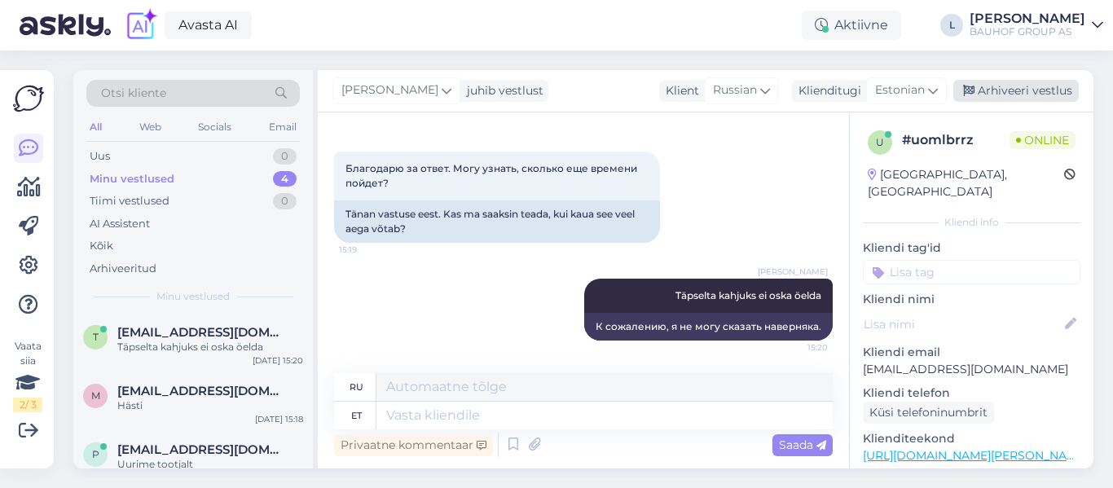
click at [1075, 89] on div "Arhiveeri vestlus" at bounding box center [1015, 91] width 125 height 22
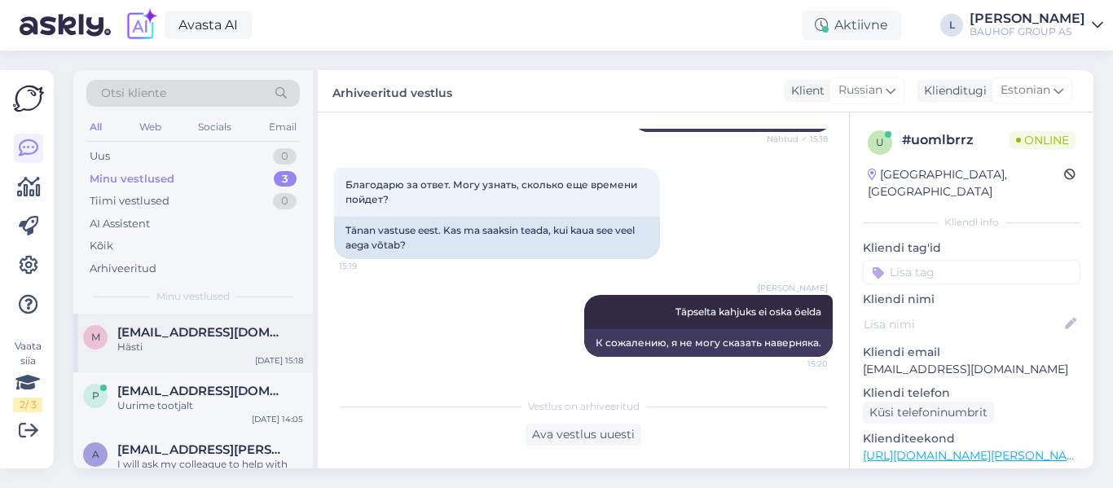
click at [121, 332] on span "[EMAIL_ADDRESS][DOMAIN_NAME]" at bounding box center [201, 332] width 169 height 15
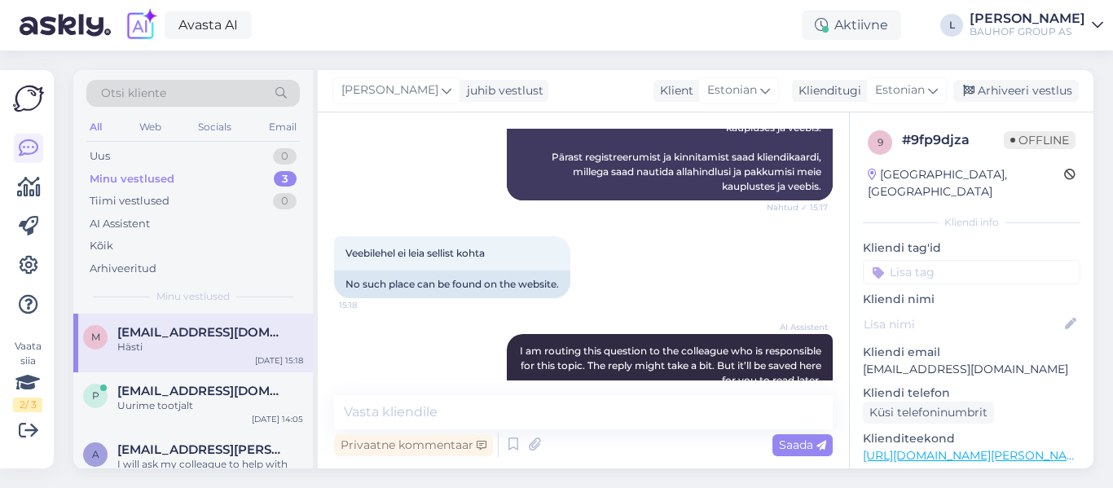
scroll to position [752, 0]
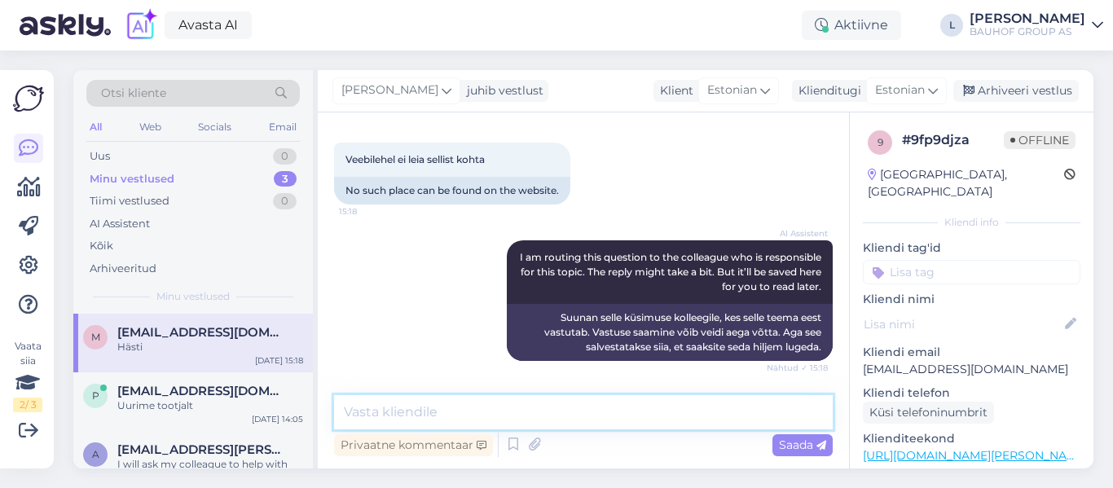
click at [456, 410] on textarea at bounding box center [583, 412] width 499 height 34
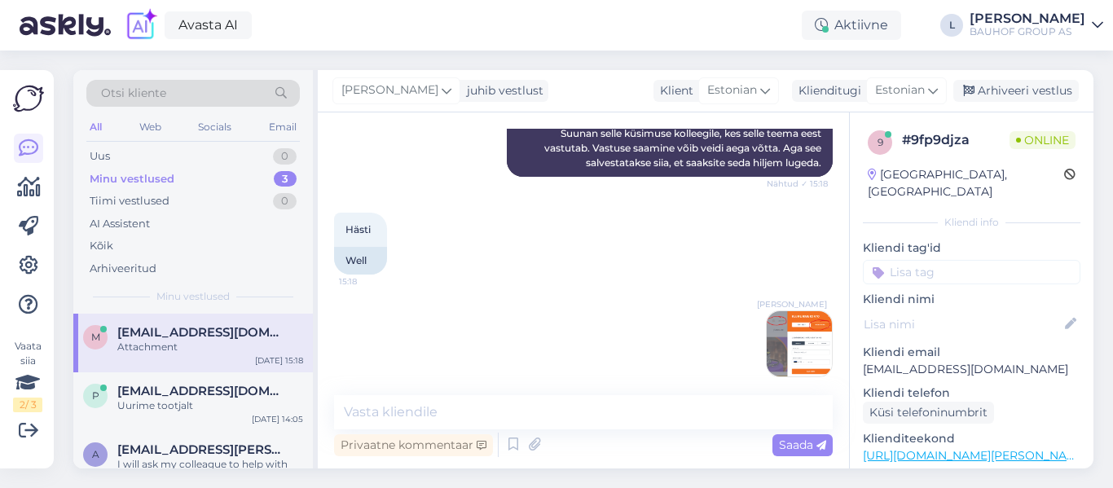
click at [780, 315] on img at bounding box center [799, 343] width 65 height 65
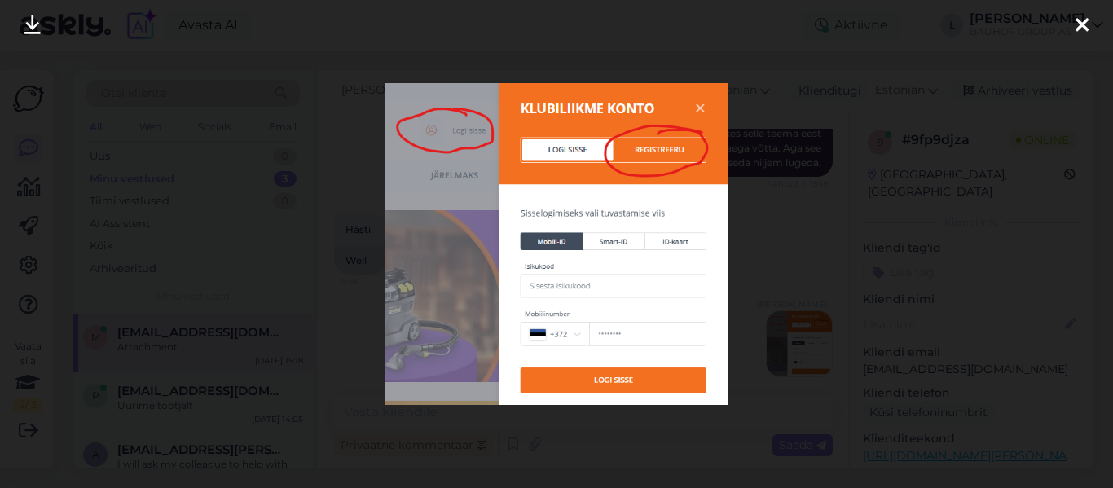
click at [349, 314] on div at bounding box center [556, 244] width 1113 height 488
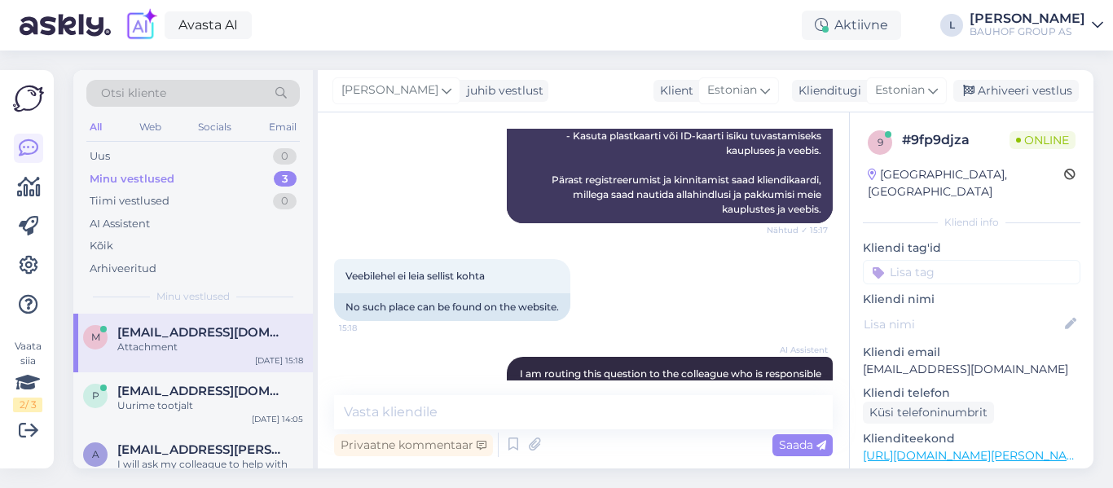
scroll to position [610, 0]
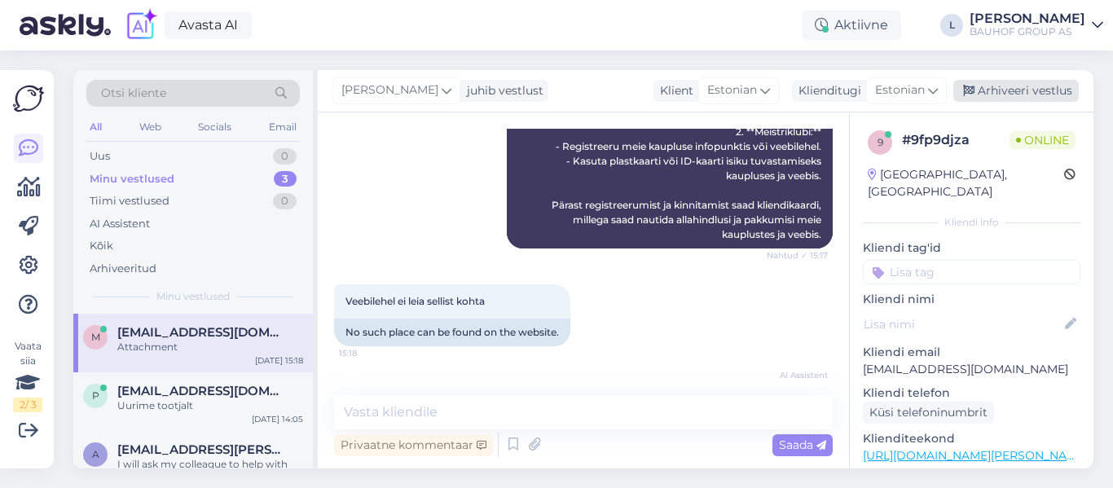
click at [1053, 91] on div "Arhiveeri vestlus" at bounding box center [1015, 91] width 125 height 22
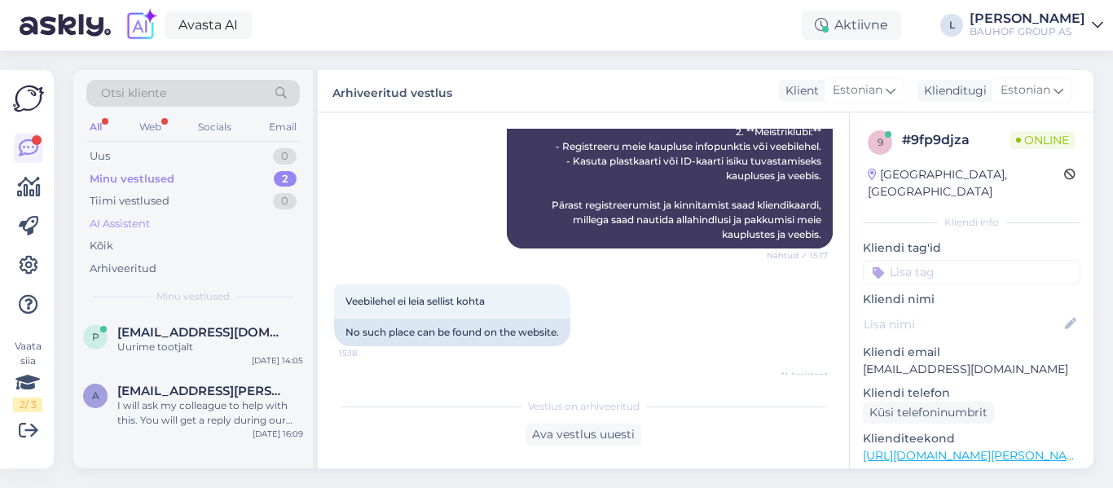
click at [143, 233] on div "AI Assistent" at bounding box center [192, 224] width 213 height 23
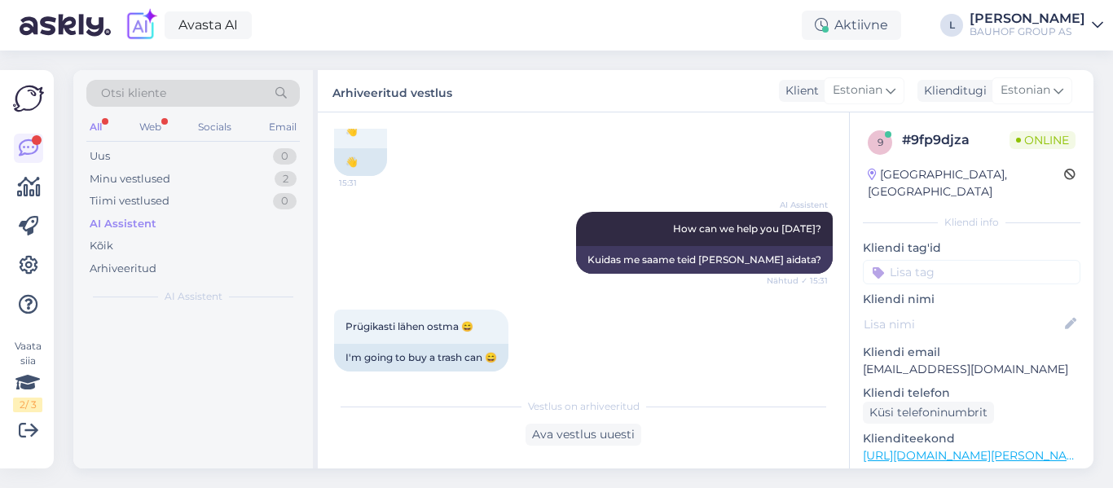
scroll to position [1797, 0]
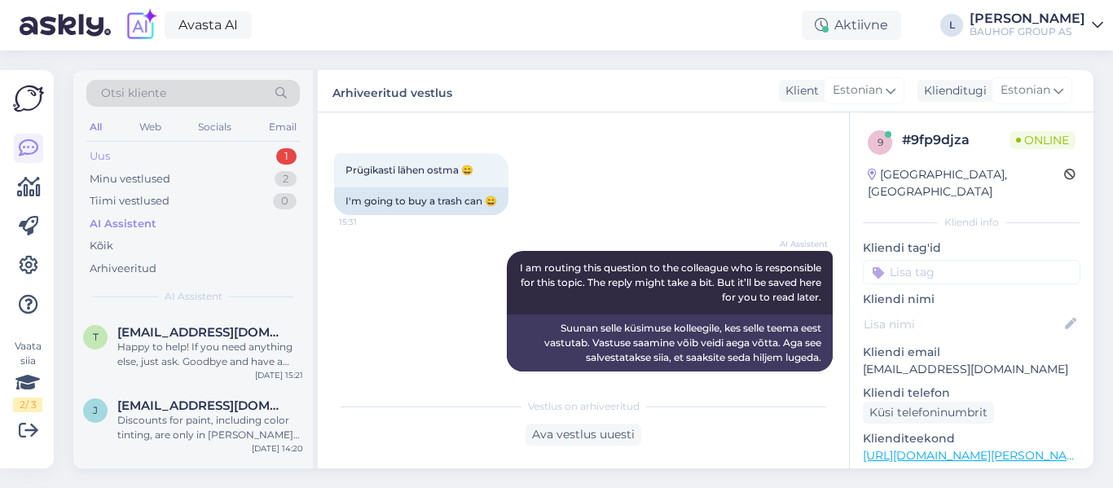
click at [181, 152] on div "Uus 1" at bounding box center [192, 156] width 213 height 23
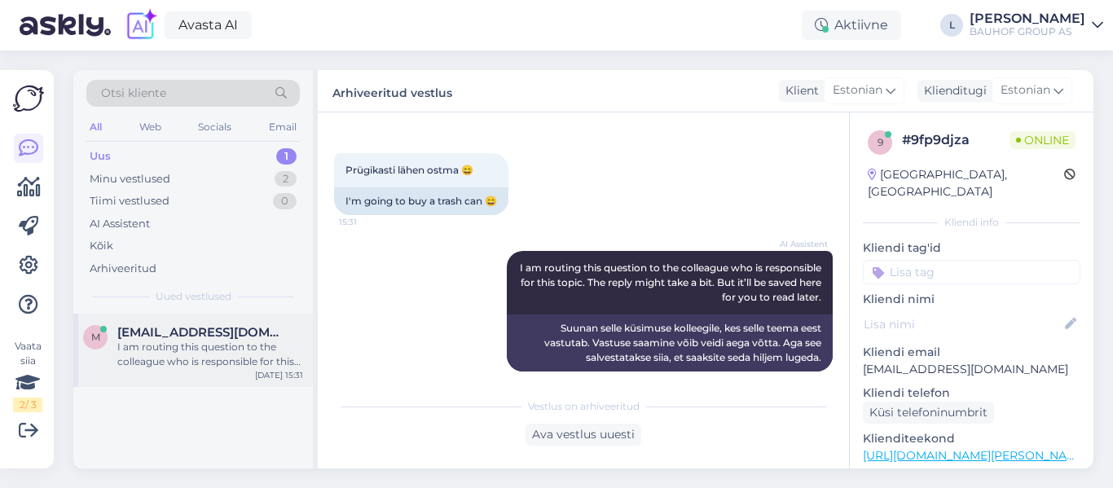
click at [225, 343] on div "I am routing this question to the colleague who is responsible for this topic. …" at bounding box center [210, 354] width 186 height 29
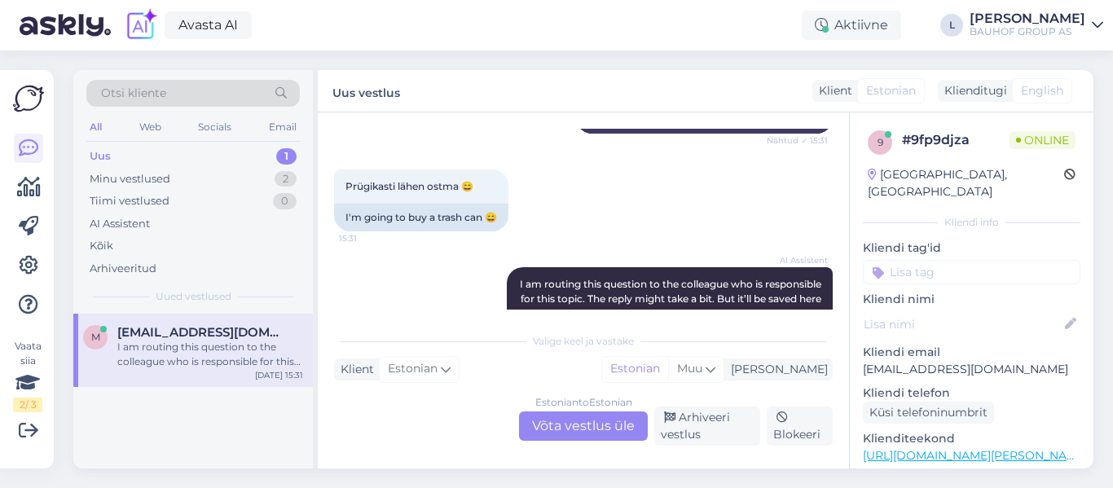
scroll to position [1862, 0]
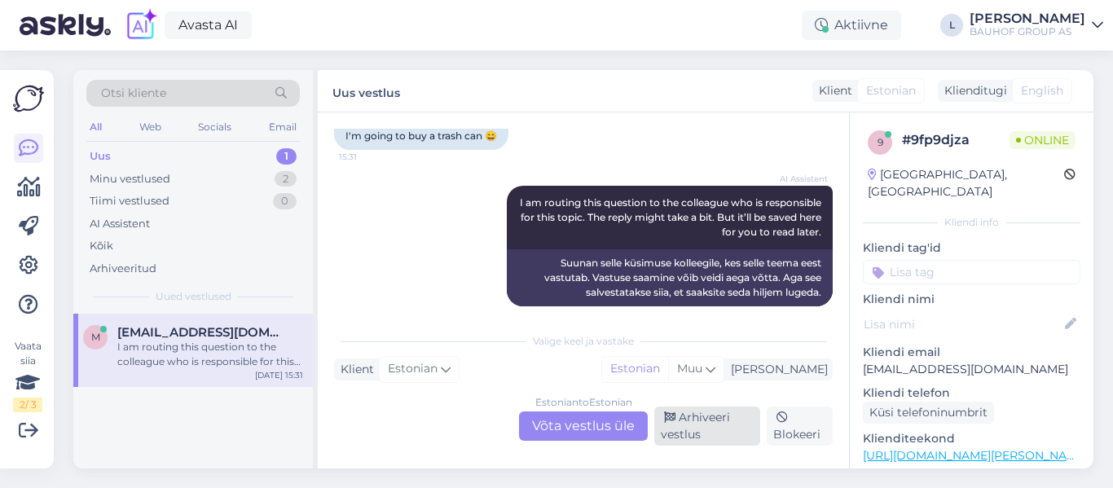
click at [700, 436] on div "Arhiveeri vestlus" at bounding box center [707, 426] width 106 height 39
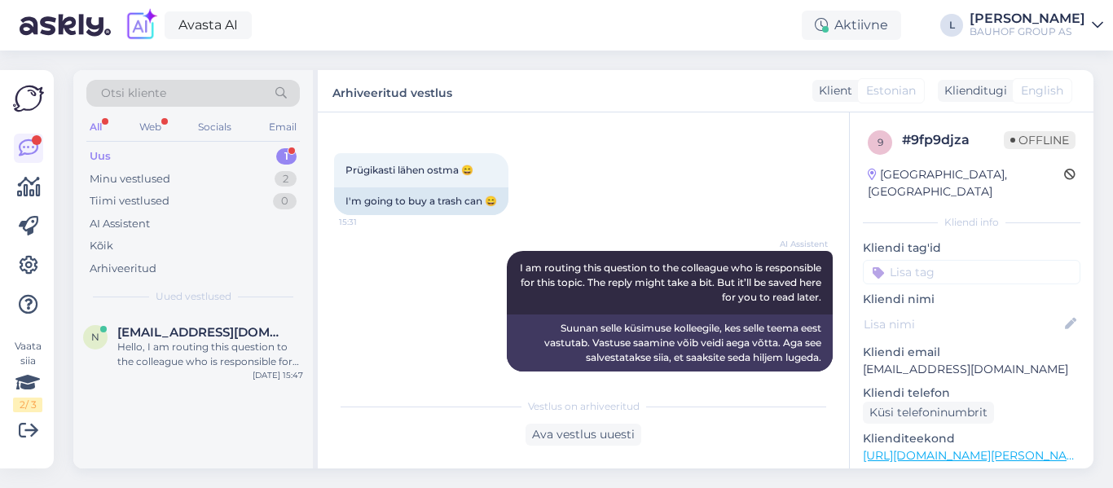
click at [166, 159] on div "Uus 1" at bounding box center [192, 156] width 213 height 23
click at [231, 147] on div "Uus 1" at bounding box center [192, 156] width 213 height 23
drag, startPoint x: 235, startPoint y: 332, endPoint x: 237, endPoint y: 341, distance: 9.3
click at [237, 341] on div "[EMAIL_ADDRESS][DOMAIN_NAME] Hello, I am routing this question to the colleague…" at bounding box center [210, 347] width 186 height 44
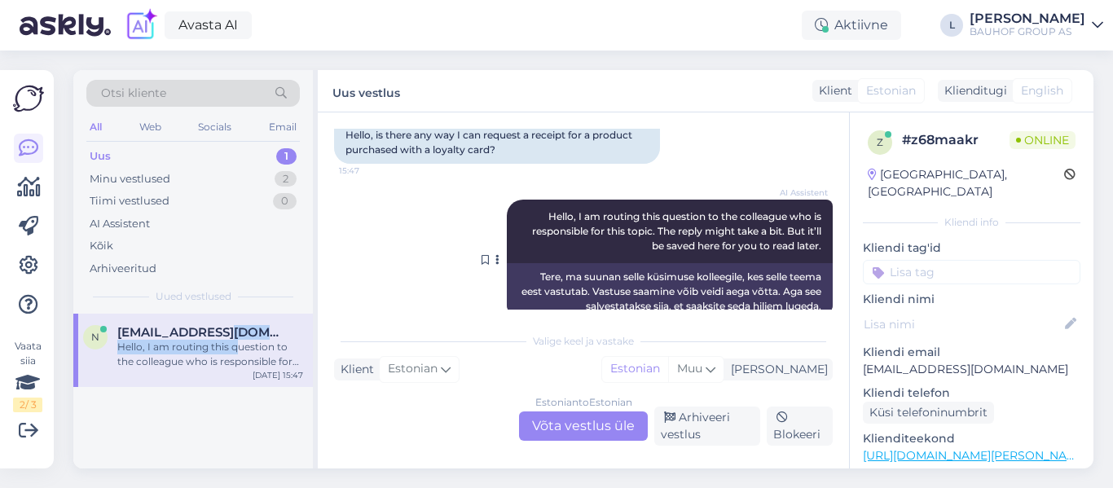
scroll to position [171, 0]
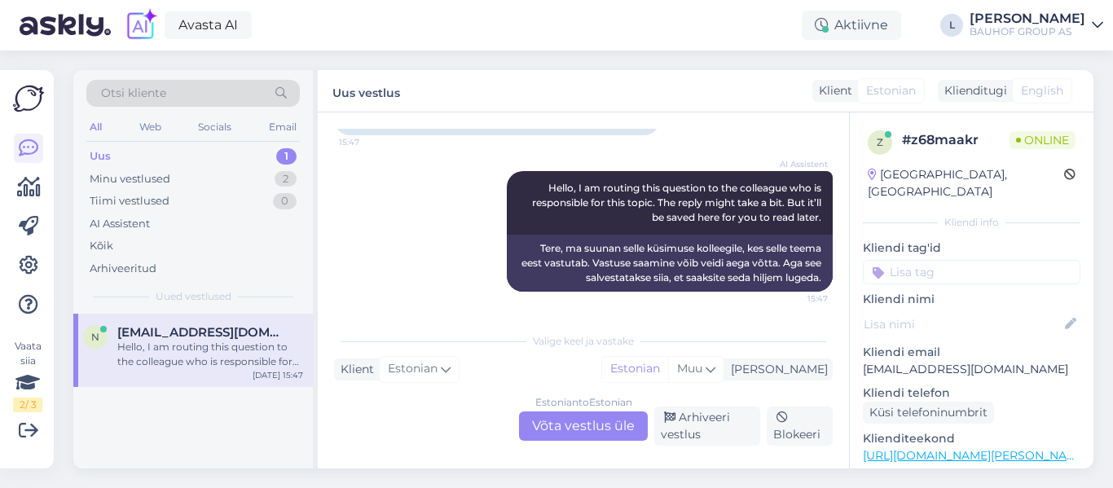
click at [616, 430] on div "Estonian to Estonian Võta vestlus üle" at bounding box center [583, 425] width 129 height 29
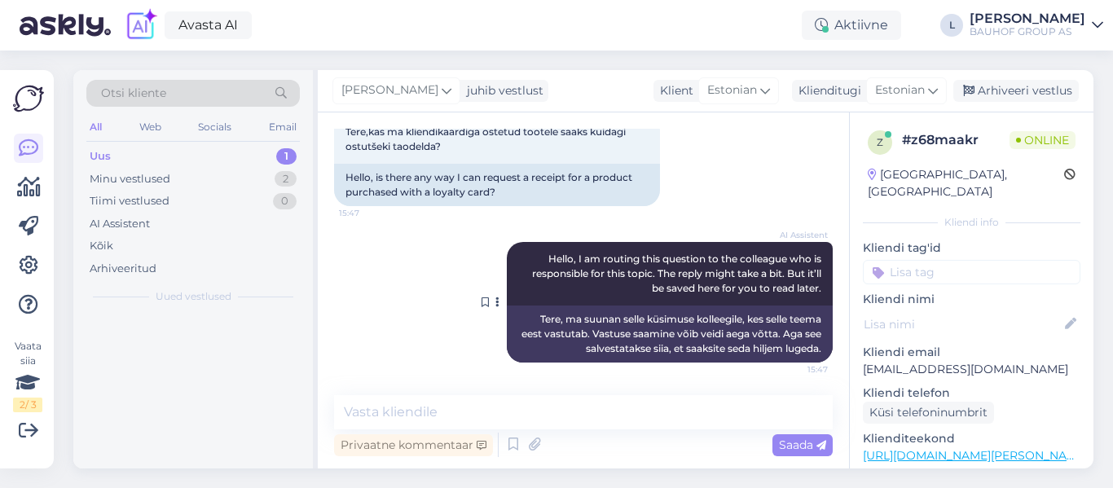
scroll to position [100, 0]
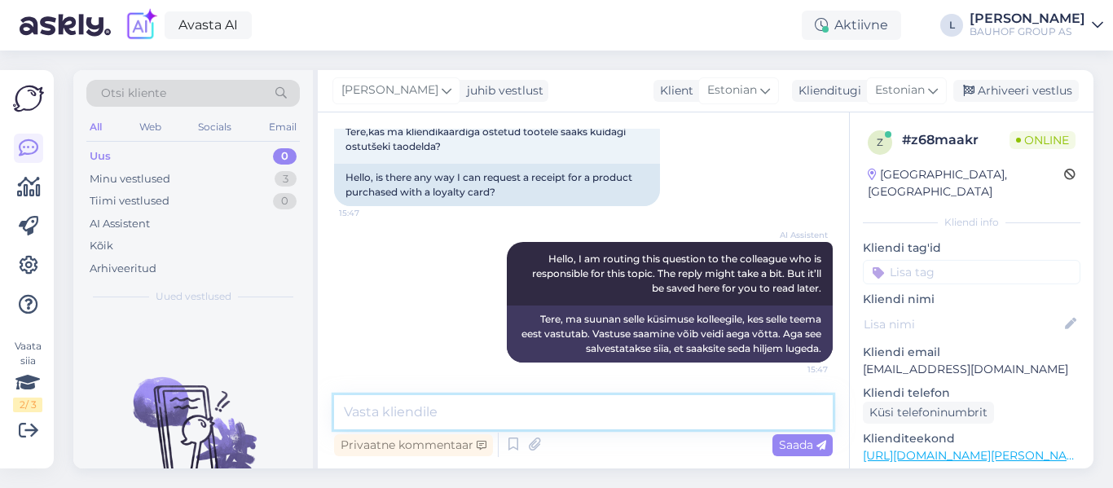
click at [587, 405] on textarea at bounding box center [583, 412] width 499 height 34
type textarea "tere jah, kui kuupäev [PERSON_NAME] on teada"
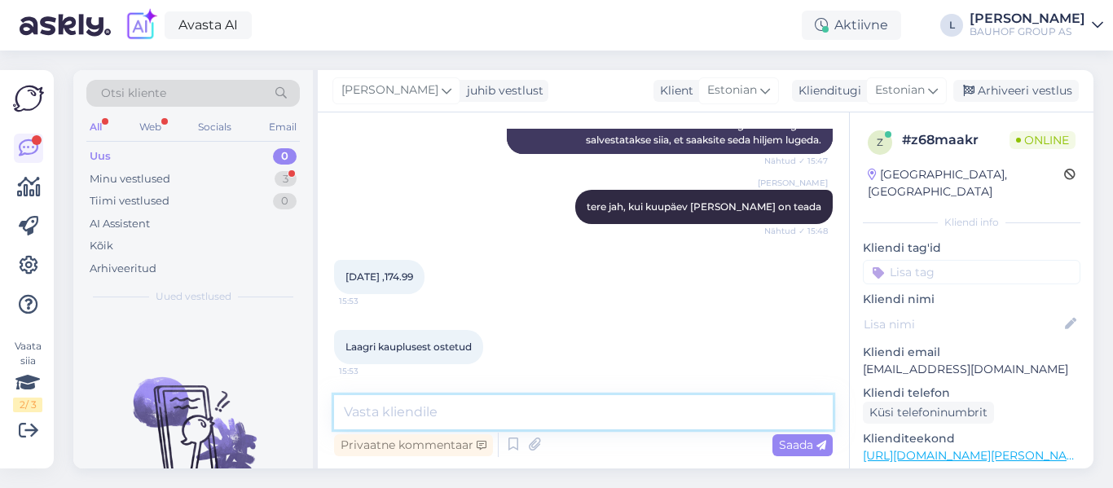
scroll to position [310, 0]
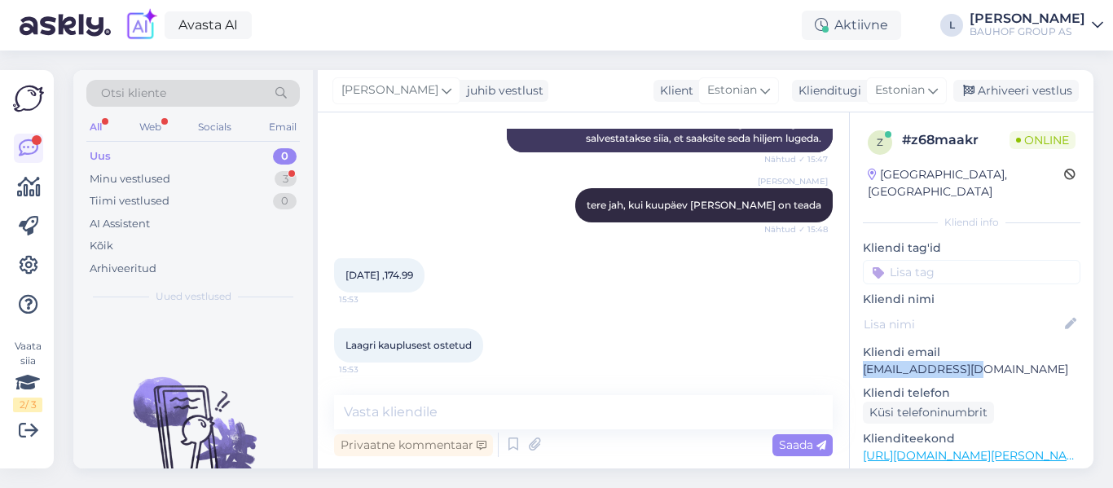
drag, startPoint x: 1011, startPoint y: 354, endPoint x: 861, endPoint y: 354, distance: 149.9
click at [861, 354] on div "z # z68maakr Online [GEOGRAPHIC_DATA], [GEOGRAPHIC_DATA] Kliendi info Kliendi t…" at bounding box center [972, 455] width 244 height 687
copy p "[EMAIL_ADDRESS][DOMAIN_NAME]"
click at [473, 402] on textarea at bounding box center [583, 412] width 499 height 34
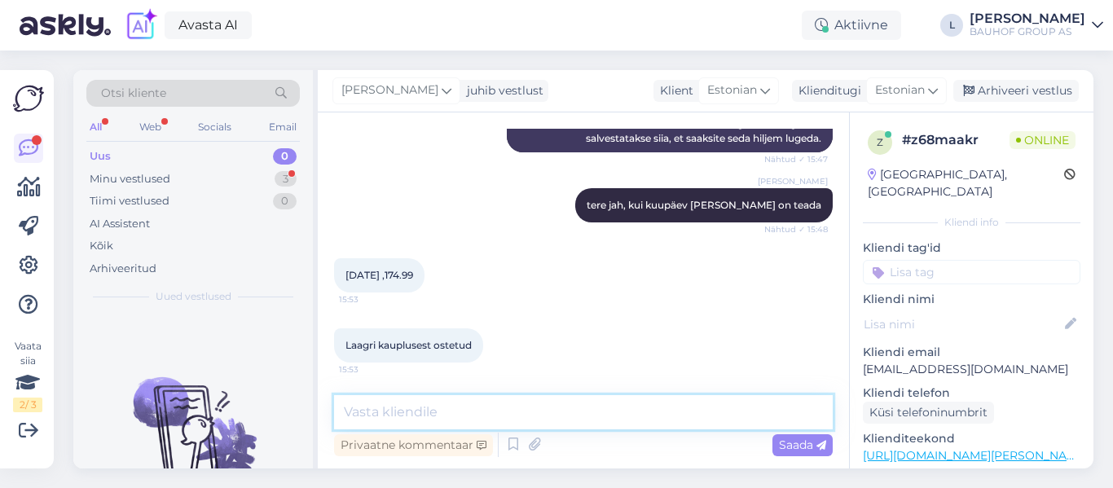
type textarea "k"
click at [511, 408] on textarea at bounding box center [583, 412] width 499 height 34
type textarea "[PERSON_NAME] nimele on kliendikaart"
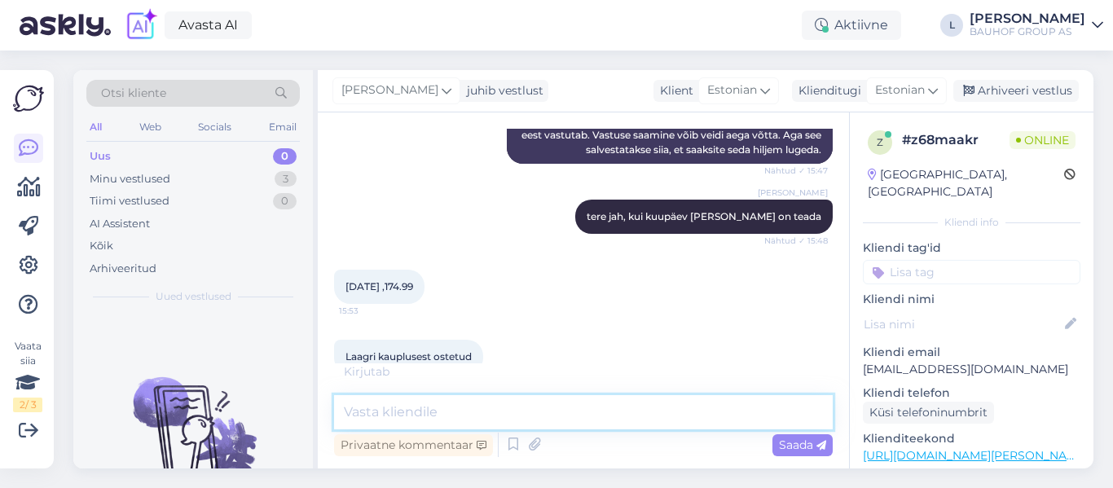
scroll to position [451, 0]
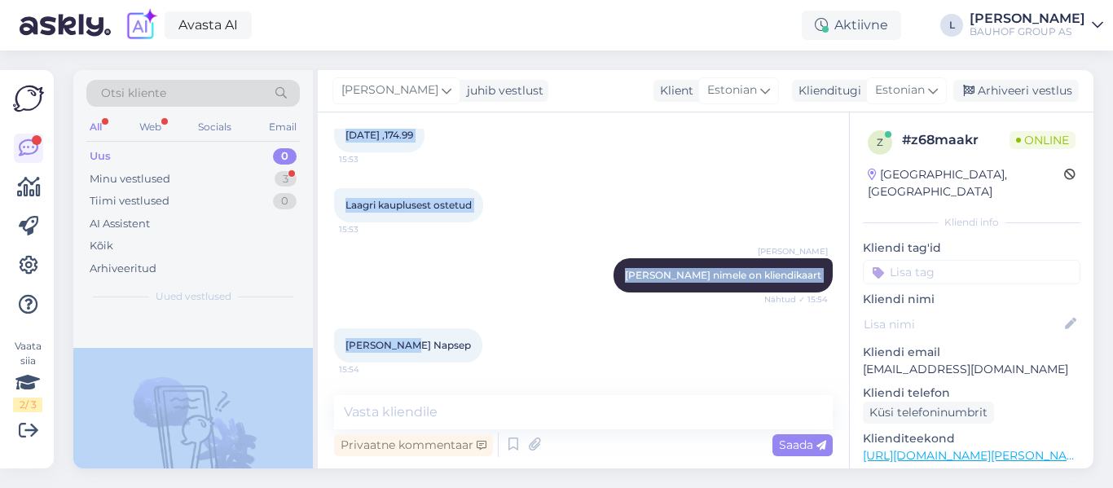
drag, startPoint x: 411, startPoint y: 341, endPoint x: 315, endPoint y: 342, distance: 96.1
click at [315, 342] on div "Otsi kliente All Web Socials Email Uus 0 Minu vestlused 3 Tiimi vestlused 0 AI …" at bounding box center [583, 269] width 1020 height 398
click at [416, 343] on div "[PERSON_NAME] Napsep 15:54" at bounding box center [408, 345] width 148 height 34
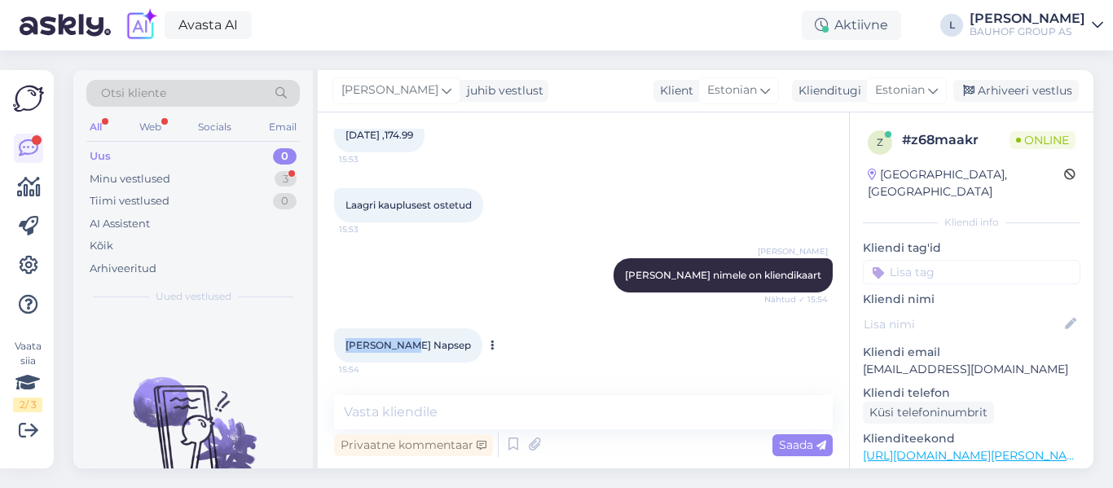
drag, startPoint x: 407, startPoint y: 348, endPoint x: 339, endPoint y: 342, distance: 67.9
click at [339, 342] on div "[PERSON_NAME] Napsep 15:54" at bounding box center [408, 345] width 148 height 34
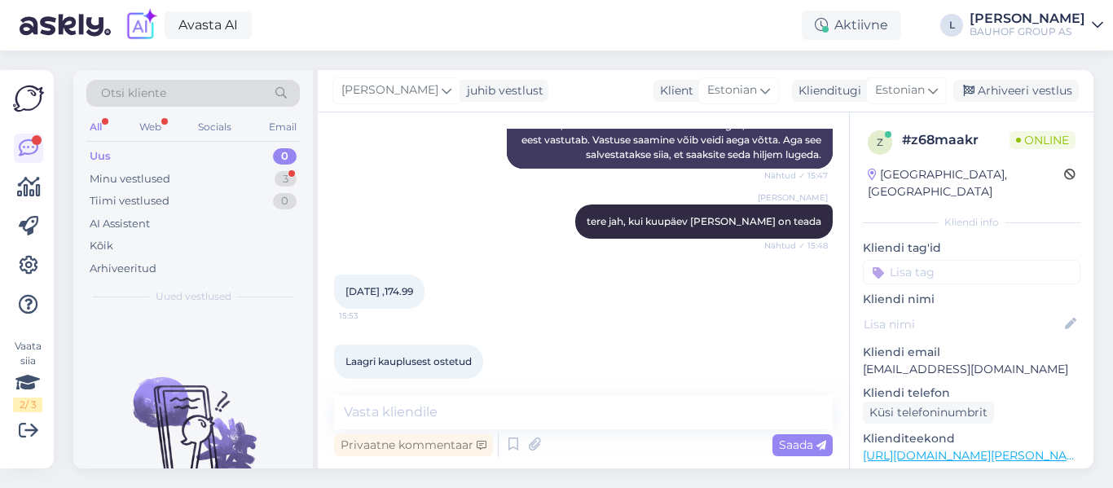
scroll to position [288, 0]
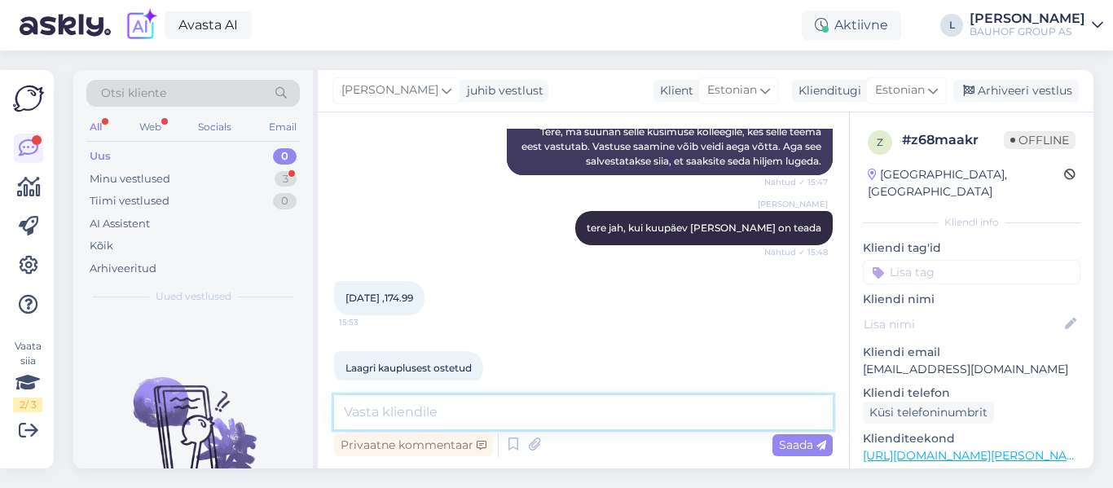
click at [462, 411] on textarea at bounding box center [583, 412] width 499 height 34
click at [538, 443] on icon at bounding box center [534, 445] width 23 height 24
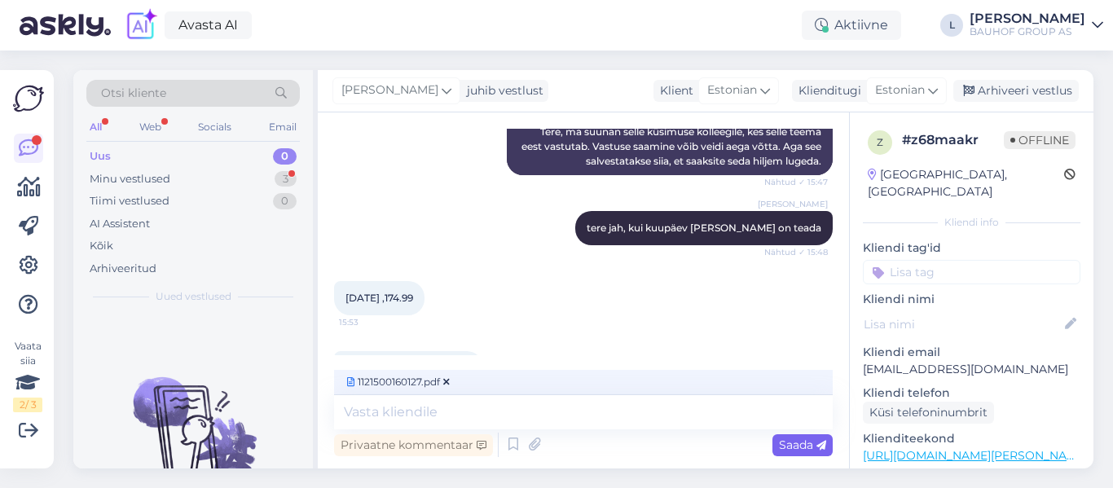
click at [822, 446] on icon at bounding box center [821, 446] width 10 height 10
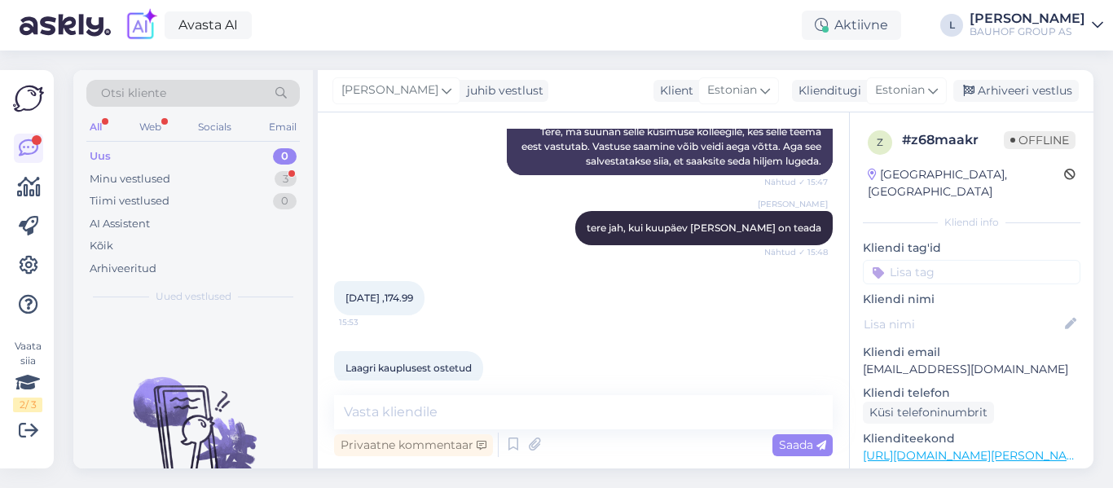
scroll to position [521, 0]
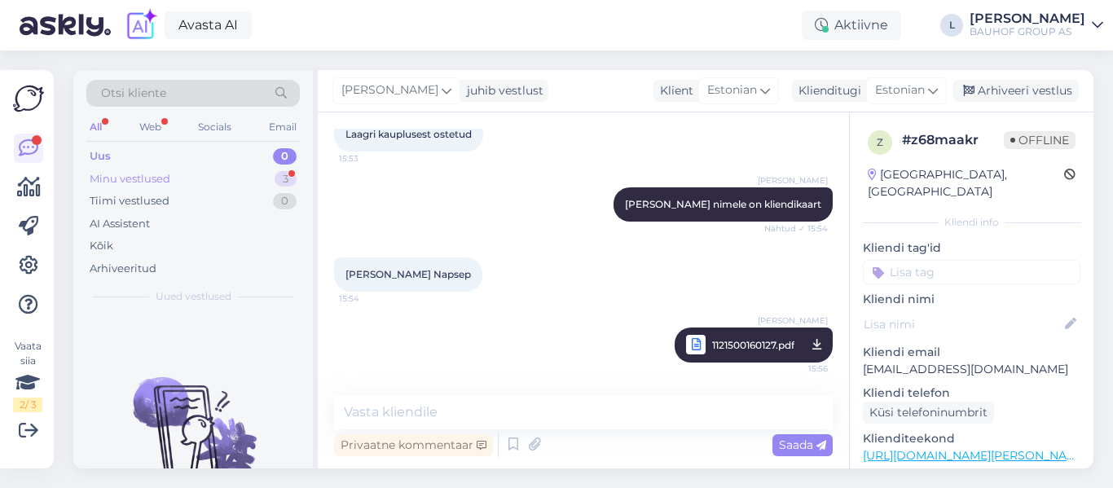
click at [124, 178] on div "Minu vestlused" at bounding box center [130, 179] width 81 height 16
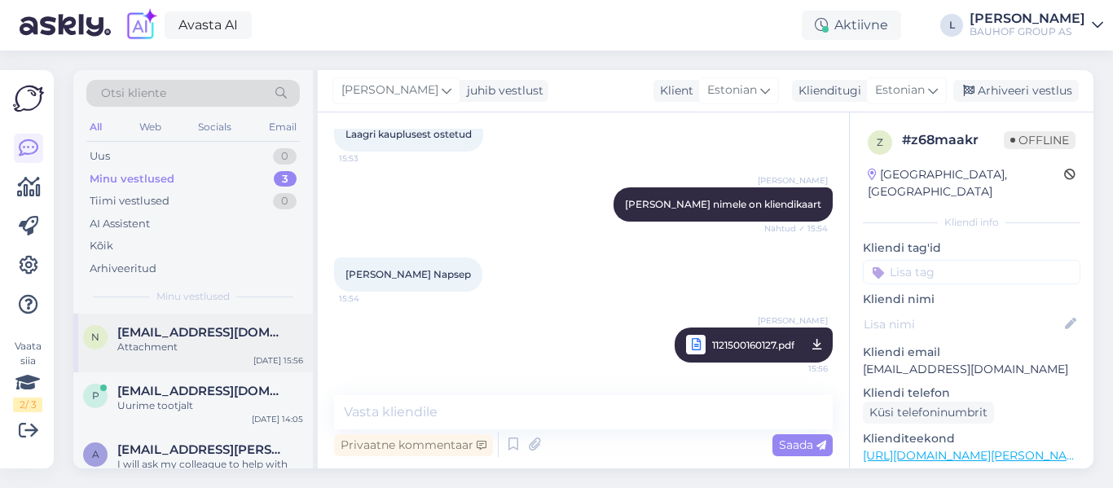
click at [187, 336] on span "[EMAIL_ADDRESS][DOMAIN_NAME]" at bounding box center [201, 332] width 169 height 15
click at [419, 407] on textarea at bounding box center [583, 412] width 499 height 34
click at [1036, 87] on div "Arhiveeri vestlus" at bounding box center [1015, 91] width 125 height 22
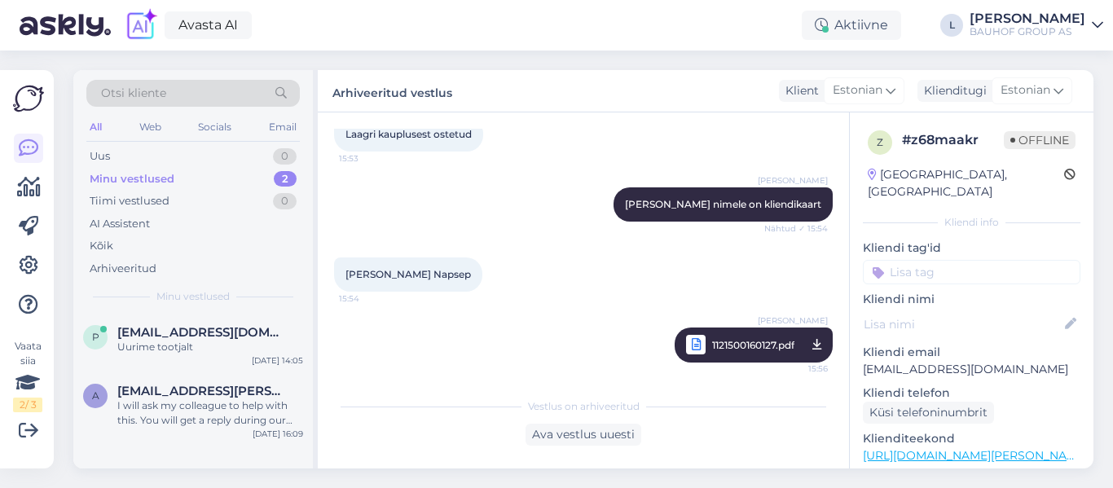
scroll to position [527, 0]
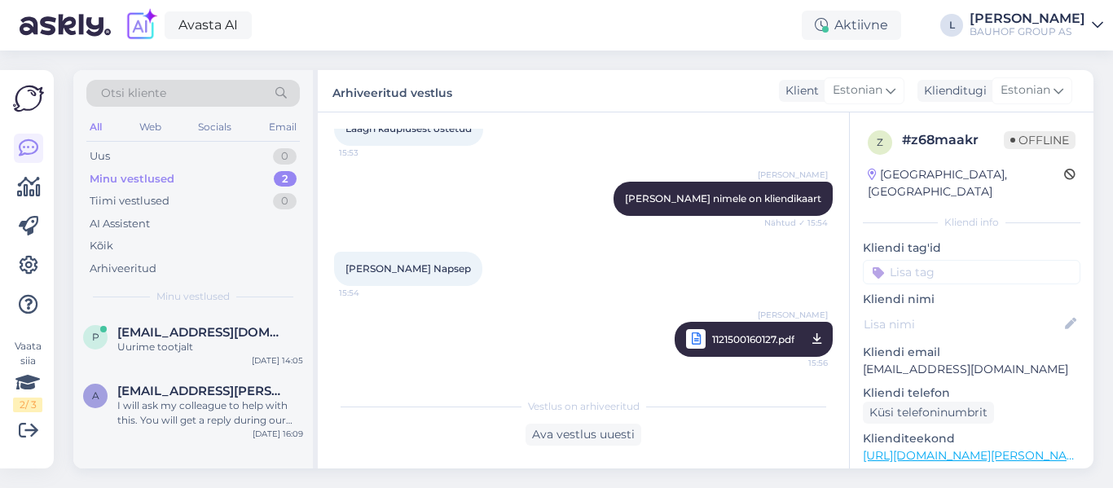
click at [728, 339] on span "1121500160127.pdf" at bounding box center [753, 339] width 82 height 20
click at [135, 152] on div "Uus 1" at bounding box center [192, 156] width 213 height 23
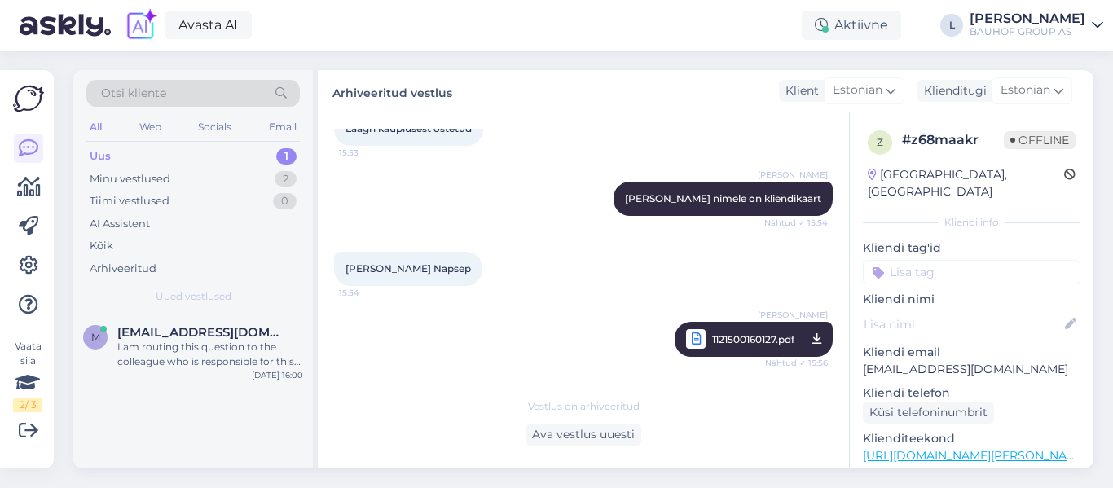
click at [113, 144] on div "Otsi kliente All Web Socials Email Uus 1 Minu vestlused 2 Tiimi vestlused 0 AI …" at bounding box center [193, 192] width 240 height 244
click at [112, 159] on div "Uus 1" at bounding box center [192, 156] width 213 height 23
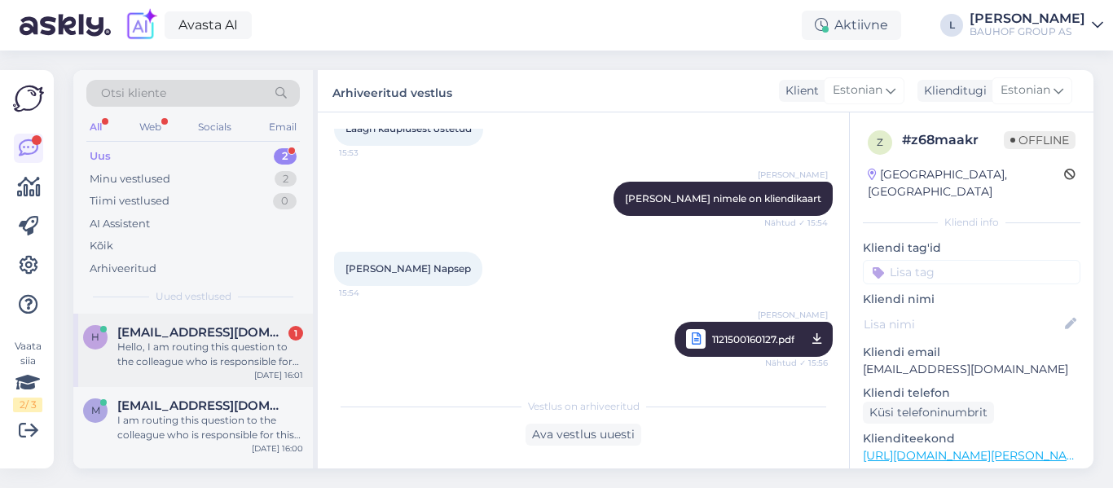
click at [201, 339] on span "[EMAIL_ADDRESS][DOMAIN_NAME]" at bounding box center [201, 332] width 169 height 15
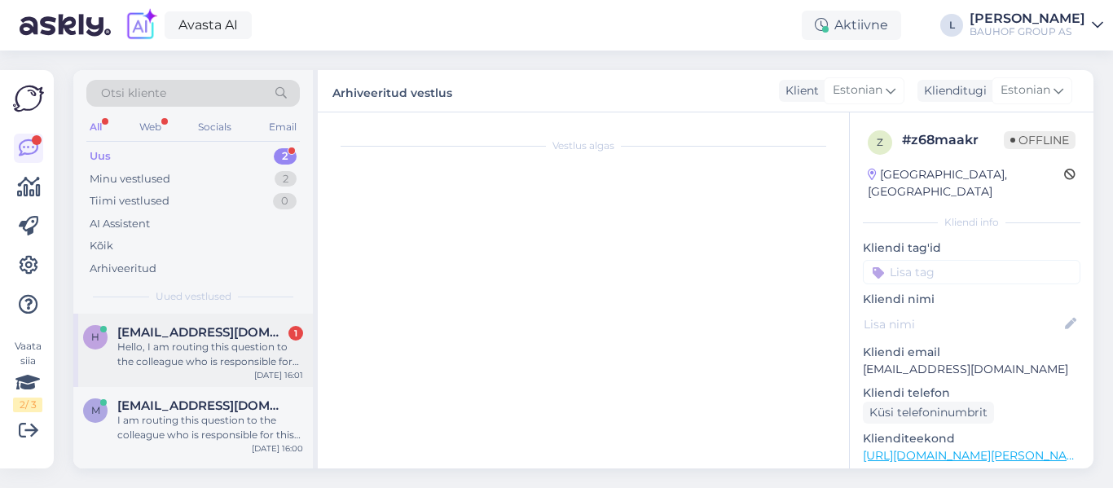
scroll to position [34, 0]
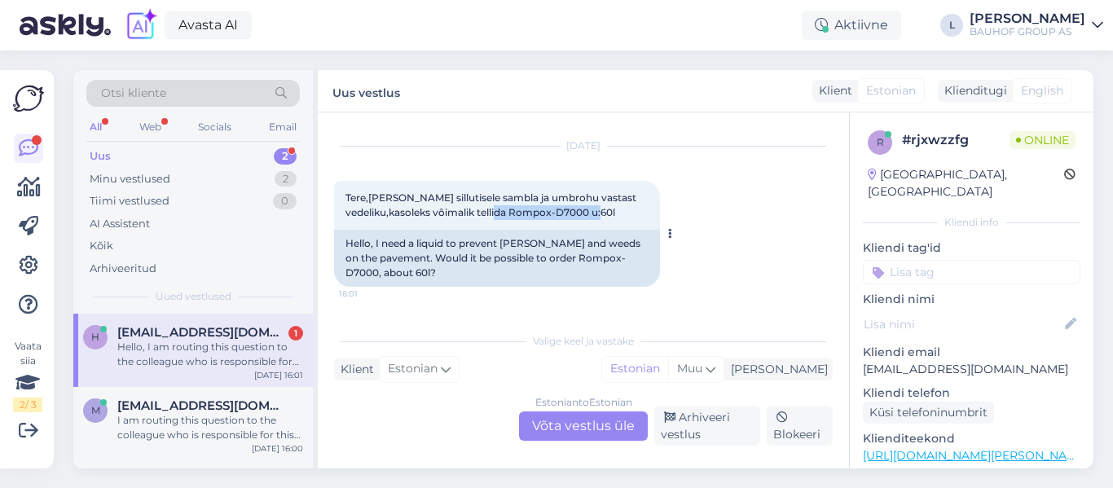
drag, startPoint x: 618, startPoint y: 209, endPoint x: 513, endPoint y: 210, distance: 104.3
click at [513, 210] on span "Tere,[PERSON_NAME] sillutisele sambla ja umbrohu vastast vedeliku,kasoleks võim…" at bounding box center [491, 204] width 293 height 27
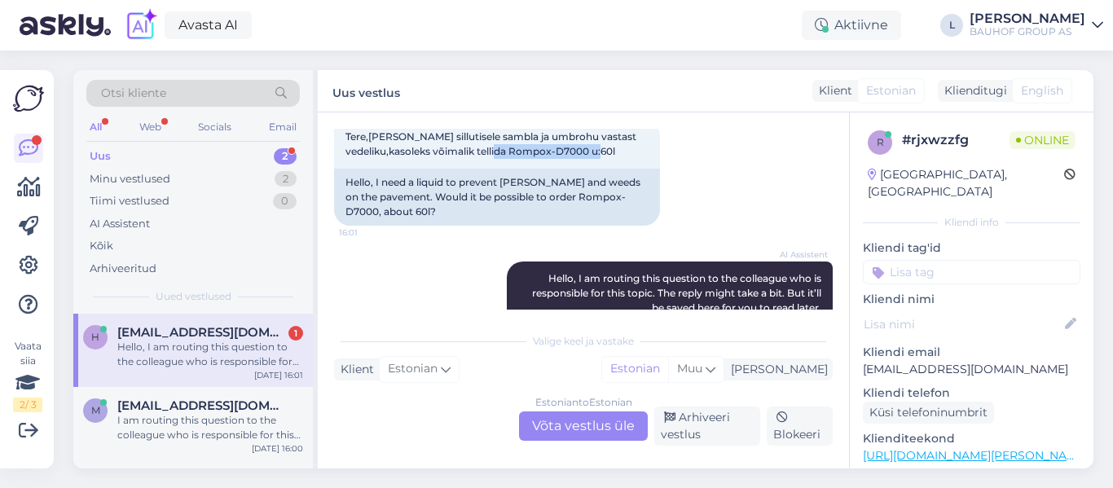
scroll to position [186, 0]
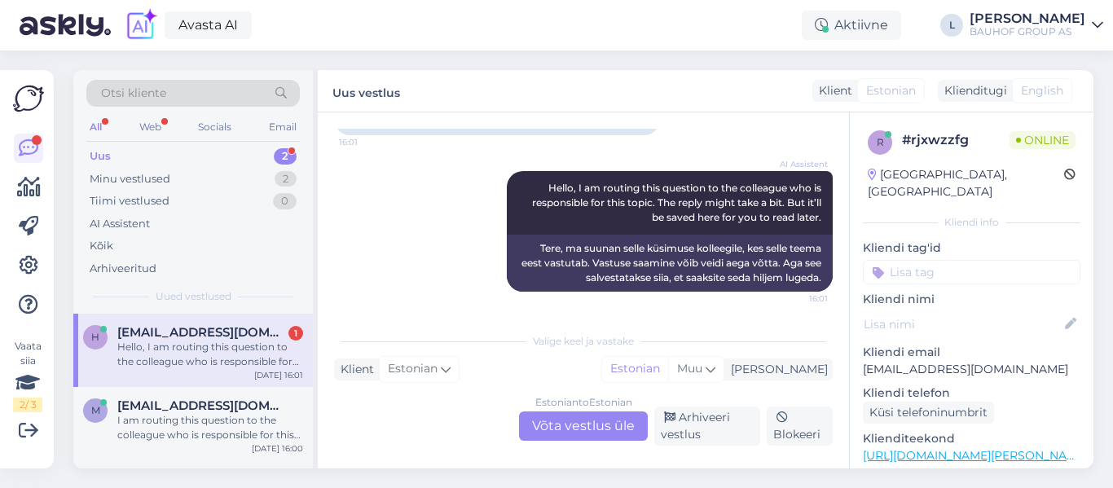
click at [608, 424] on div "Estonian to Estonian Võta vestlus üle" at bounding box center [583, 425] width 129 height 29
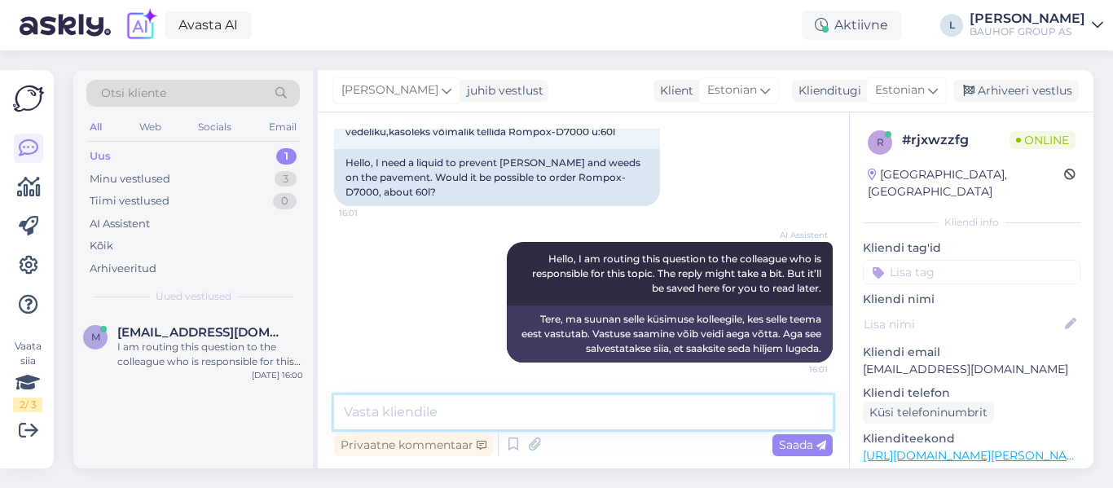
click at [598, 424] on textarea at bounding box center [583, 412] width 499 height 34
click at [509, 442] on icon at bounding box center [513, 445] width 20 height 24
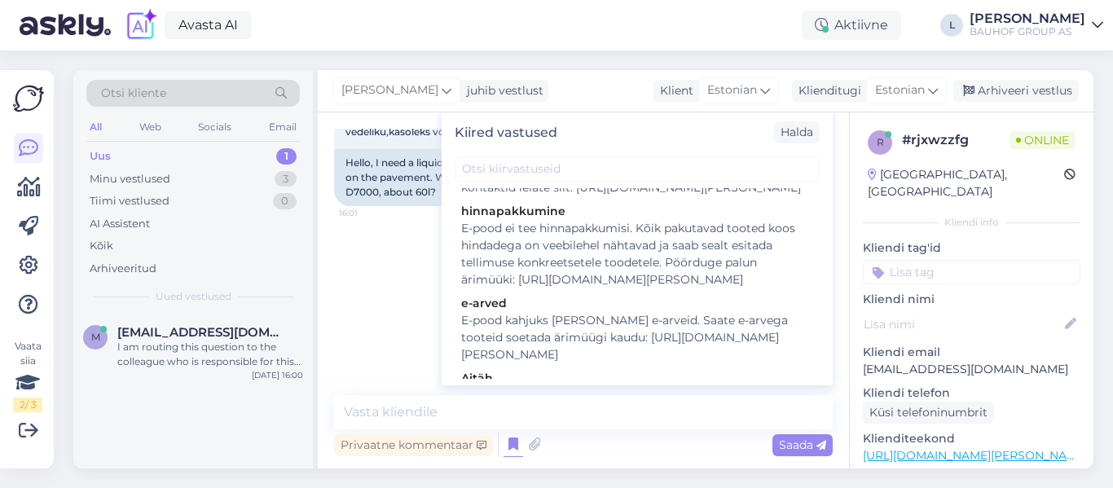
scroll to position [978, 0]
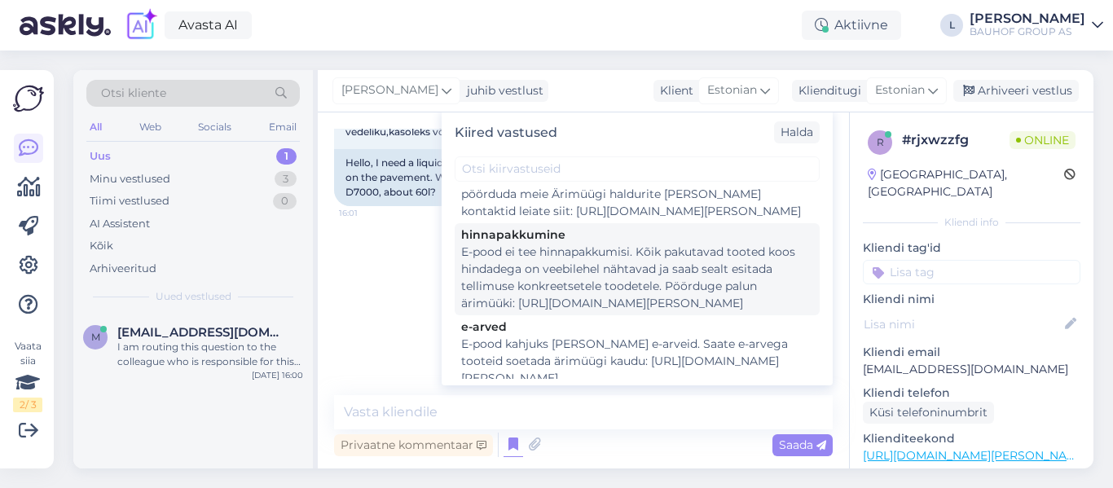
click at [736, 270] on div "E-pood ei tee hinnapakkumisi. Kõik pakutavad tooted koos hindadega on veebilehe…" at bounding box center [637, 278] width 352 height 68
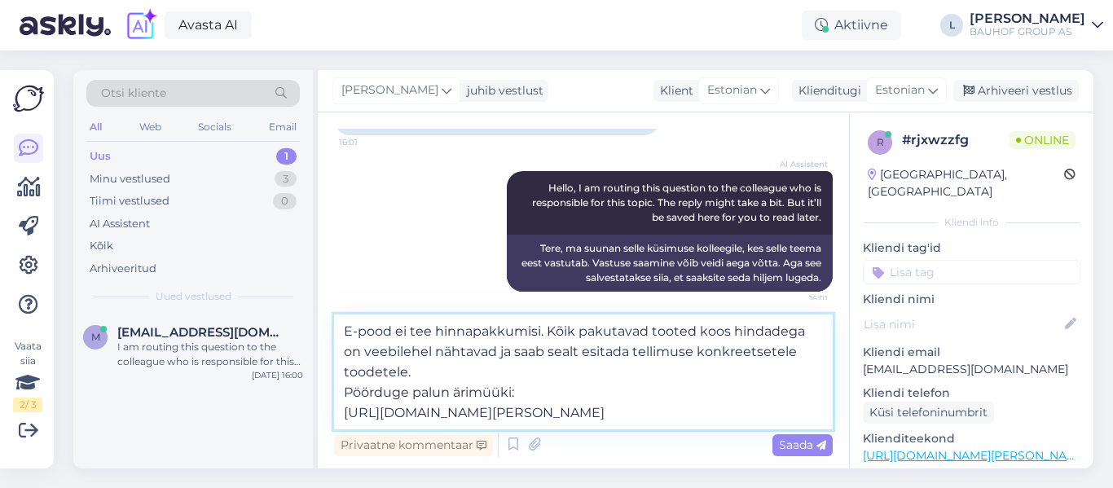
drag, startPoint x: 527, startPoint y: 390, endPoint x: 454, endPoint y: 393, distance: 73.4
click at [454, 393] on textarea "E-pood ei tee hinnapakkumisi. Kõik pakutavad tooted koos hindadega on veebilehe…" at bounding box center [583, 371] width 499 height 115
type textarea "E-pood ei tee hinnapakkumisi. Kõik pakutavad tooted koos hindadega on veebilehe…"
drag, startPoint x: 420, startPoint y: 364, endPoint x: 385, endPoint y: 332, distance: 47.3
click at [385, 332] on textarea "E-pood ei tee hinnapakkumisi. Kõik pakutavad tooted koos hindadega on veebilehe…" at bounding box center [583, 371] width 499 height 115
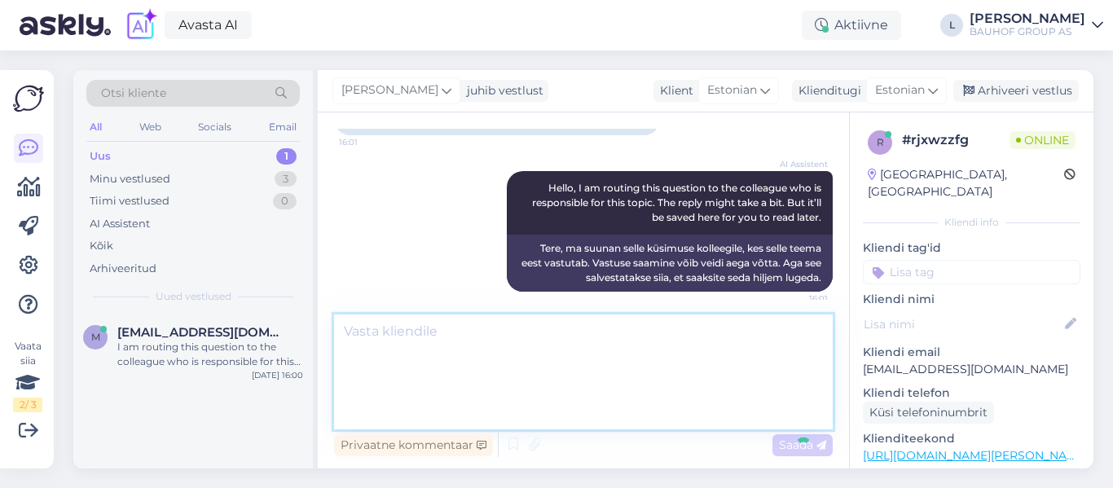
scroll to position [244, 0]
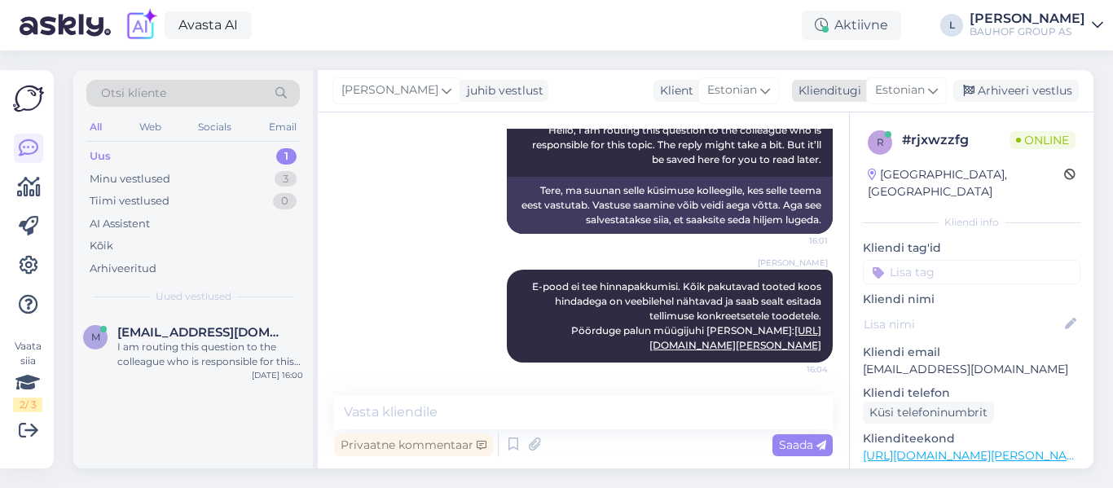
click at [1005, 86] on div "Arhiveeri vestlus" at bounding box center [1015, 91] width 125 height 22
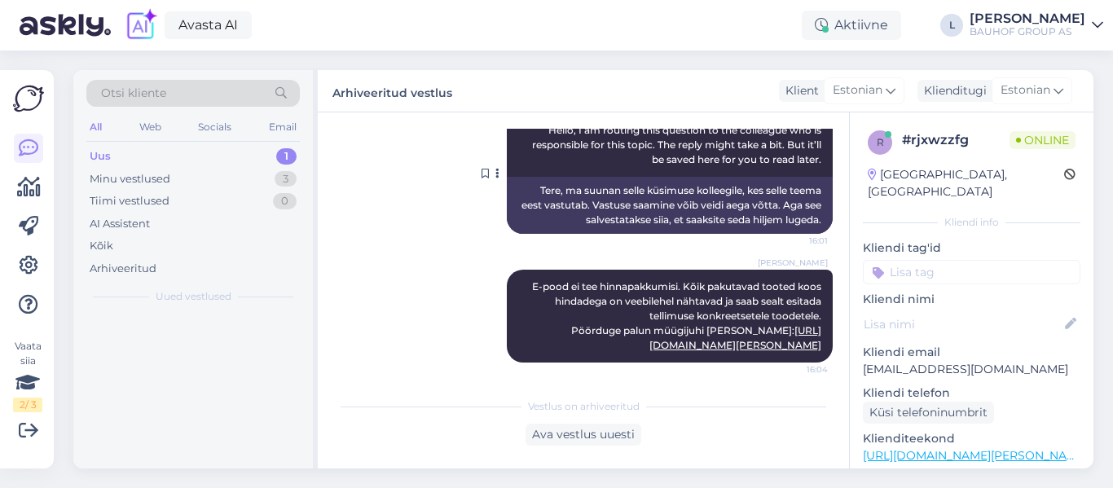
scroll to position [249, 0]
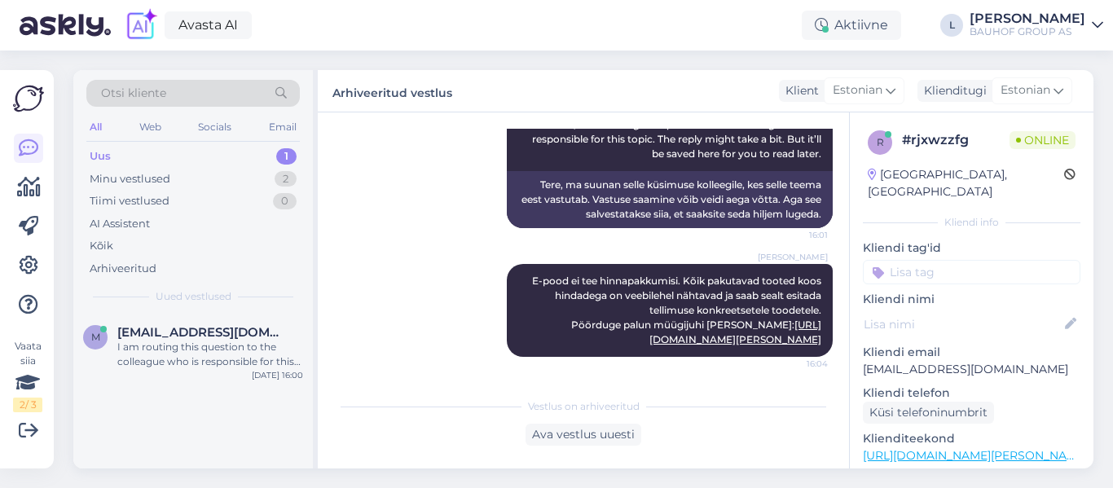
click at [103, 152] on div "Uus" at bounding box center [100, 156] width 21 height 16
click at [226, 340] on div "I am routing this question to the colleague who is responsible for this topic. …" at bounding box center [210, 354] width 186 height 29
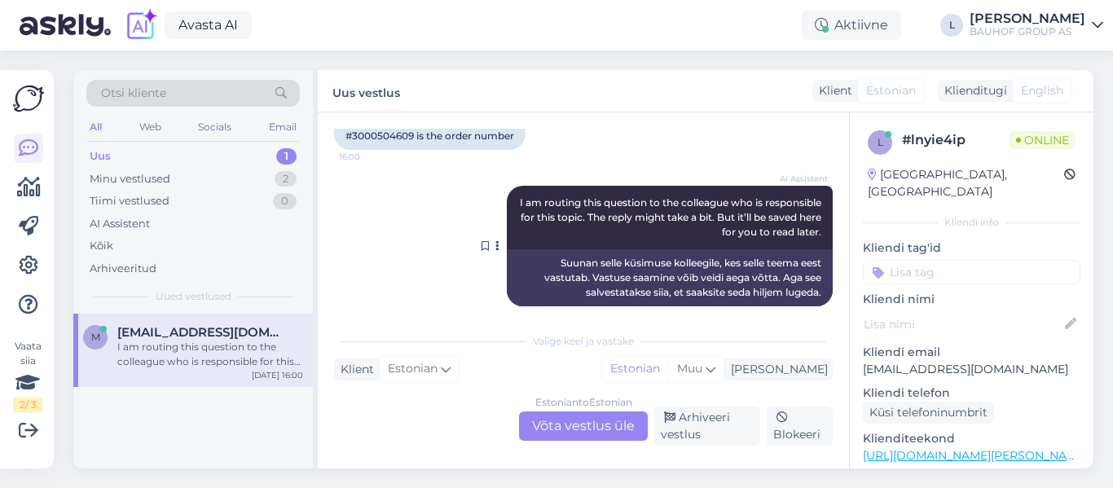
scroll to position [569, 0]
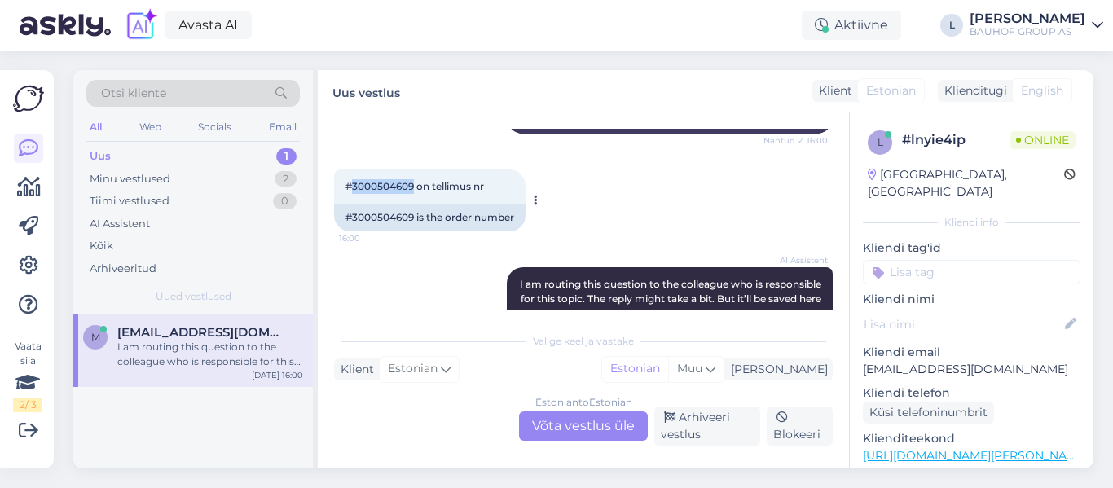
drag, startPoint x: 414, startPoint y: 168, endPoint x: 353, endPoint y: 170, distance: 61.2
click at [353, 180] on span "#3000504609 on tellimus nr" at bounding box center [414, 186] width 138 height 12
click at [554, 429] on div "Estonian to Estonian Võta vestlus üle" at bounding box center [583, 425] width 129 height 29
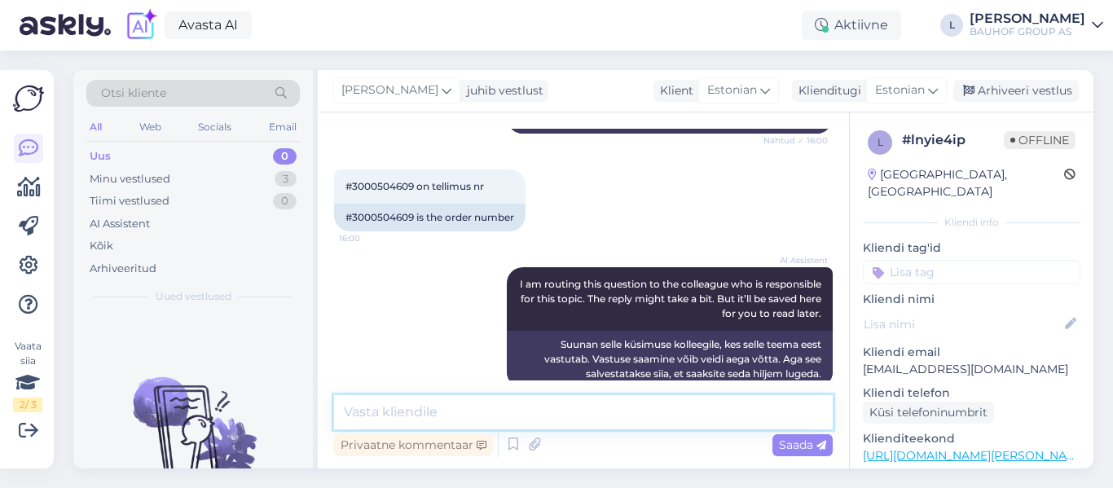
click at [540, 402] on textarea at bounding box center [583, 412] width 499 height 34
paste textarea "[URL][DOMAIN_NAME]"
type textarea "[URL][DOMAIN_NAME]"
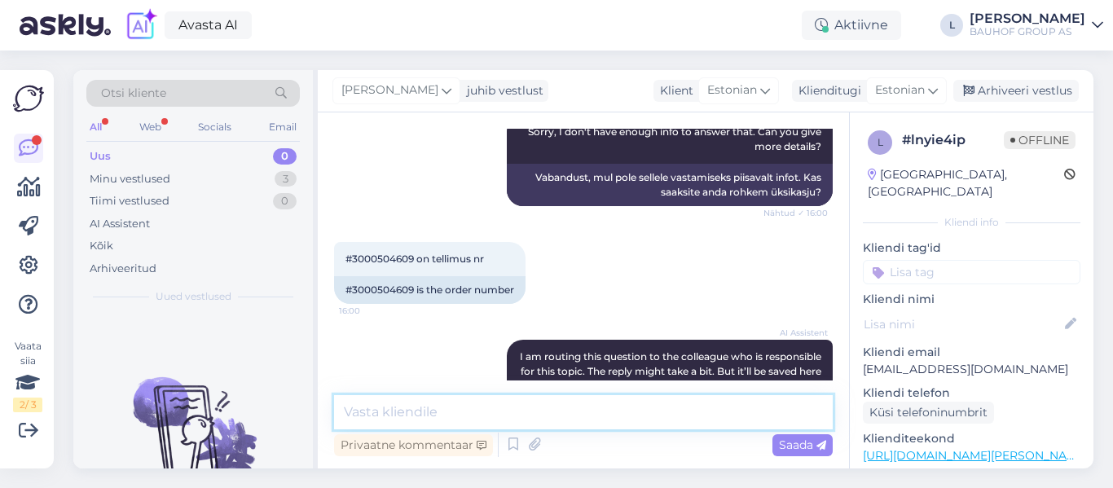
scroll to position [649, 0]
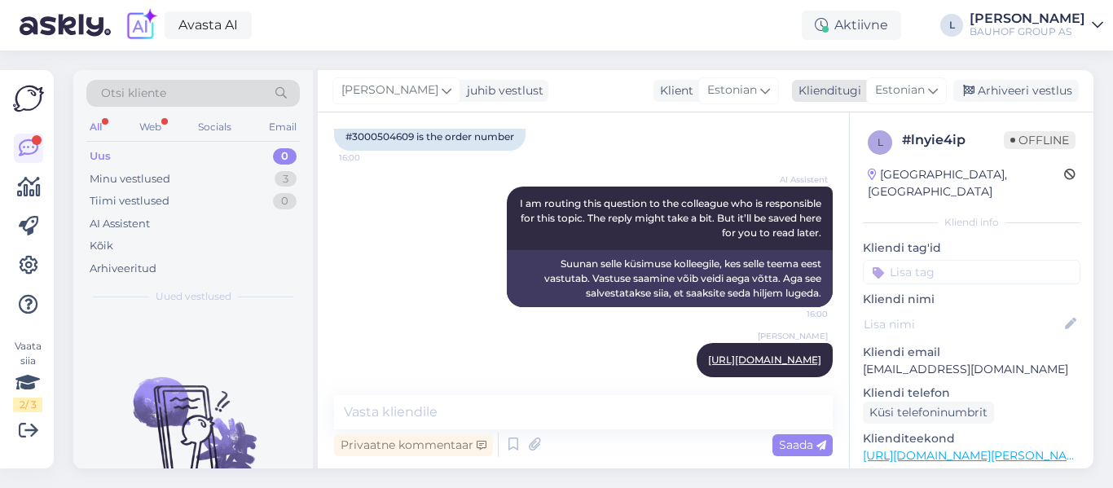
click at [1035, 87] on div "Arhiveeri vestlus" at bounding box center [1015, 91] width 125 height 22
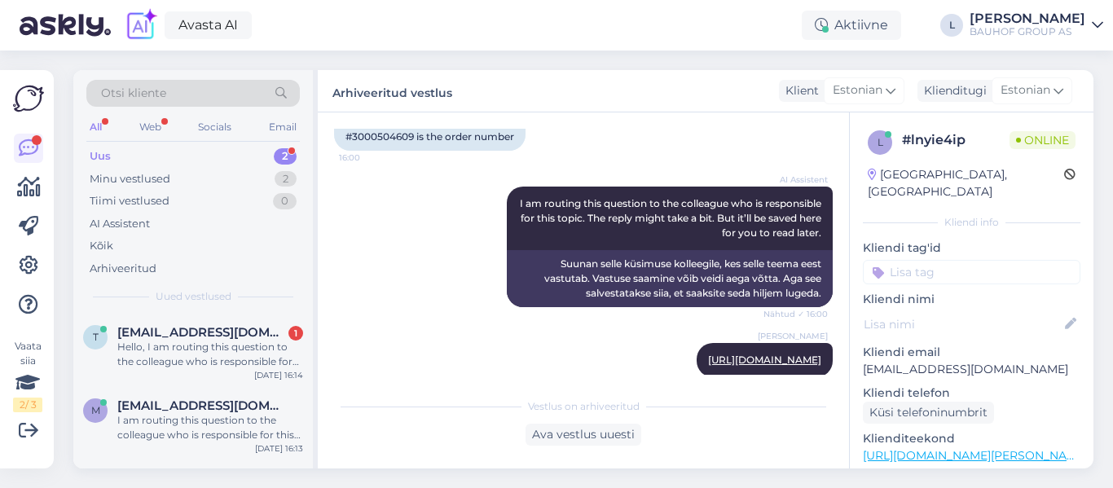
scroll to position [909, 0]
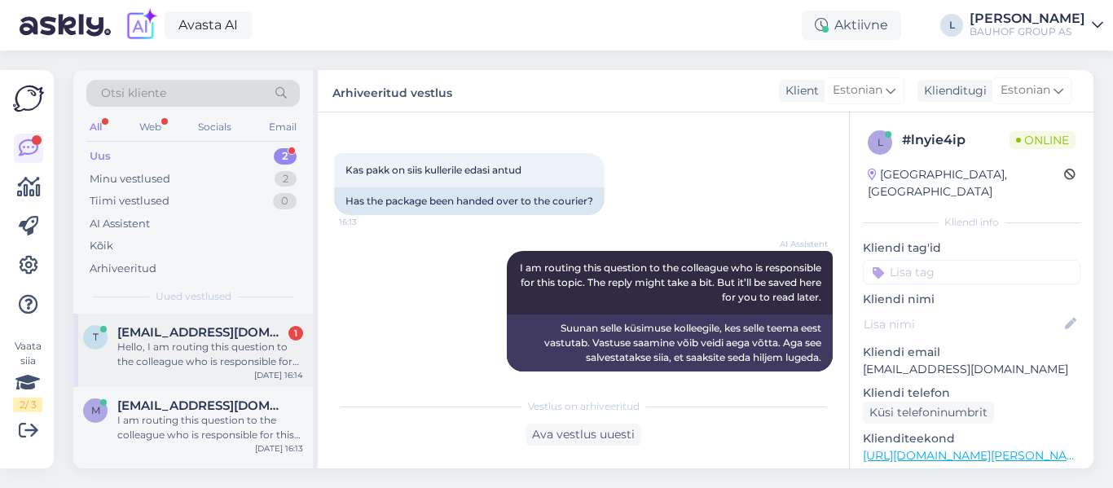
click at [182, 336] on span "[EMAIL_ADDRESS][DOMAIN_NAME]" at bounding box center [201, 332] width 169 height 15
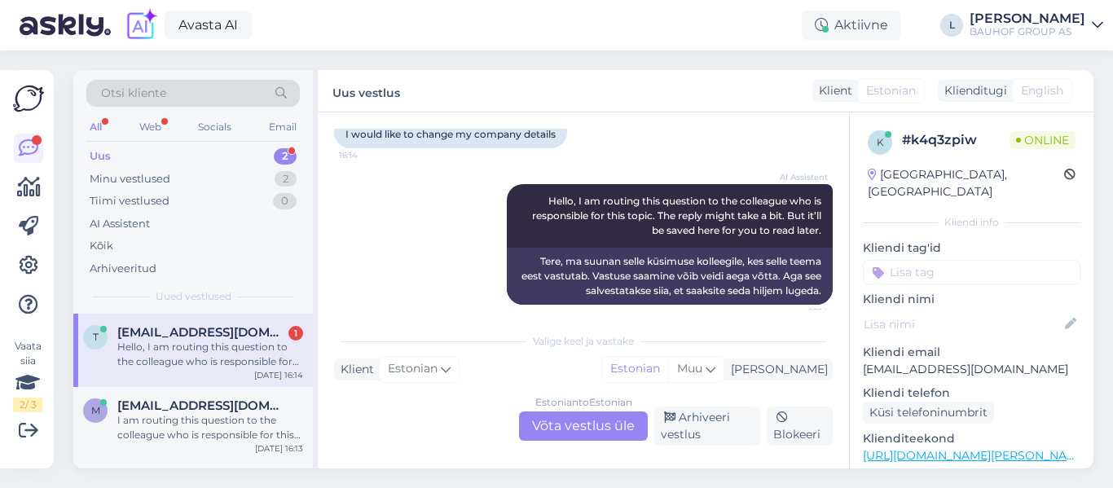
scroll to position [142, 0]
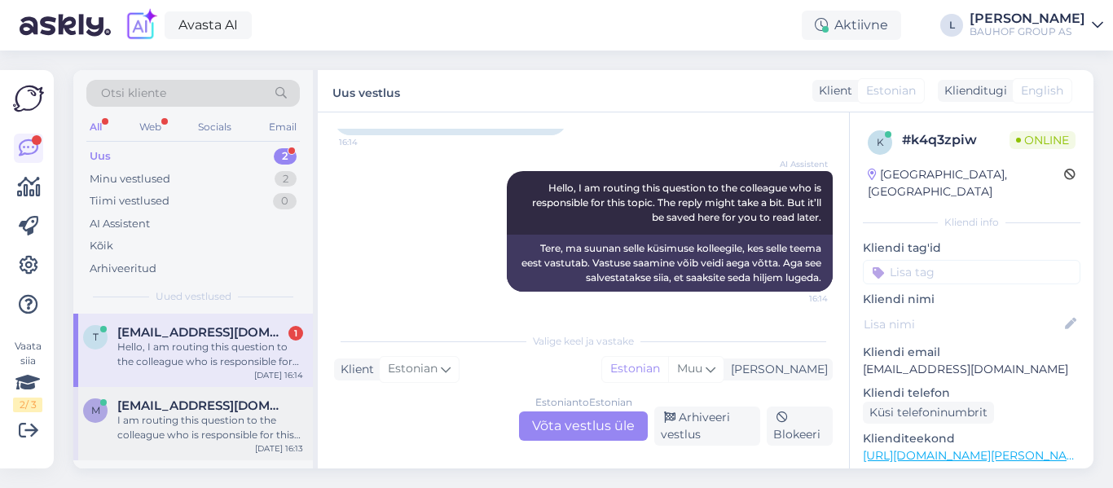
click at [247, 407] on span "[EMAIL_ADDRESS][DOMAIN_NAME]" at bounding box center [201, 405] width 169 height 15
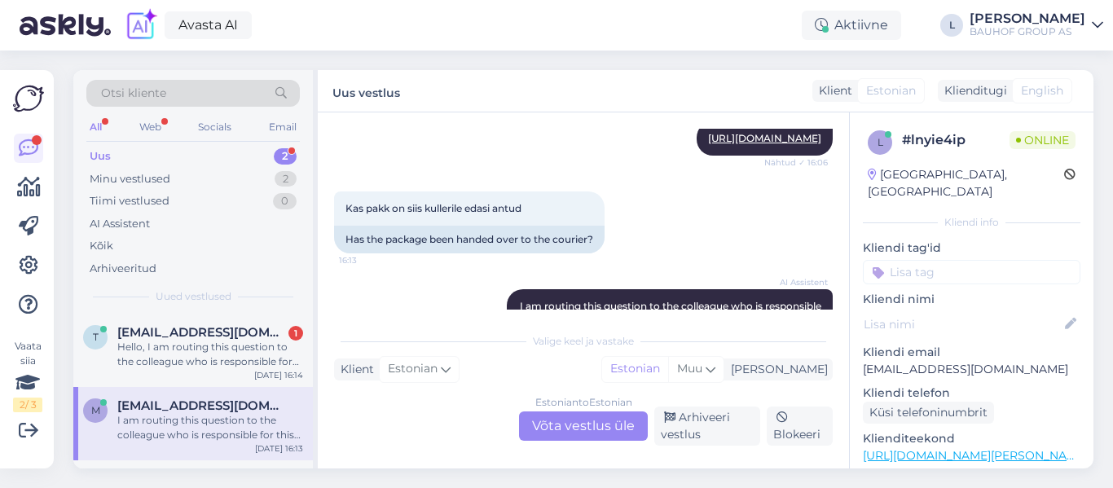
scroll to position [893, 0]
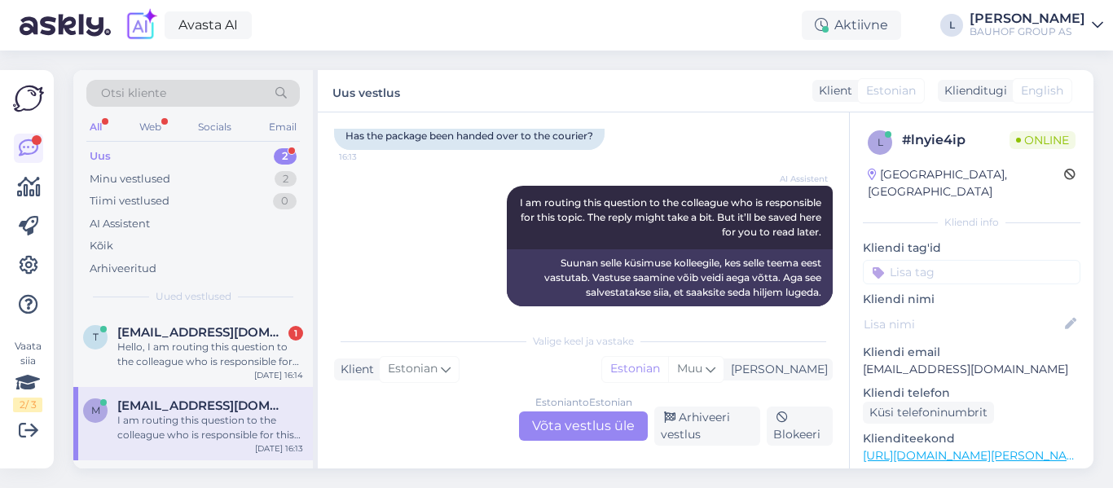
click at [561, 420] on div "Estonian to Estonian Võta vestlus üle" at bounding box center [583, 425] width 129 height 29
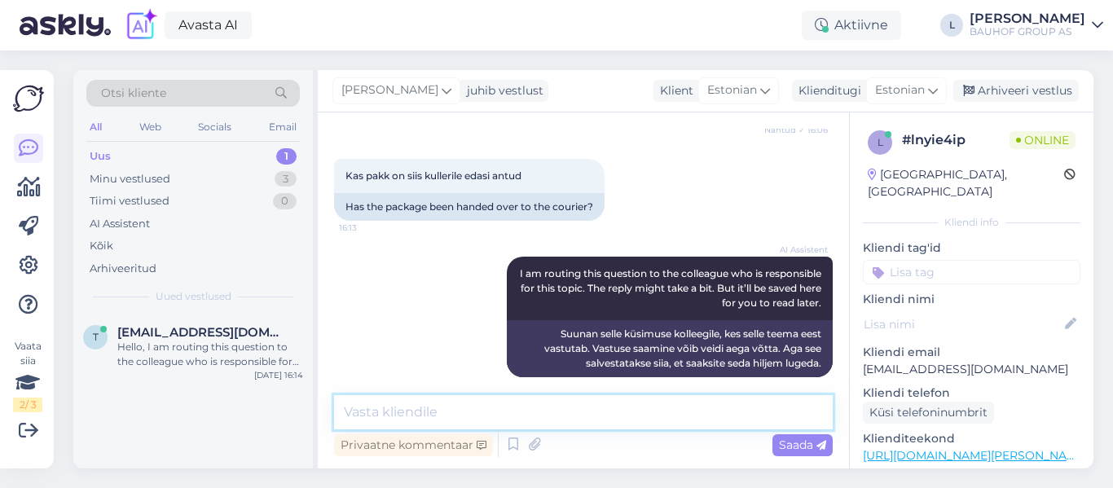
click at [555, 419] on textarea at bounding box center [583, 412] width 499 height 34
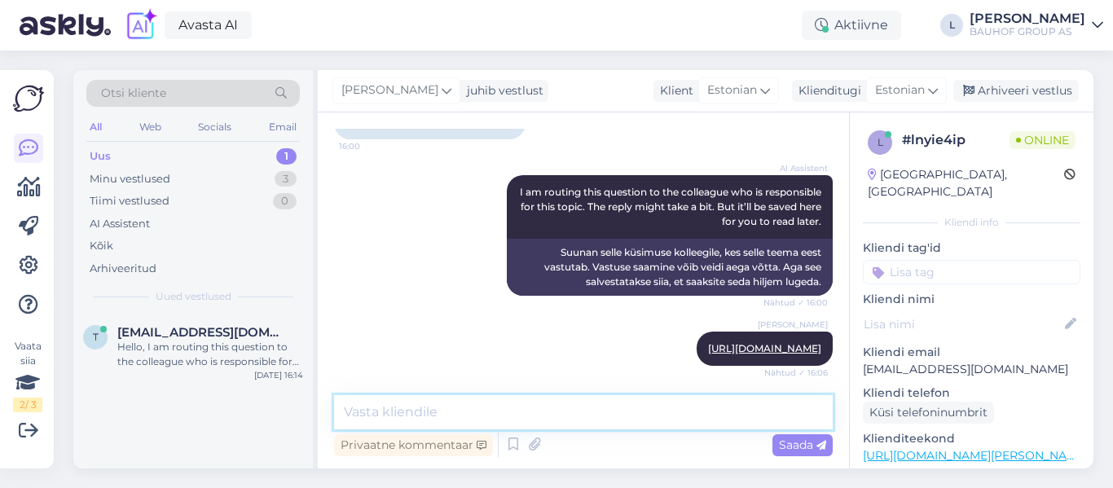
scroll to position [741, 0]
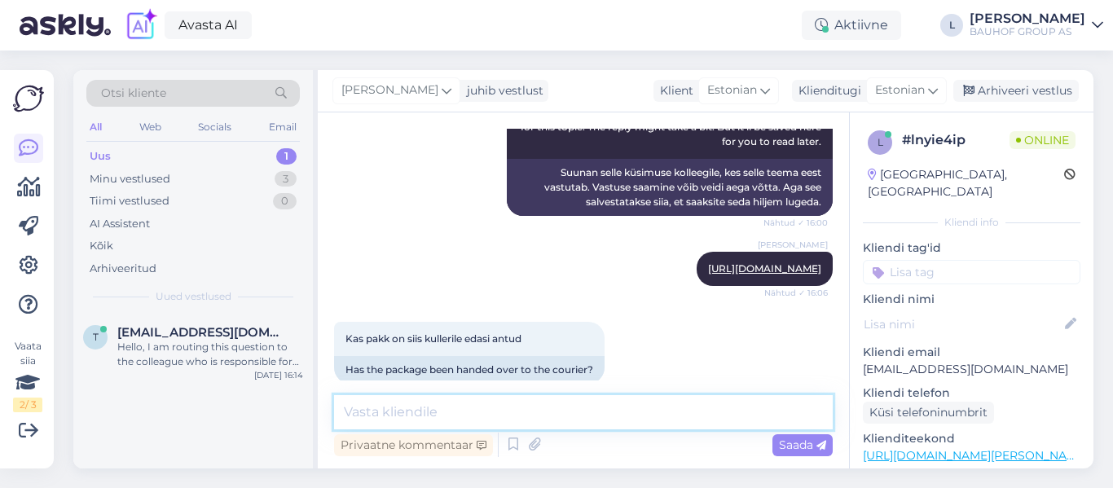
click at [496, 415] on textarea at bounding box center [583, 412] width 499 height 34
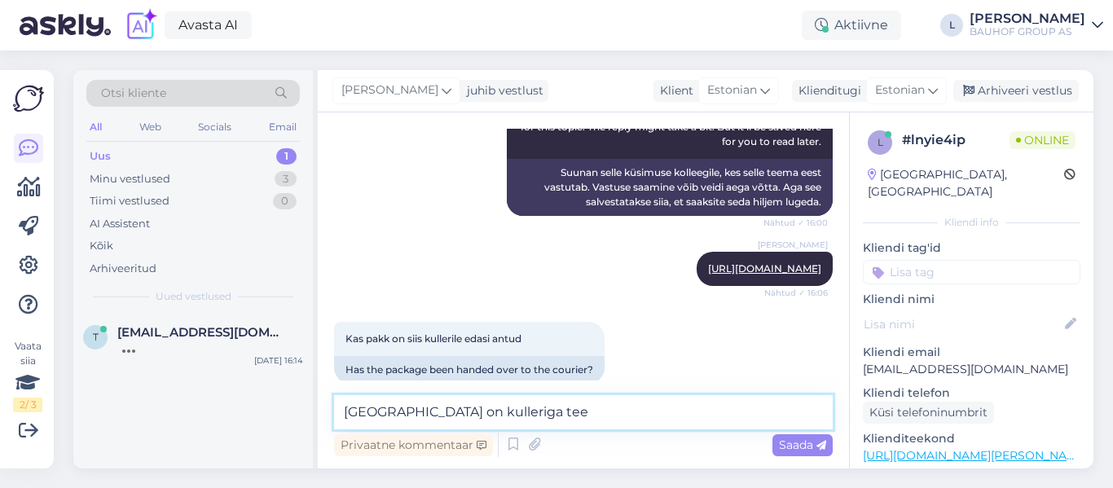
type textarea "[GEOGRAPHIC_DATA] on kulleriga [PERSON_NAME]"
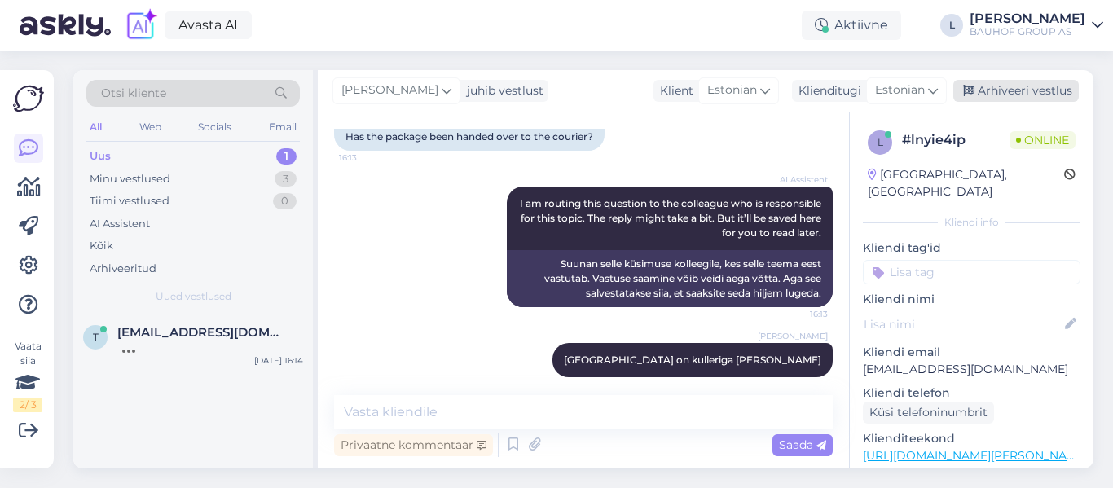
click at [1034, 89] on div "Arhiveeri vestlus" at bounding box center [1015, 91] width 125 height 22
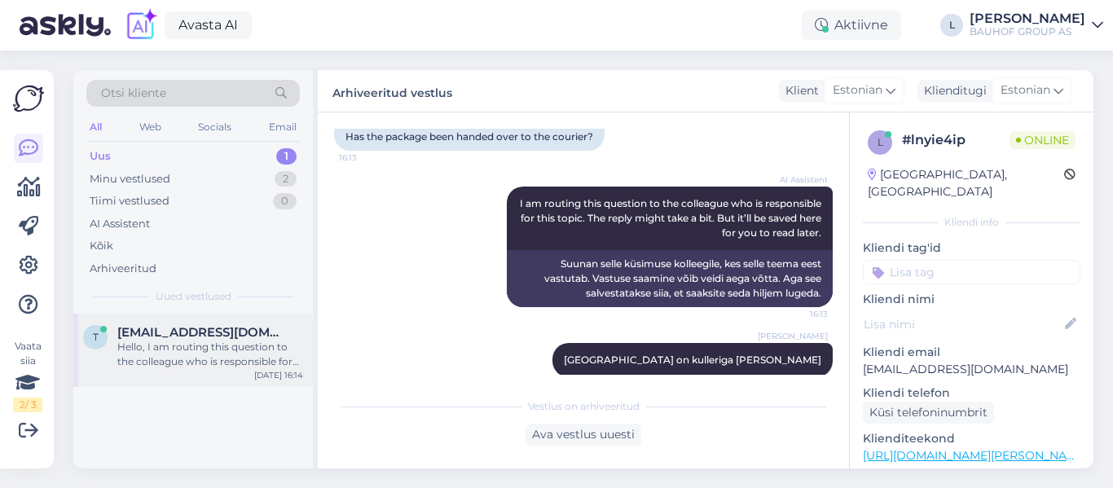
click at [140, 362] on div "Hello, I am routing this question to the colleague who is responsible for this …" at bounding box center [210, 354] width 186 height 29
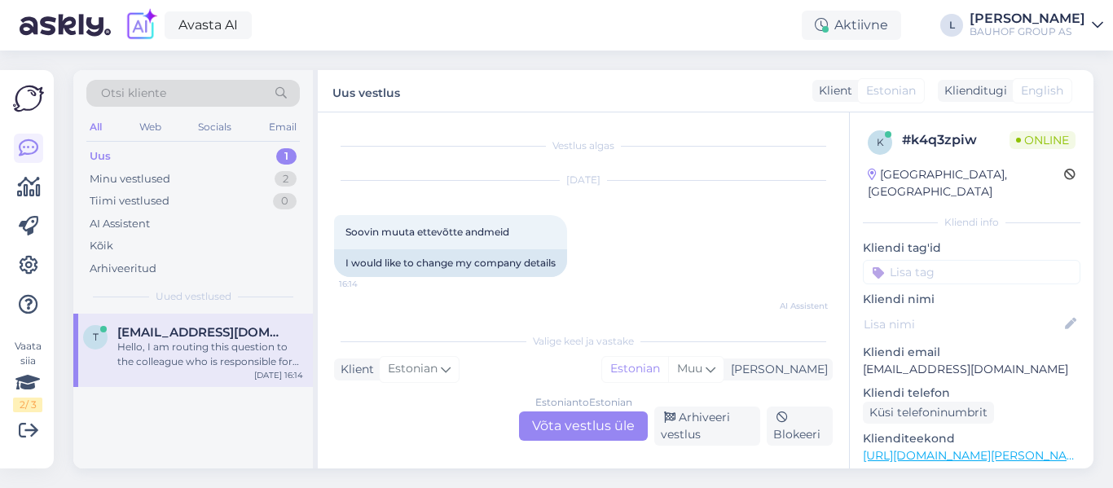
scroll to position [142, 0]
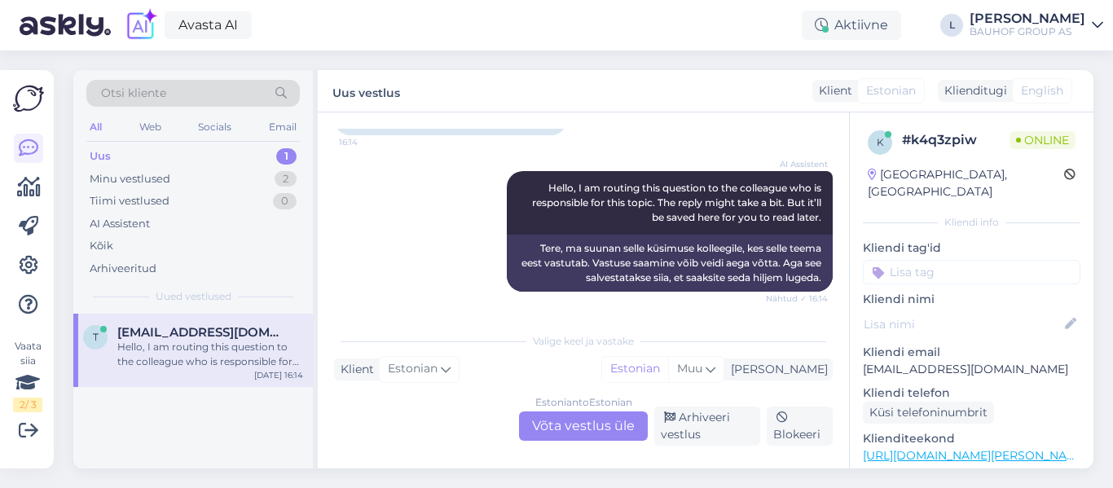
click at [619, 425] on div "Estonian to Estonian Võta vestlus üle" at bounding box center [583, 425] width 129 height 29
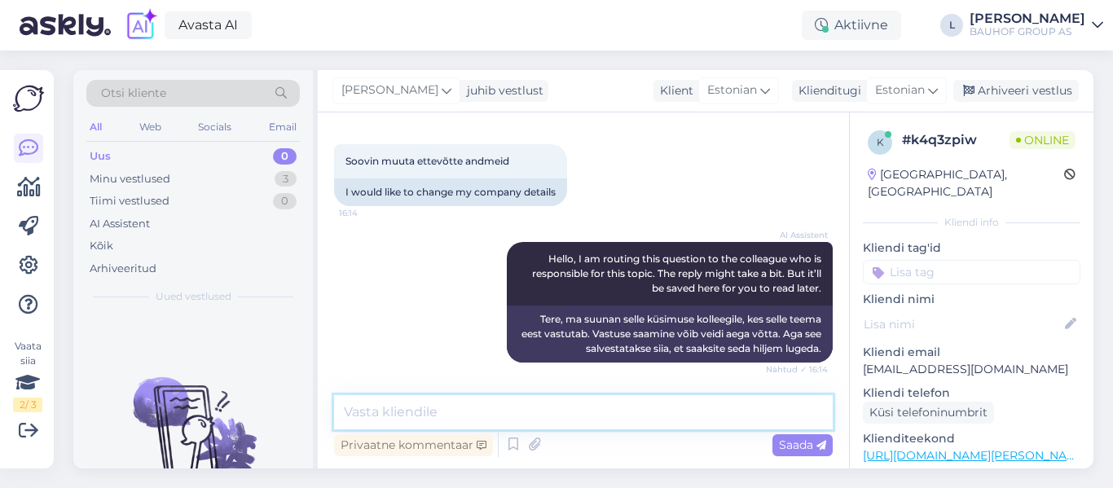
click at [503, 409] on textarea at bounding box center [583, 412] width 499 height 34
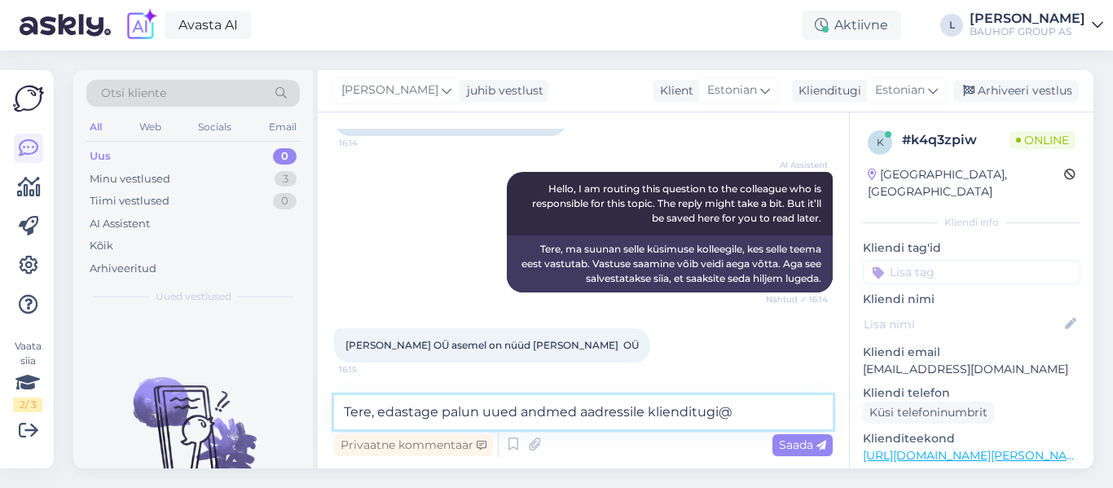
drag, startPoint x: 377, startPoint y: 415, endPoint x: 871, endPoint y: 408, distance: 493.8
click at [871, 408] on div "Vestlus algas [DATE] Soovin muuta ettevõtte andmeid 16:14 I would like to chang…" at bounding box center [706, 290] width 776 height 356
type textarea "Tere, täpsustage registrikoodi palun"
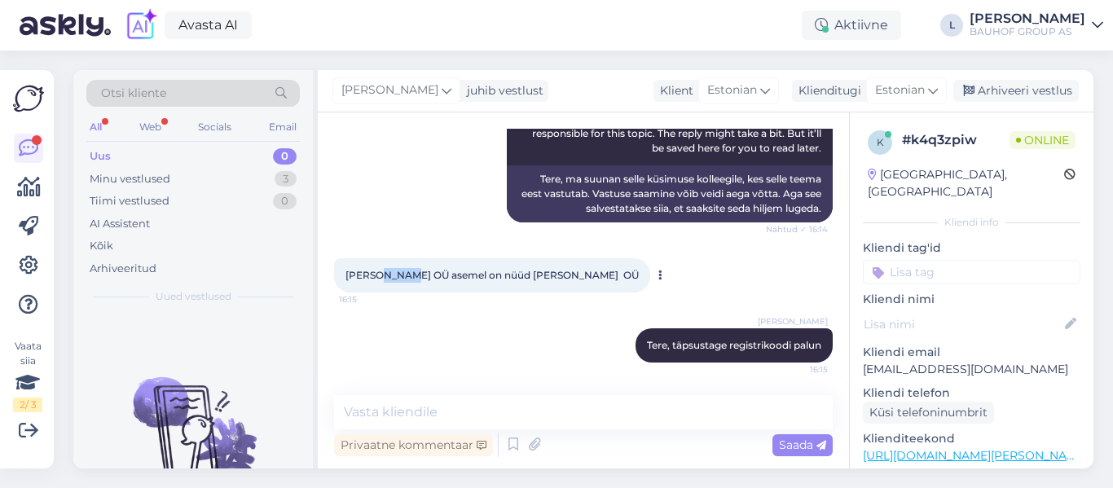
drag, startPoint x: 412, startPoint y: 278, endPoint x: 384, endPoint y: 274, distance: 28.8
click at [384, 274] on span "[PERSON_NAME] OÜ asemel on nüüd [PERSON_NAME] OÜ" at bounding box center [491, 275] width 293 height 12
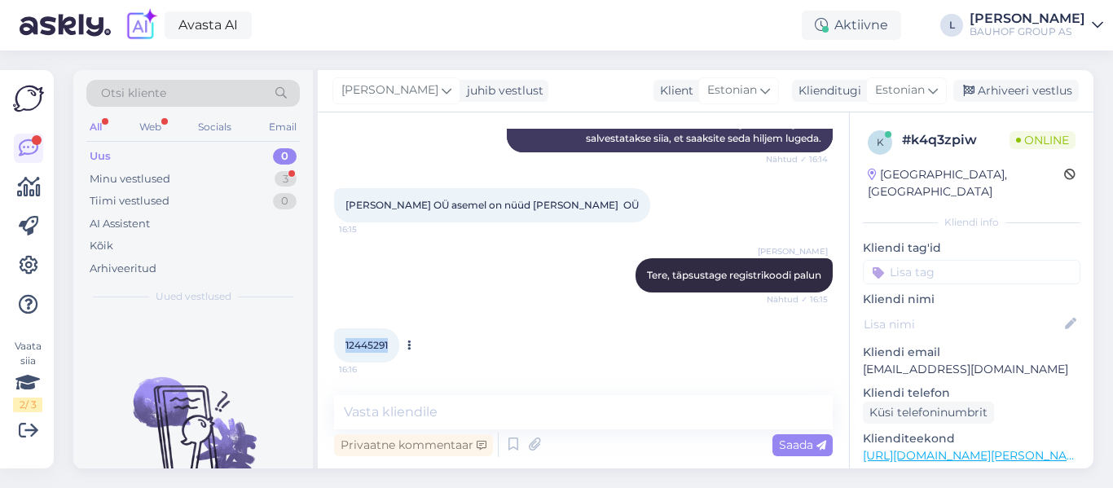
drag, startPoint x: 391, startPoint y: 344, endPoint x: 344, endPoint y: 341, distance: 47.3
click at [344, 341] on div "12445291 16:16" at bounding box center [366, 345] width 65 height 34
click at [543, 418] on textarea at bounding box center [583, 412] width 499 height 34
paste textarea "[PERSON_NAME] OÜ"
type textarea "selle koodiga on süsteemis [PERSON_NAME] OÜ"
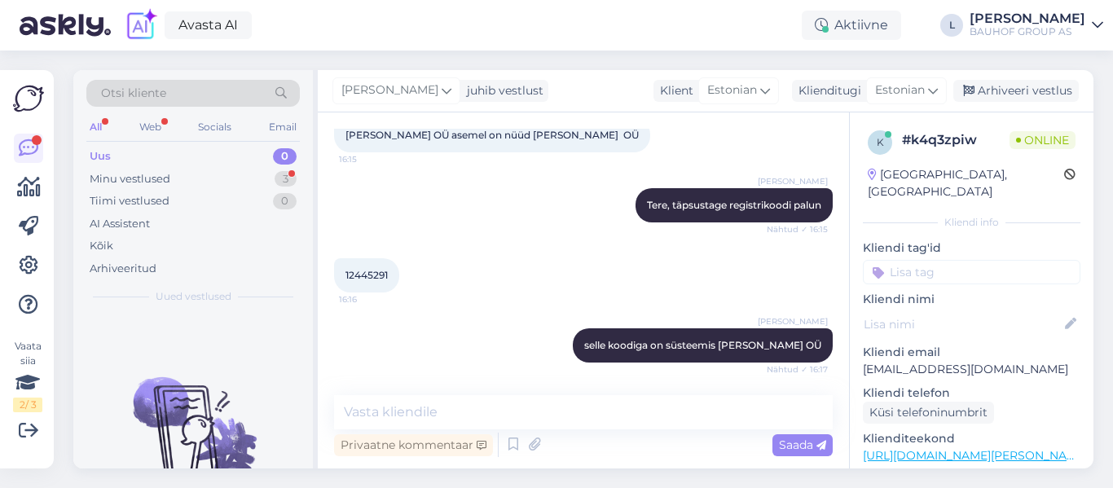
scroll to position [421, 0]
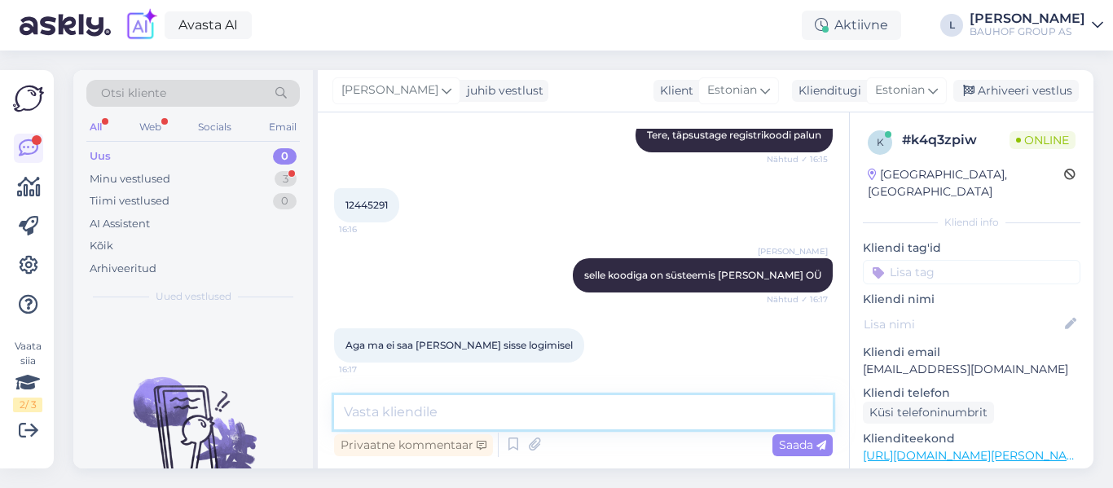
click at [607, 411] on textarea at bounding box center [583, 412] width 499 height 34
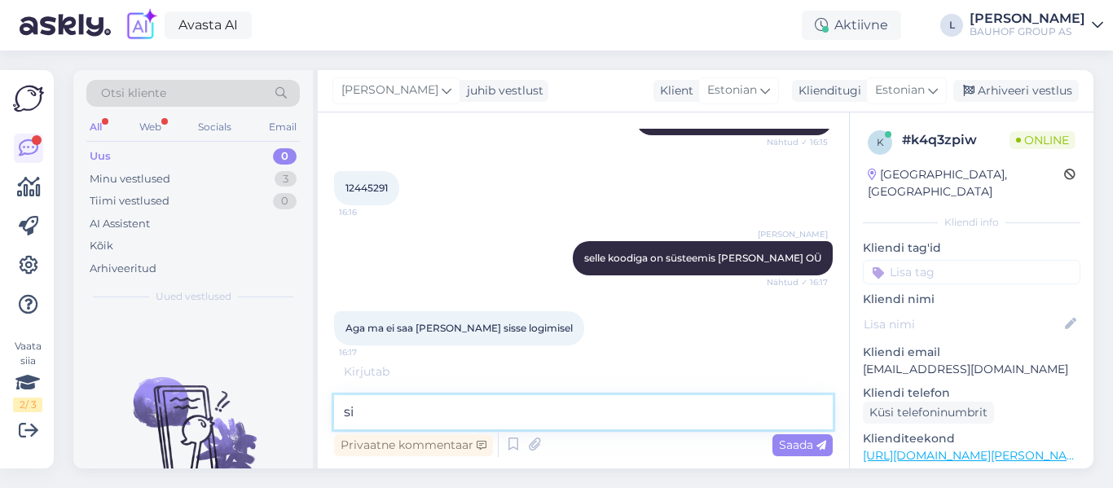
type textarea "s"
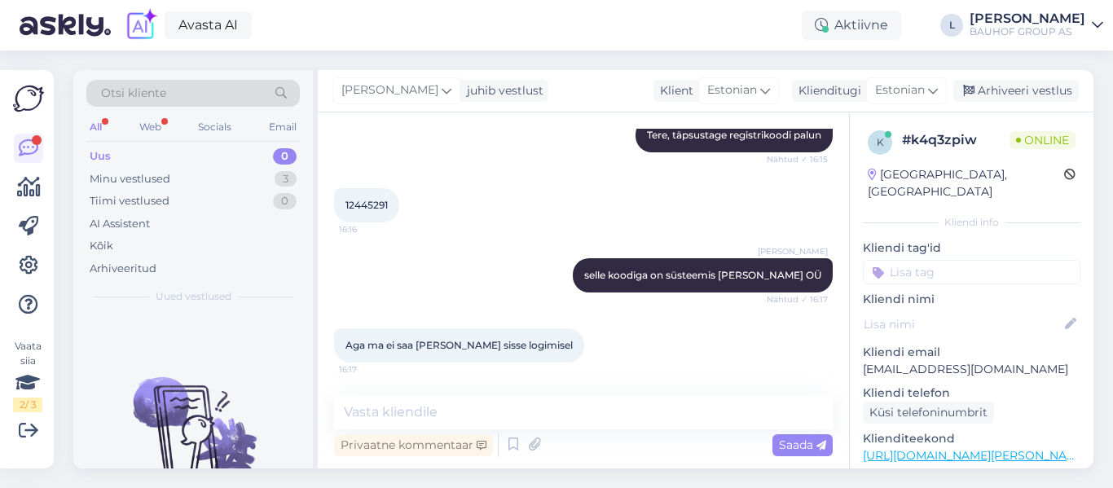
click at [445, 267] on div "[PERSON_NAME] koodiga on süsteemis [PERSON_NAME] OÜ Nähtud ✓ 16:17" at bounding box center [583, 275] width 499 height 70
click at [424, 420] on textarea at bounding box center [583, 412] width 499 height 34
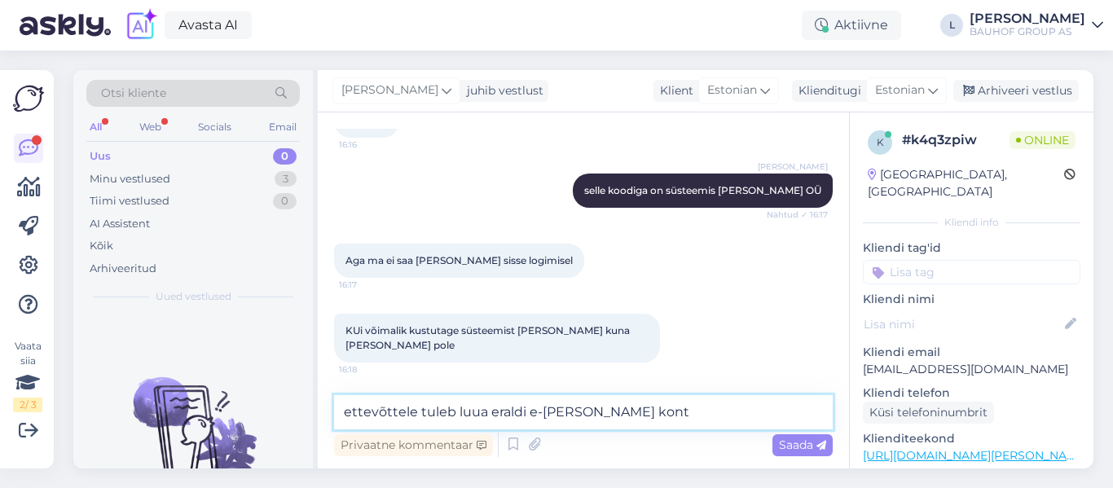
type textarea "ettevõttele tuleb luua eraldi e-[PERSON_NAME] konto"
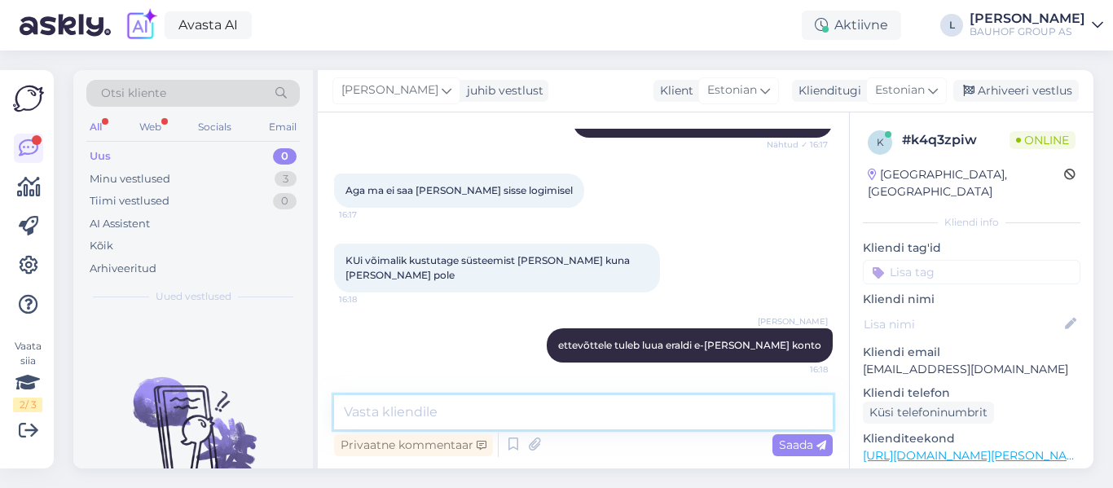
click at [476, 399] on textarea at bounding box center [583, 412] width 499 height 34
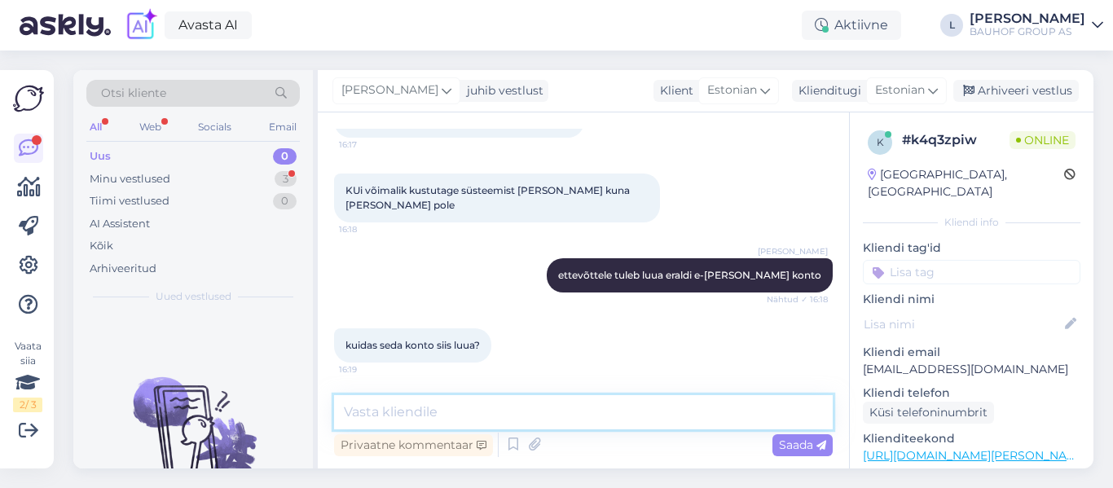
click at [433, 403] on textarea at bounding box center [583, 412] width 499 height 34
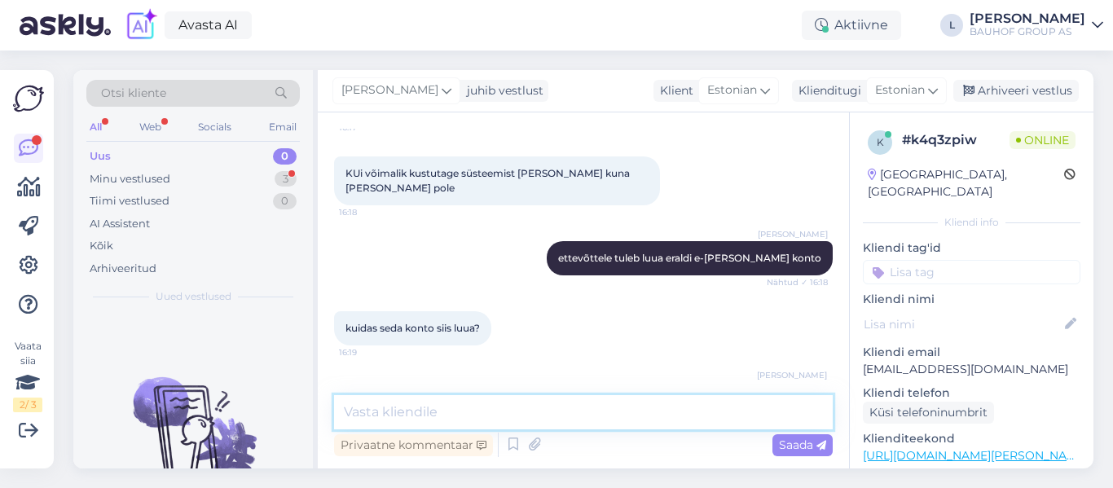
scroll to position [749, 0]
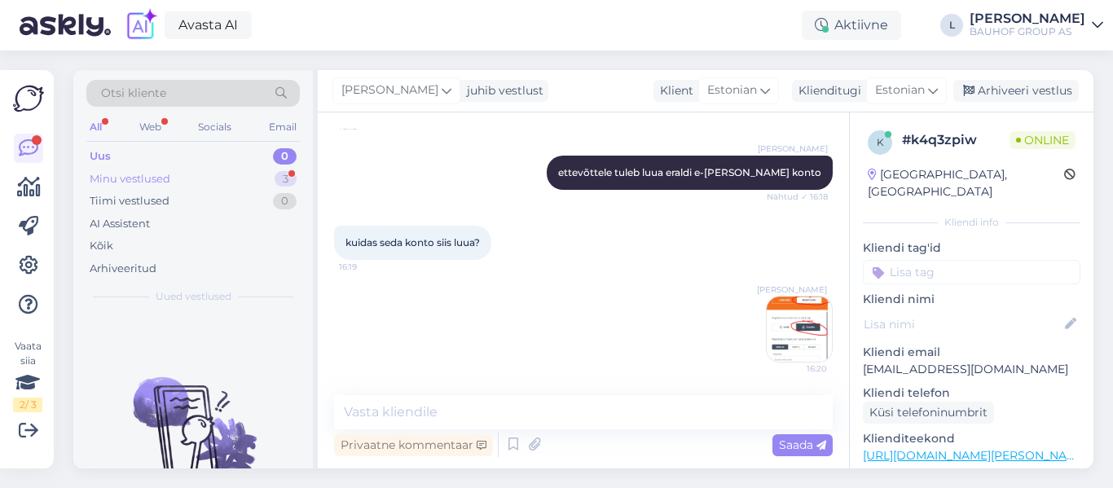
click at [186, 177] on div "Minu vestlused 3" at bounding box center [192, 179] width 213 height 23
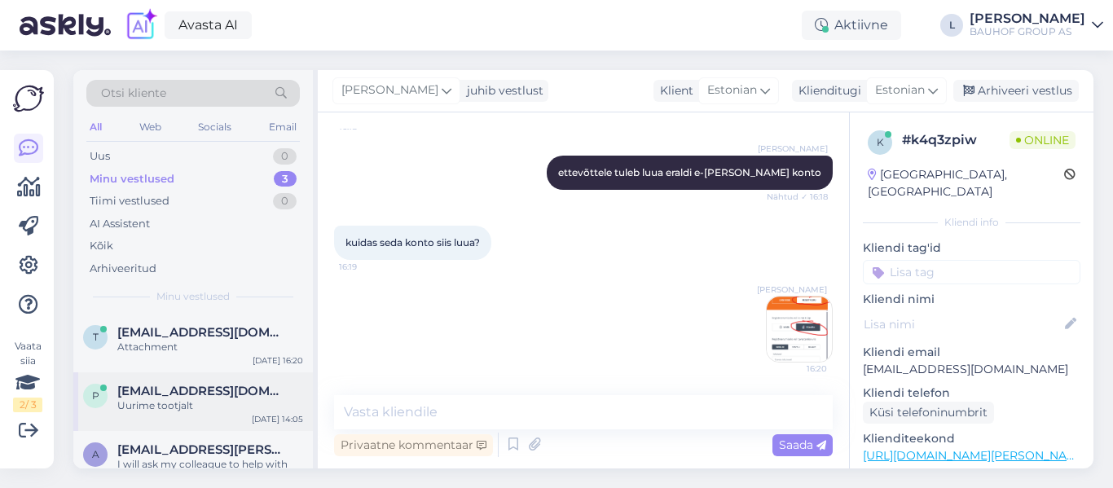
click at [224, 400] on div "Uurime tootjalt" at bounding box center [210, 405] width 186 height 15
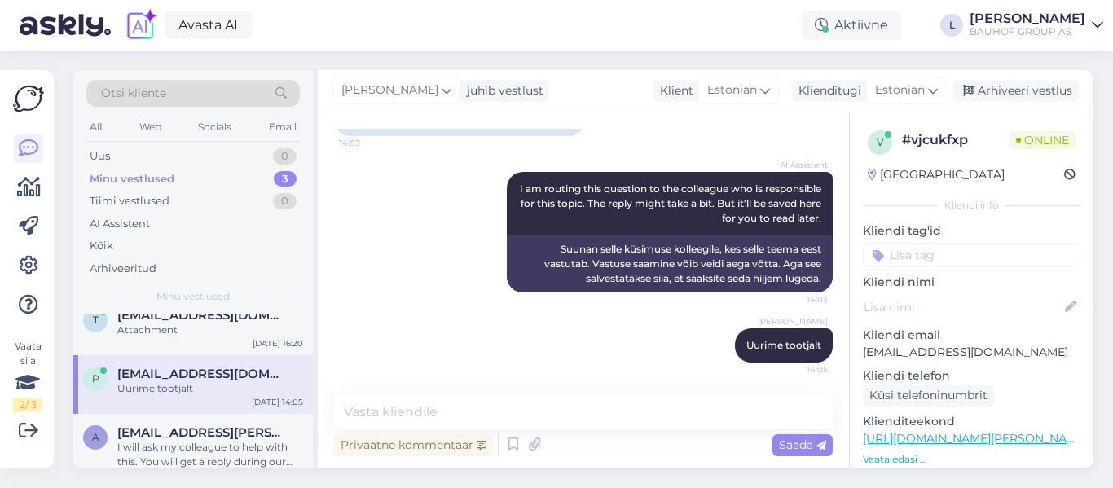
scroll to position [0, 0]
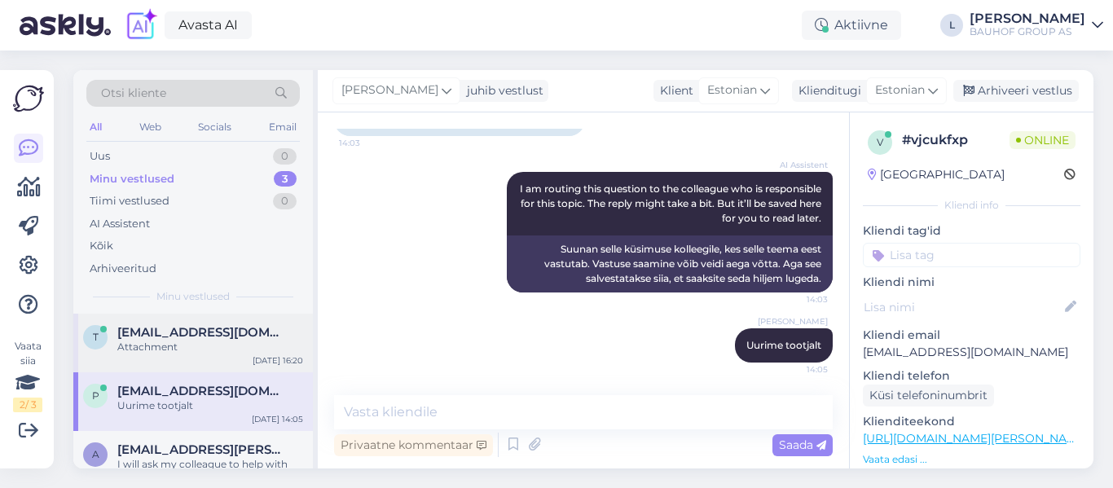
click at [196, 352] on div "Attachment" at bounding box center [210, 347] width 186 height 15
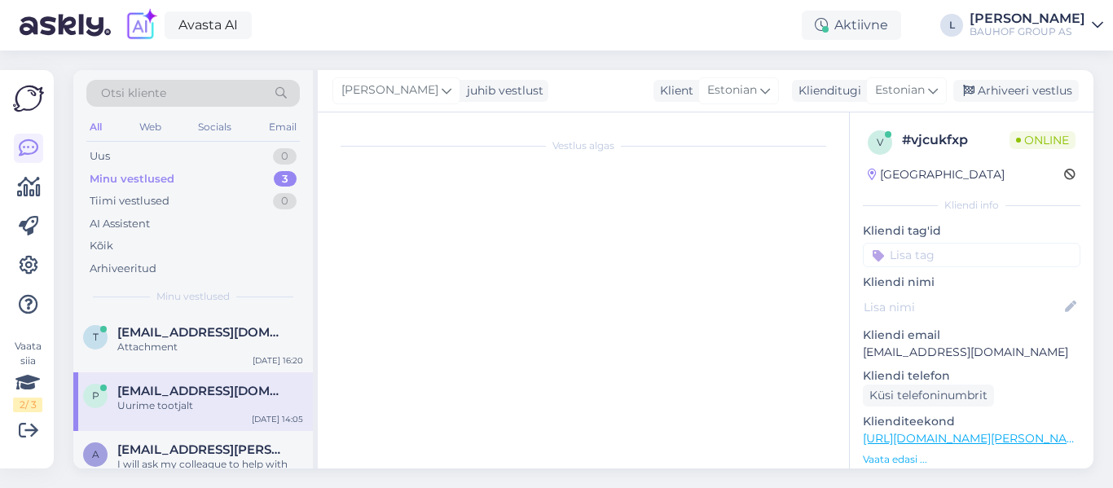
scroll to position [749, 0]
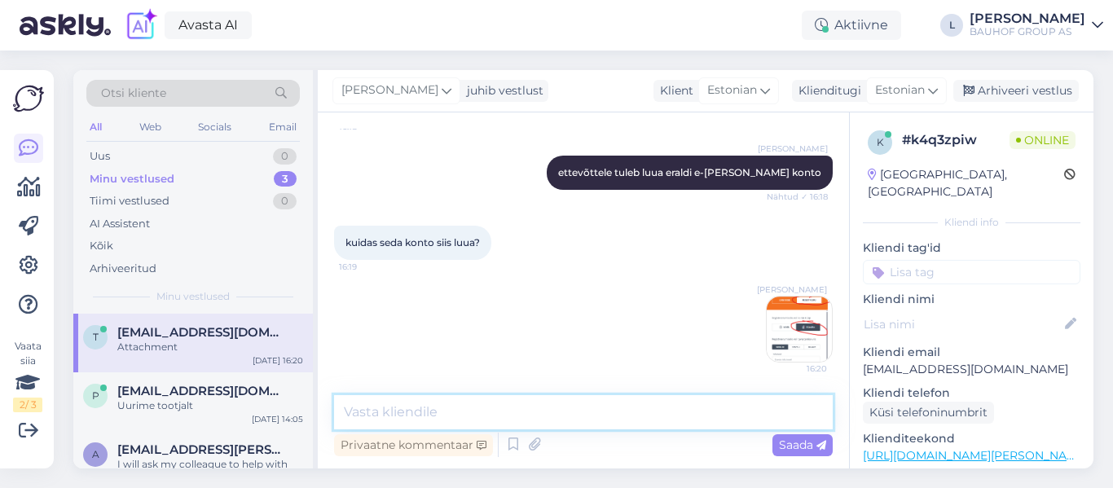
click at [522, 404] on textarea at bounding box center [583, 412] width 499 height 34
click at [158, 180] on div "Minu vestlused" at bounding box center [132, 179] width 85 height 16
click at [231, 393] on span "[EMAIL_ADDRESS][DOMAIN_NAME]" at bounding box center [201, 391] width 169 height 15
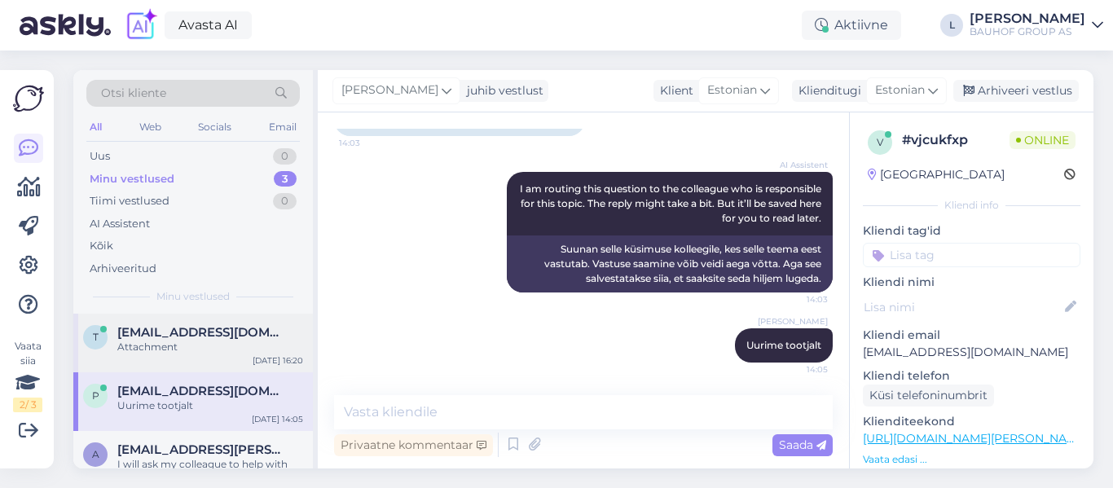
click at [205, 339] on span "[EMAIL_ADDRESS][DOMAIN_NAME]" at bounding box center [201, 332] width 169 height 15
